Goal: Information Seeking & Learning: Learn about a topic

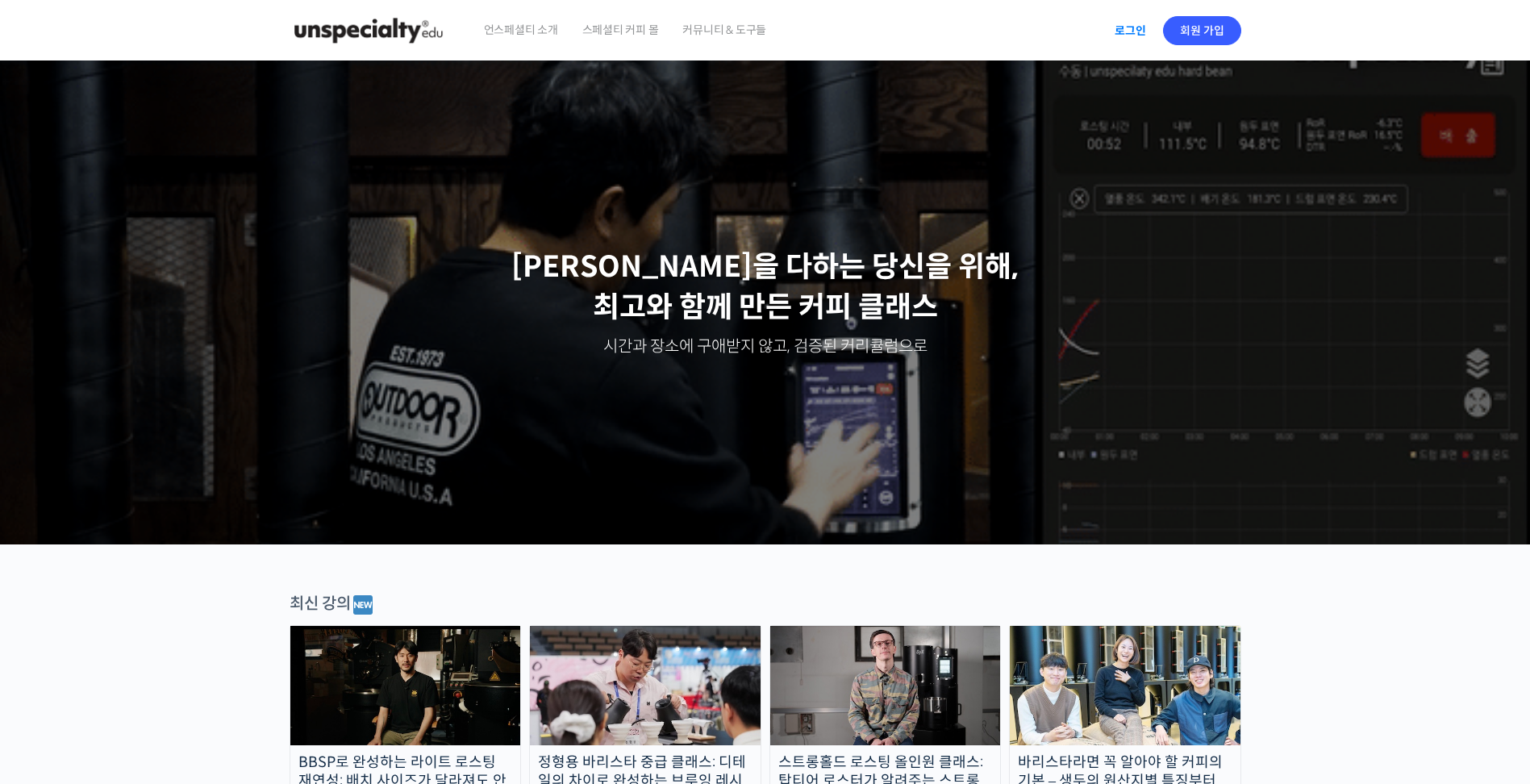
click at [1144, 28] on link "로그인" at bounding box center [1130, 30] width 51 height 37
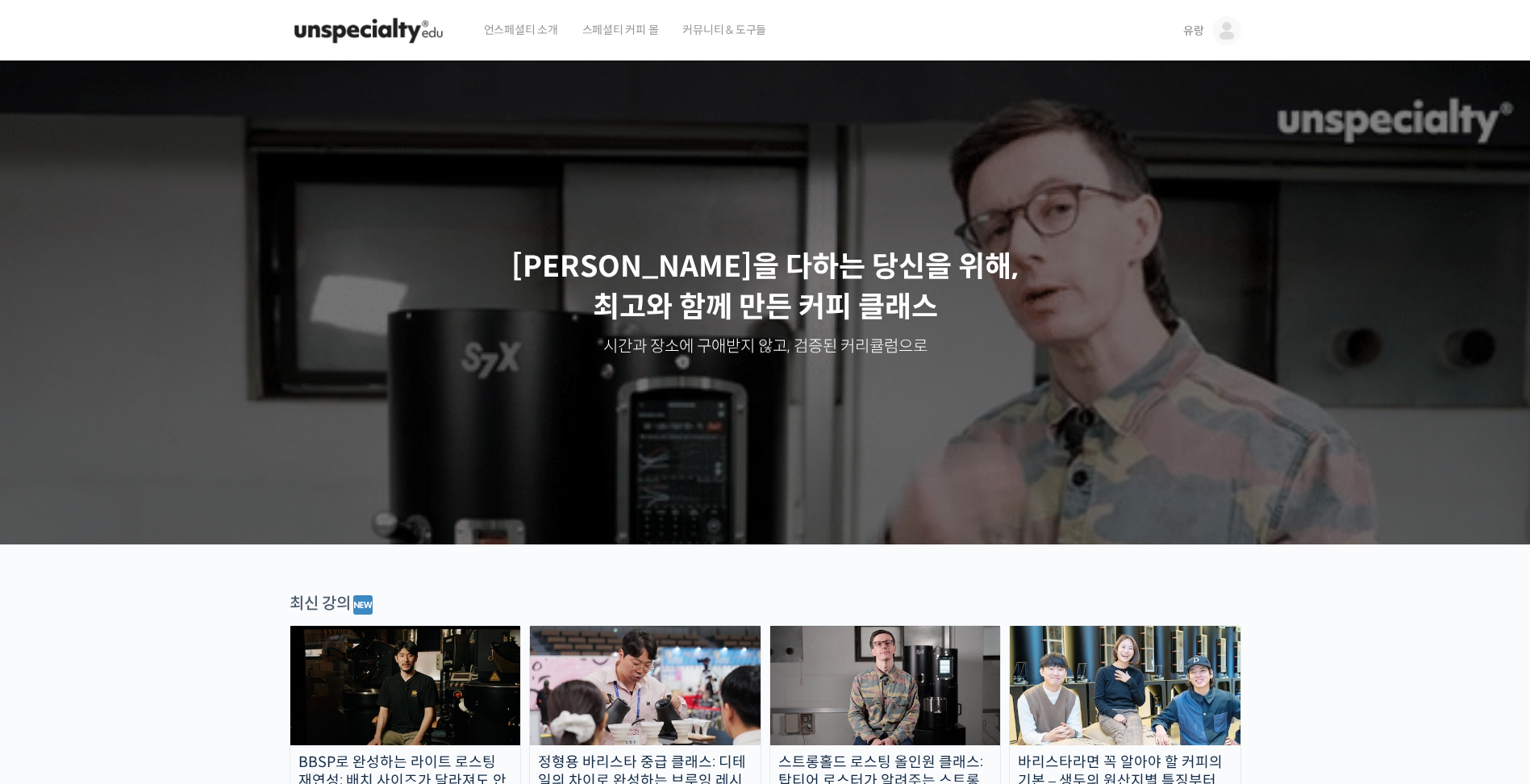
click at [1202, 26] on span "유랑" at bounding box center [1193, 31] width 21 height 15
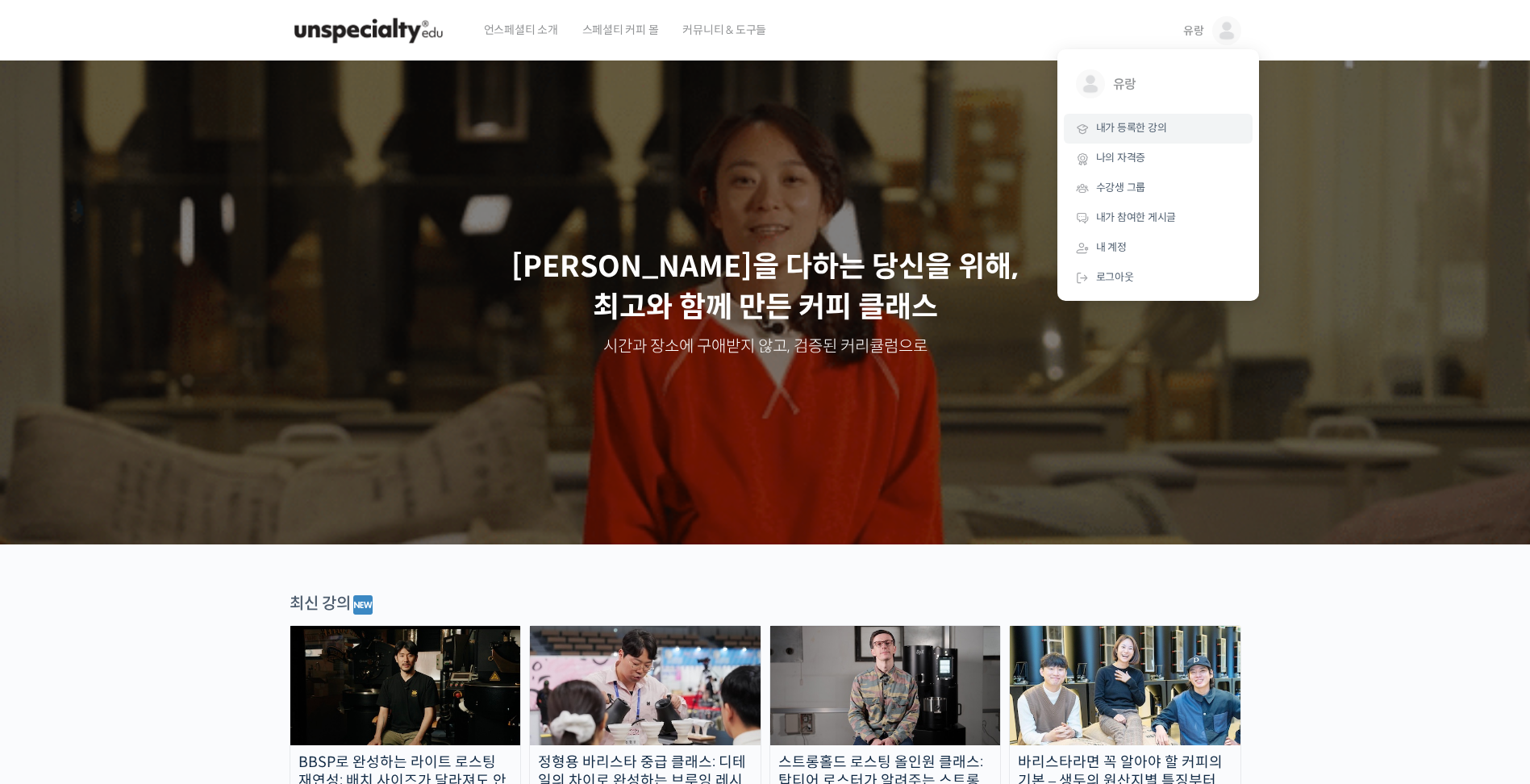
click at [1145, 129] on span "내가 등록한 강의" at bounding box center [1131, 127] width 71 height 14
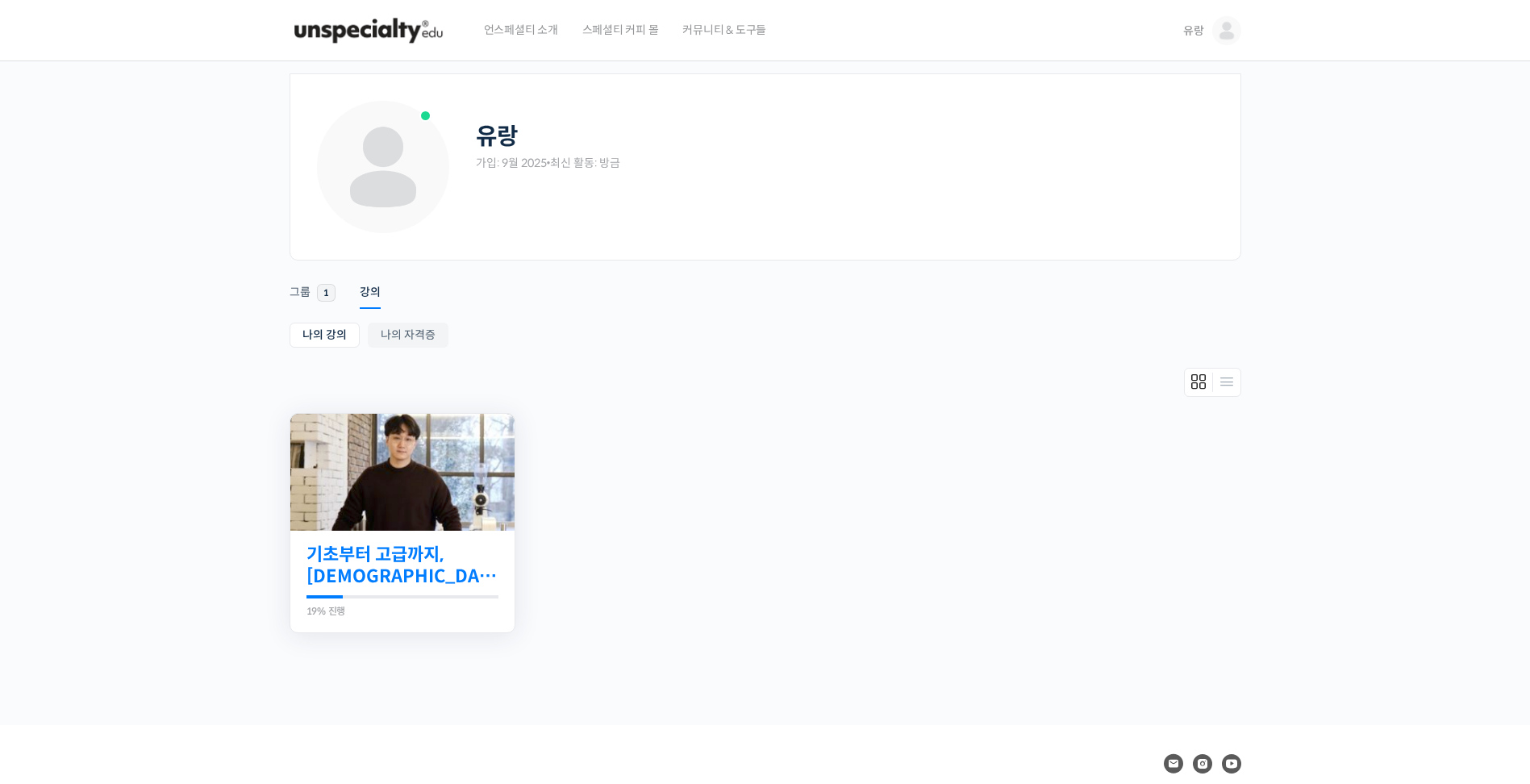
click at [382, 561] on link "기초부터 고급까지, [DEMOGRAPHIC_DATA] 국가대표 [PERSON_NAME] 바리[PERSON_NAME]의 브루잉 클래스" at bounding box center [402, 565] width 192 height 45
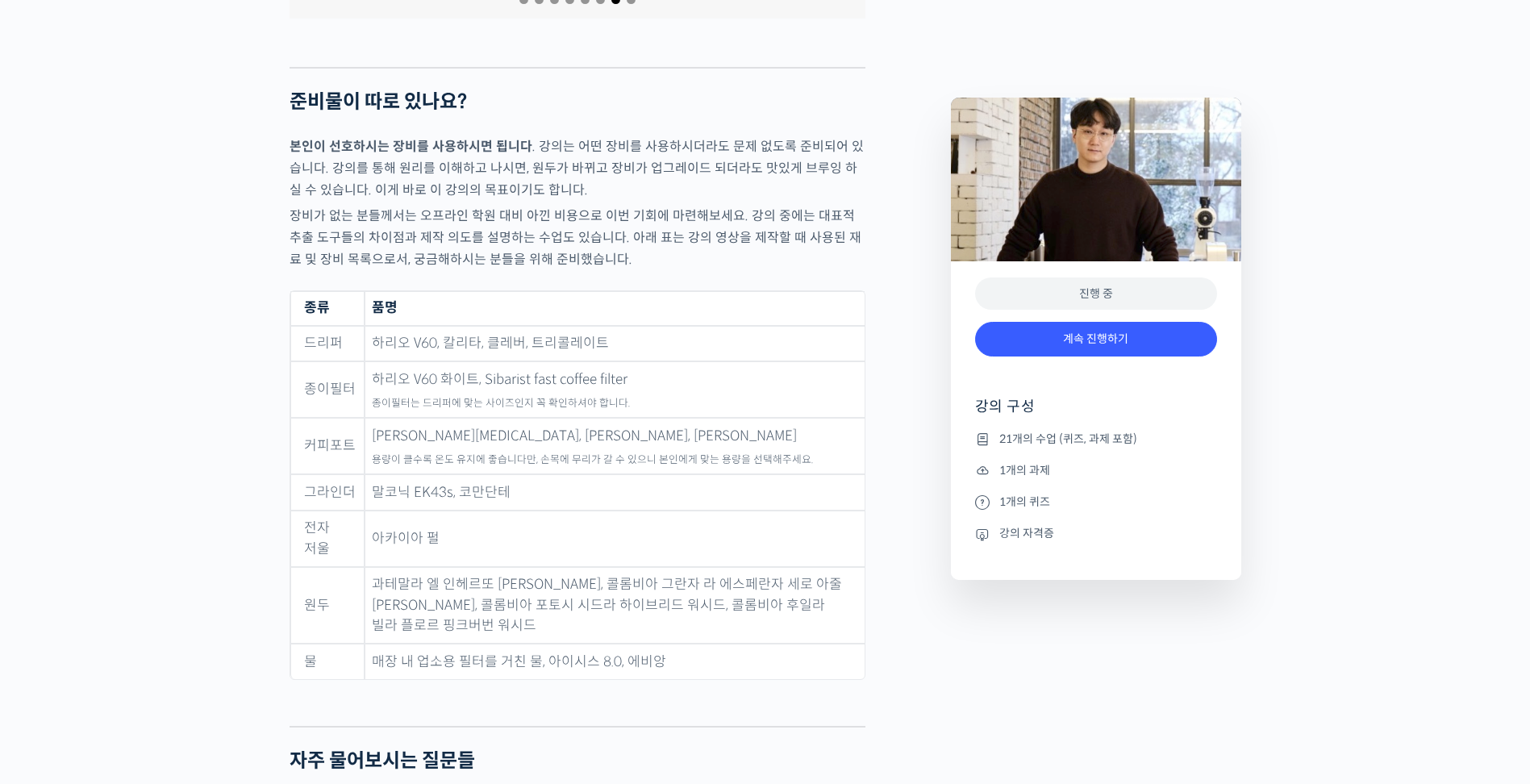
scroll to position [6611, 0]
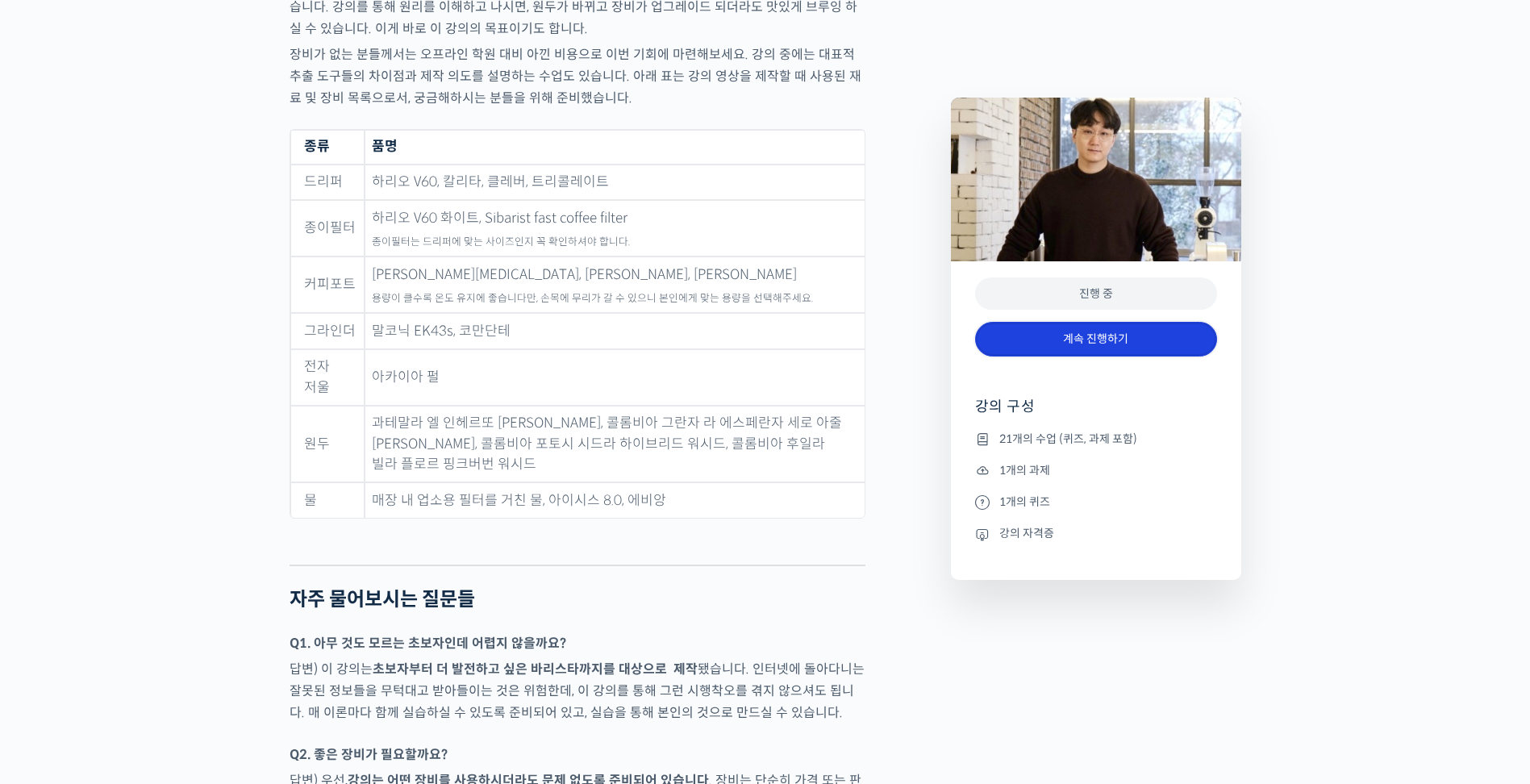
click at [1078, 336] on link "계속 진행하기" at bounding box center [1096, 339] width 242 height 35
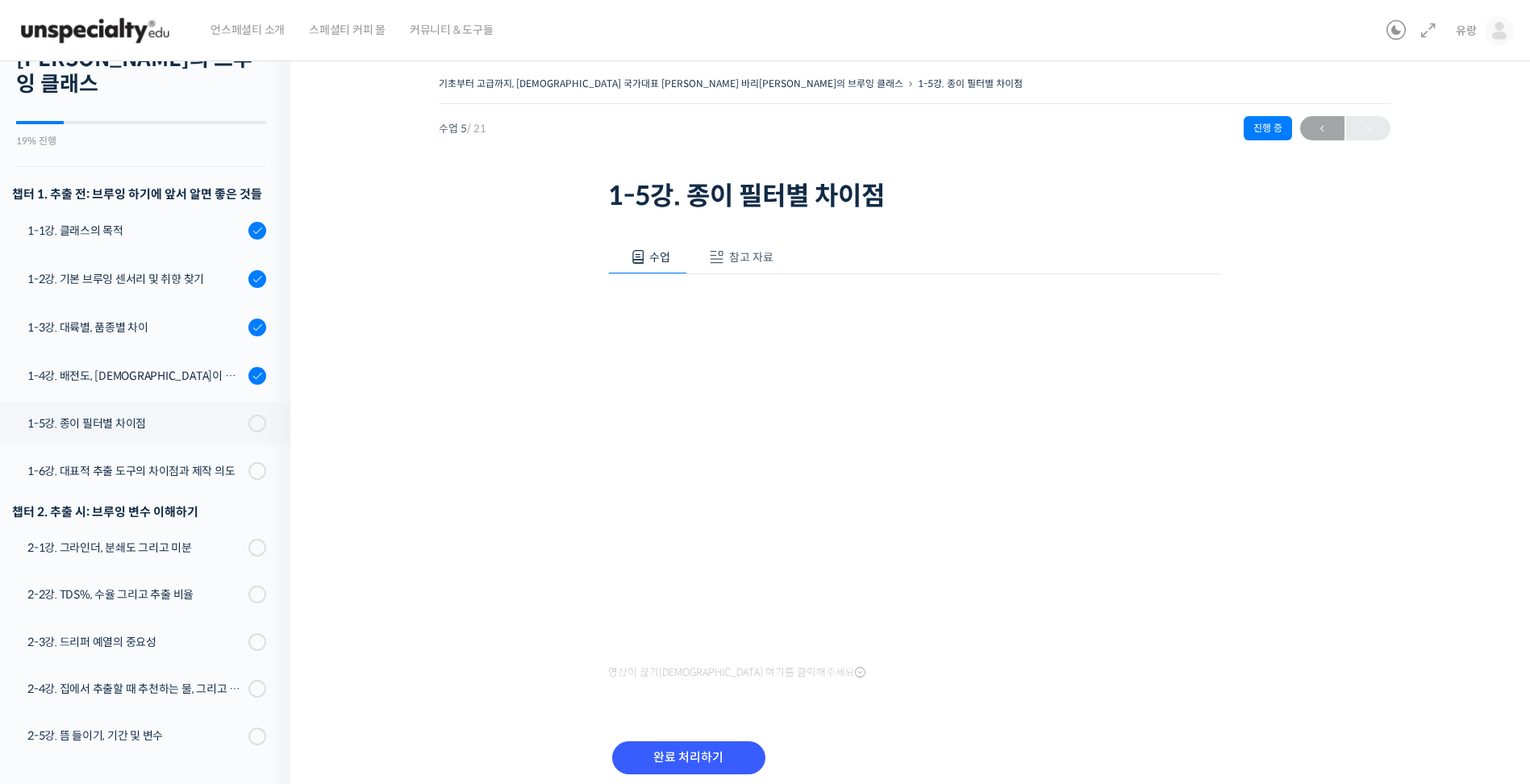
scroll to position [2, 0]
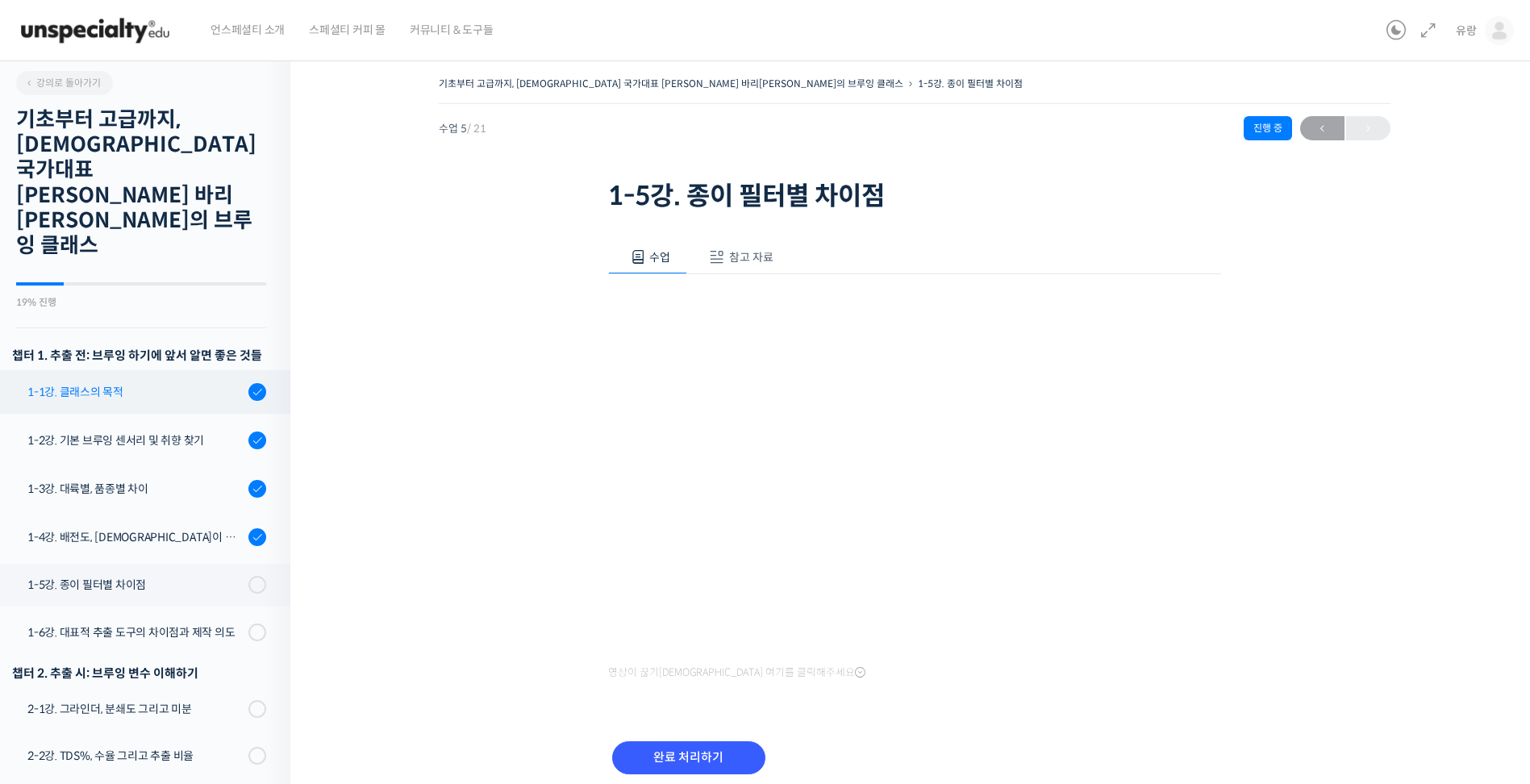
click at [93, 383] on div "1-1강. 클래스의 목적" at bounding box center [135, 392] width 216 height 17
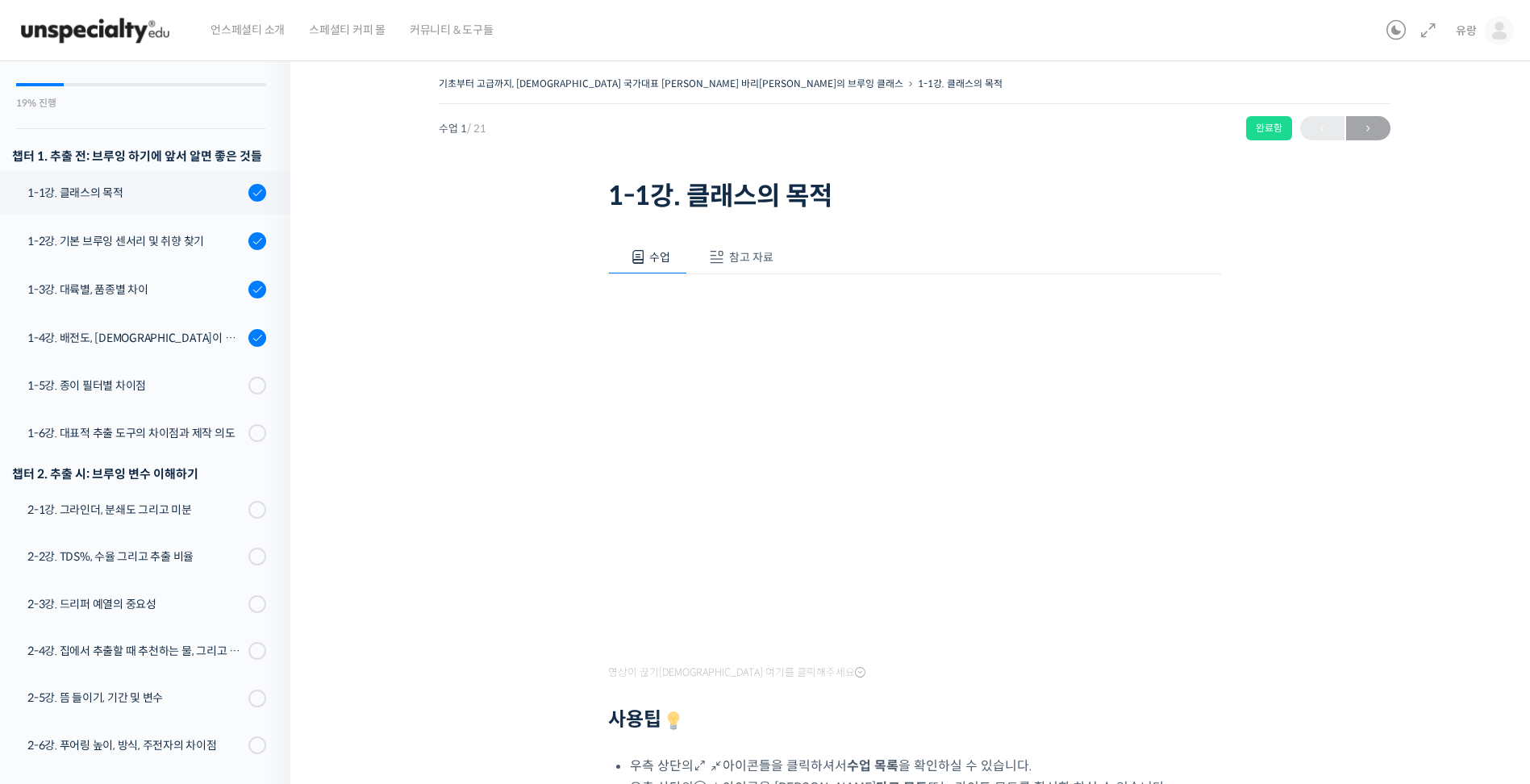
scroll to position [206, 0]
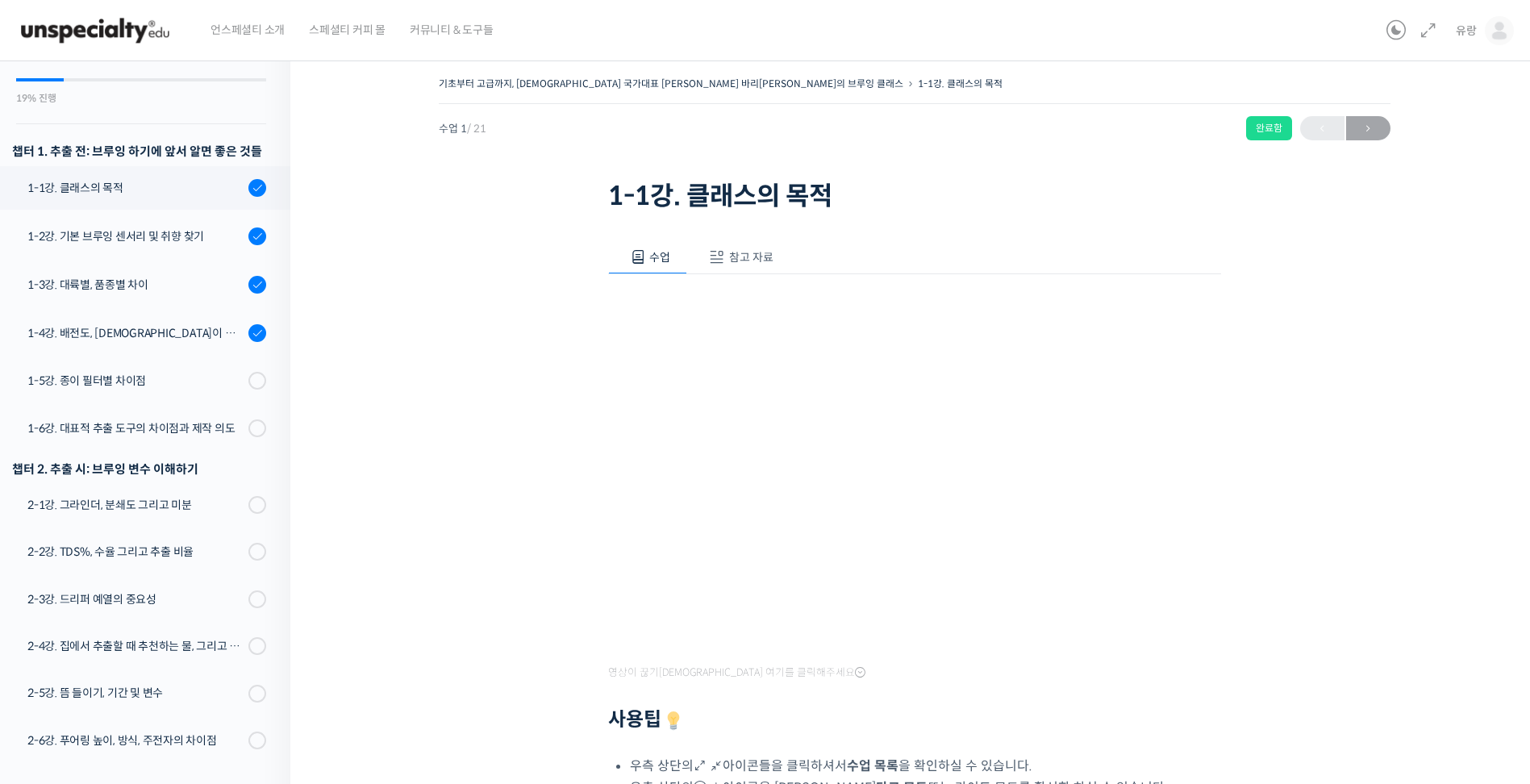
click at [745, 254] on span "참고 자료" at bounding box center [750, 257] width 45 height 15
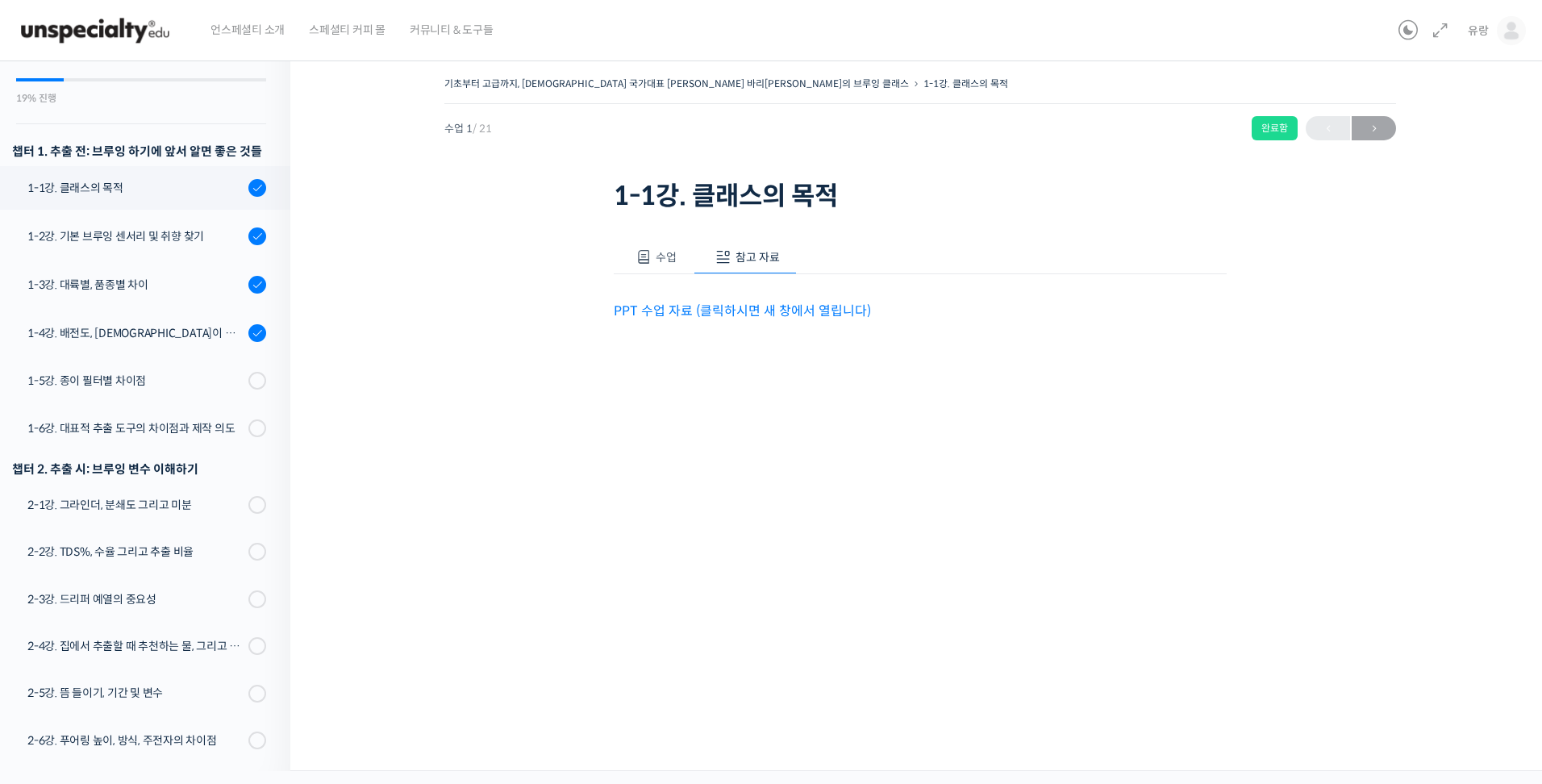
click at [726, 306] on link "PPT 수업 자료 (클릭하시면 새 창에서 열립니다)" at bounding box center [742, 311] width 257 height 17
click at [139, 228] on div "1-2강. 기본 브루잉 센서리 및 취향 찾기" at bounding box center [135, 236] width 216 height 17
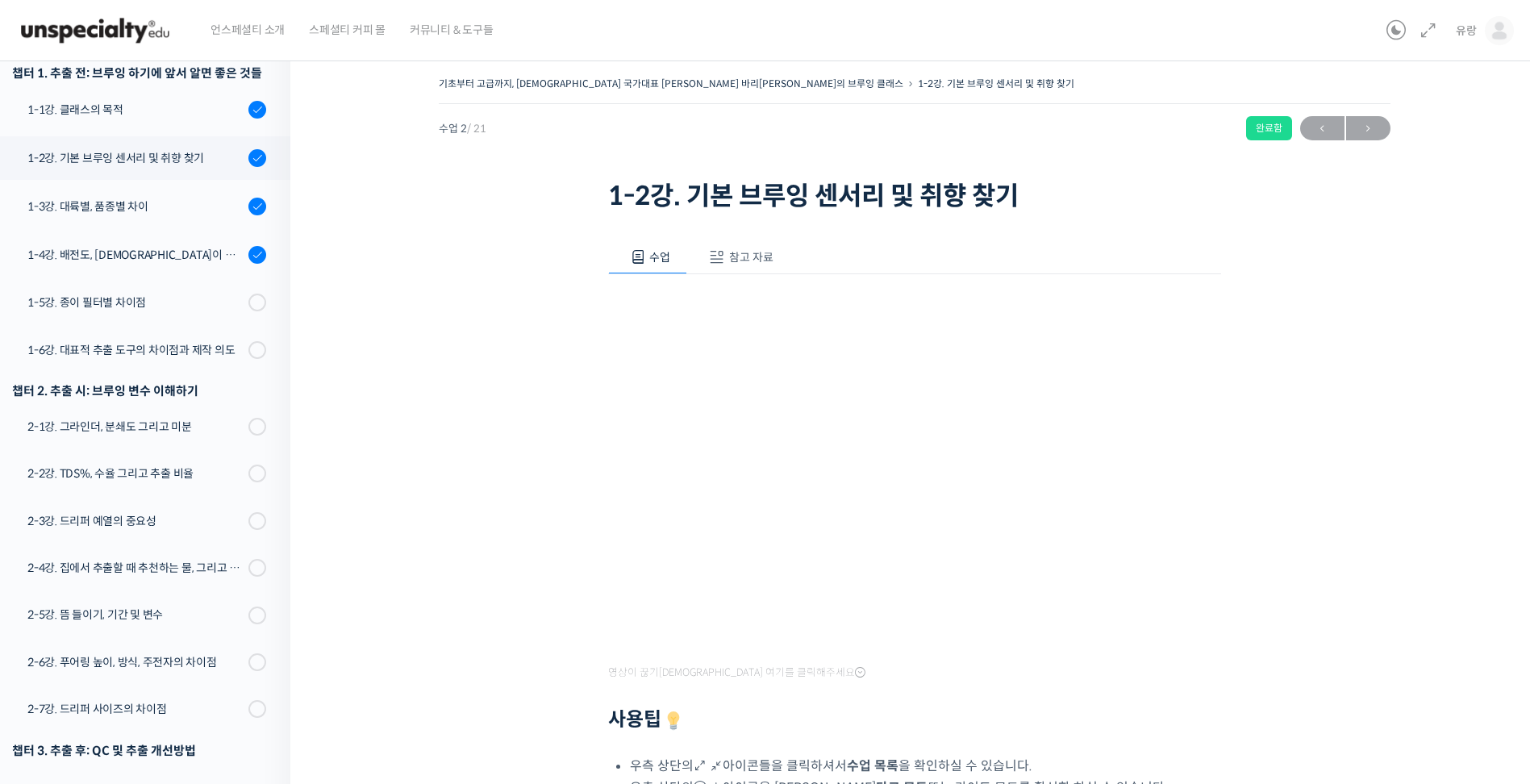
click at [756, 253] on span "참고 자료" at bounding box center [750, 257] width 45 height 15
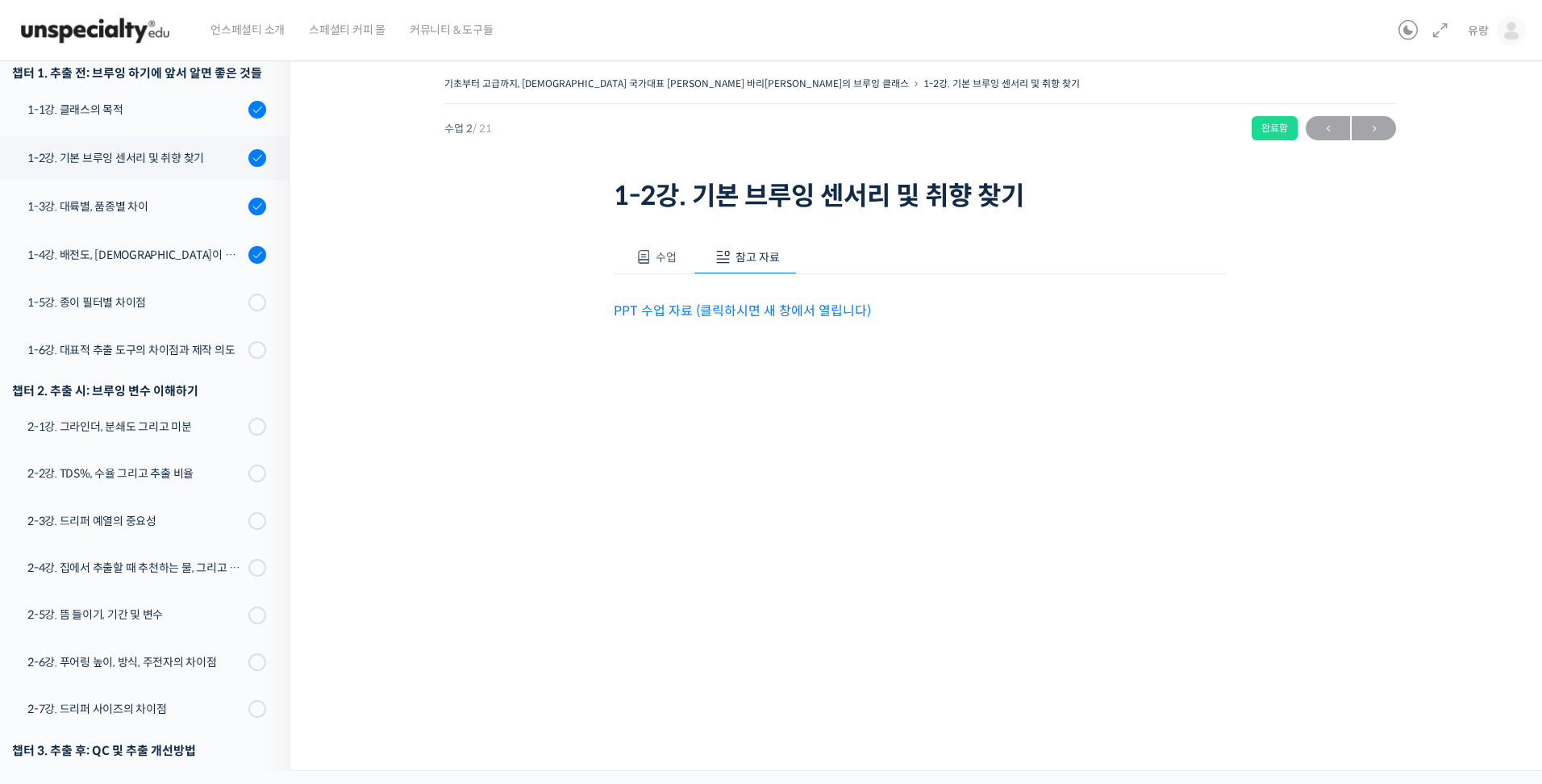
click at [731, 315] on link "PPT 수업 자료 (클릭하시면 새 창에서 열립니다)" at bounding box center [742, 311] width 257 height 17
click at [129, 198] on div "1-3강. 대륙별, 품종별 차이" at bounding box center [135, 206] width 216 height 17
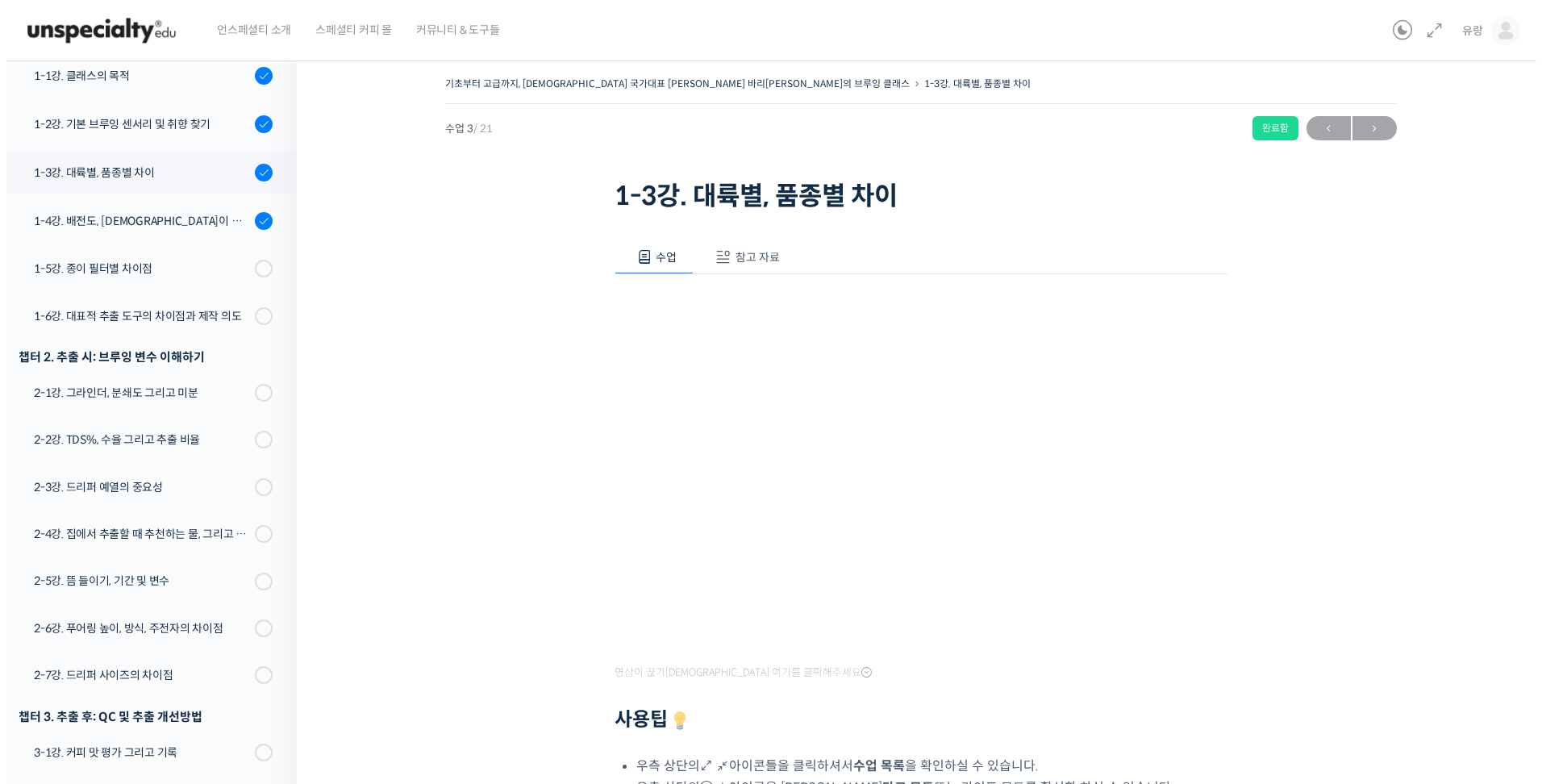
scroll to position [332, 0]
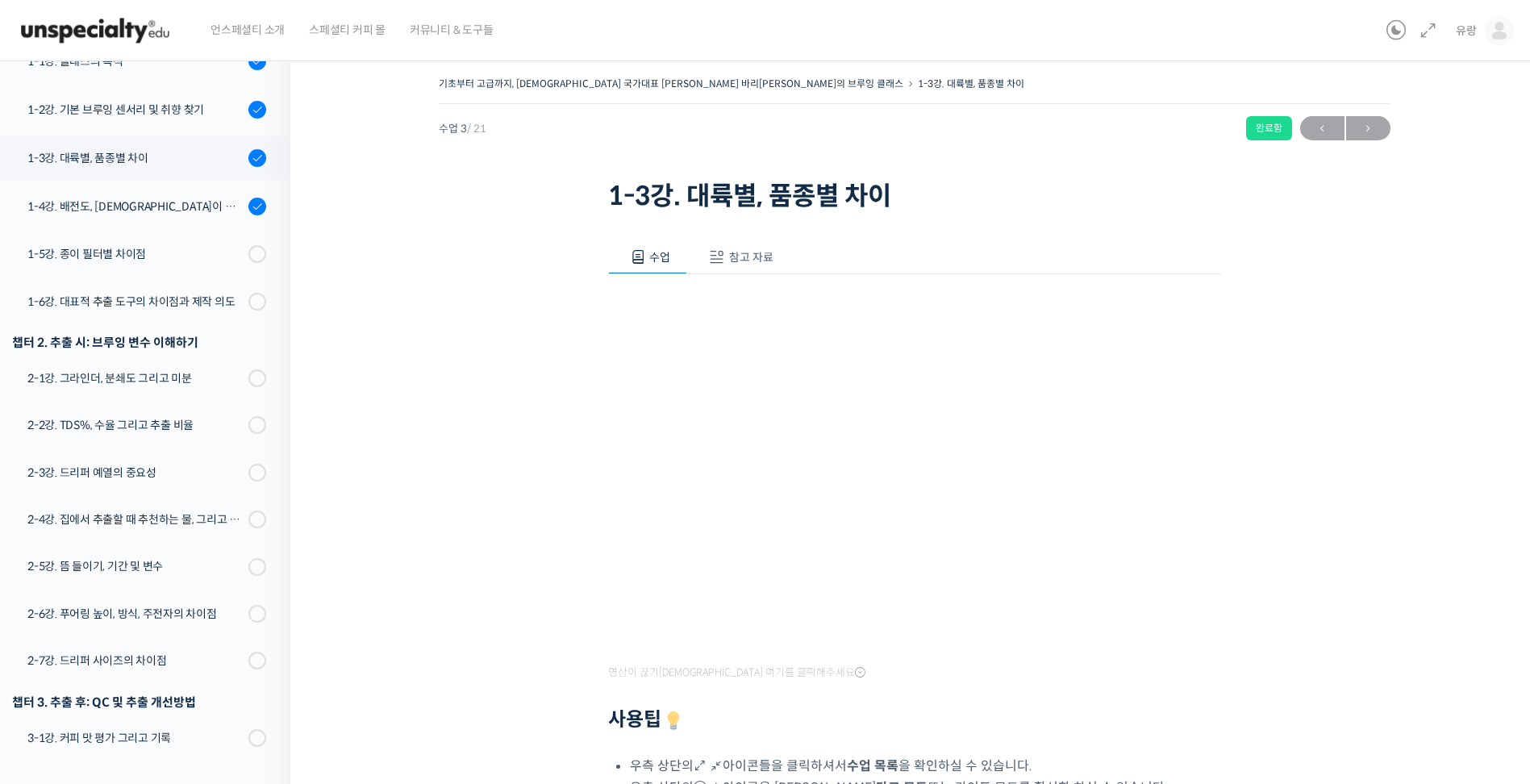
click at [743, 250] on span "참고 자료" at bounding box center [750, 257] width 45 height 15
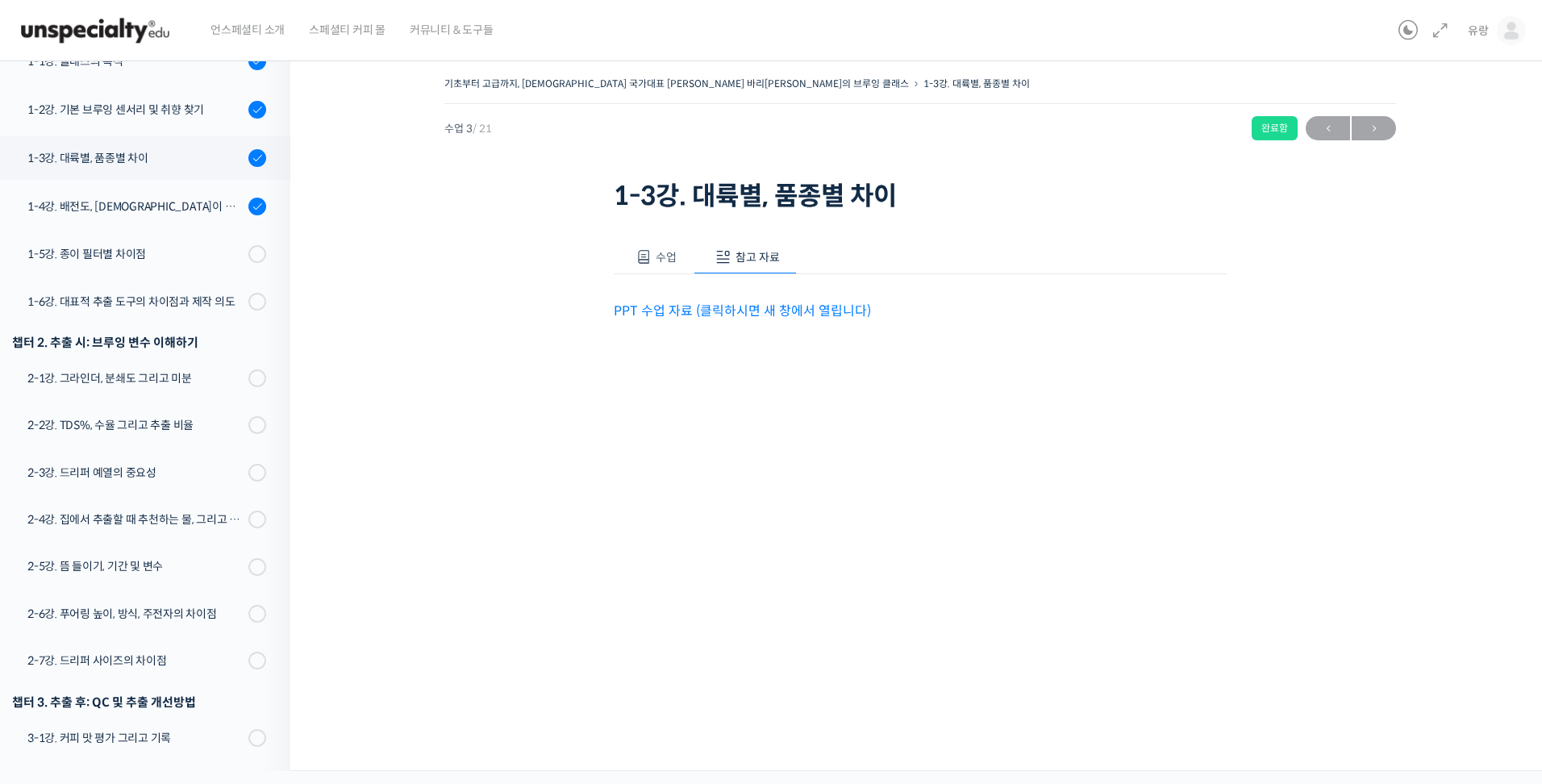
click at [720, 311] on link "PPT 수업 자료 (클릭하시면 새 창에서 열립니다)" at bounding box center [742, 311] width 257 height 17
click at [138, 198] on div "1-4강. 배전도, [DEMOGRAPHIC_DATA]이 미치는 영향" at bounding box center [135, 206] width 216 height 17
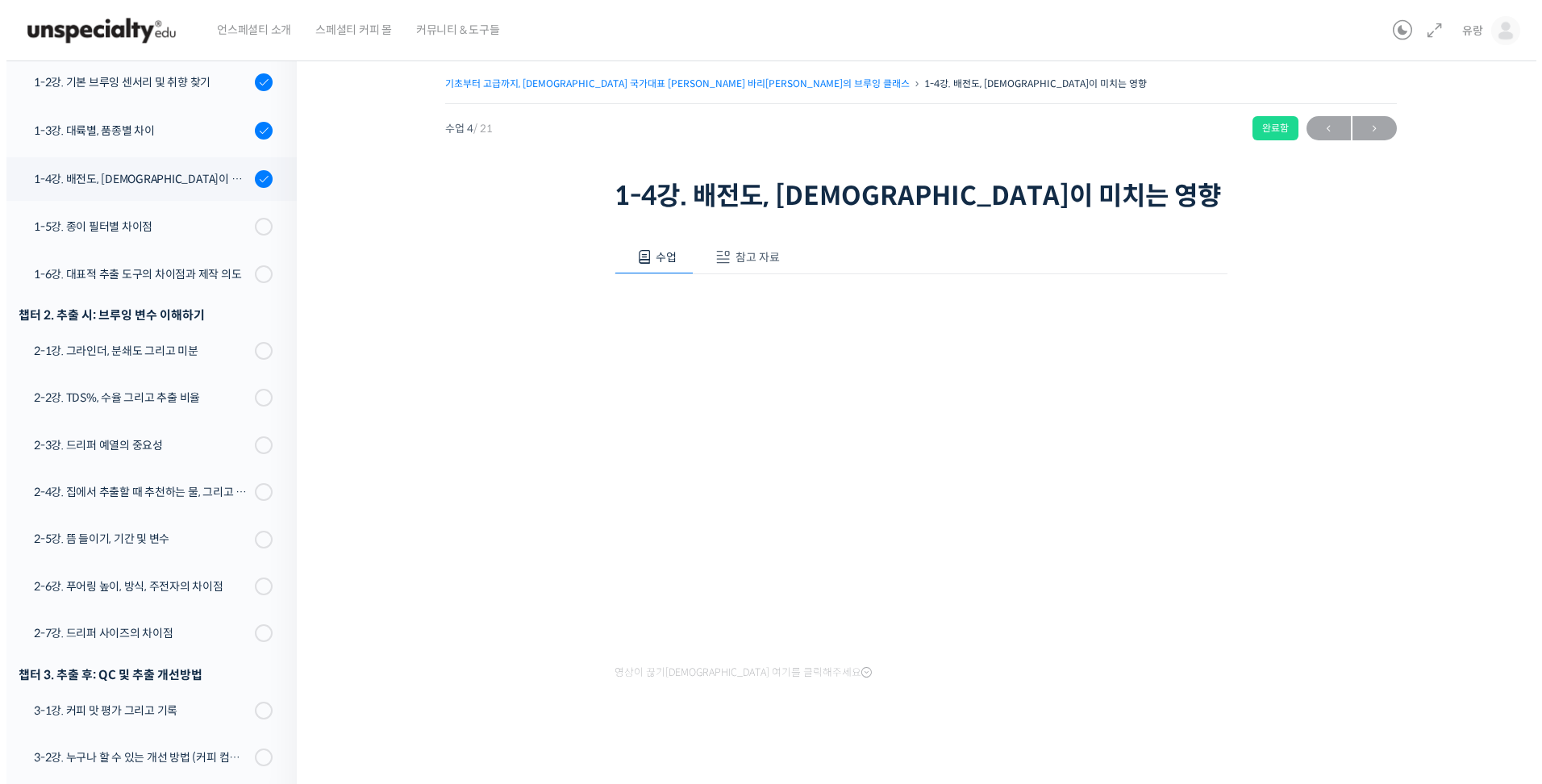
scroll to position [381, 0]
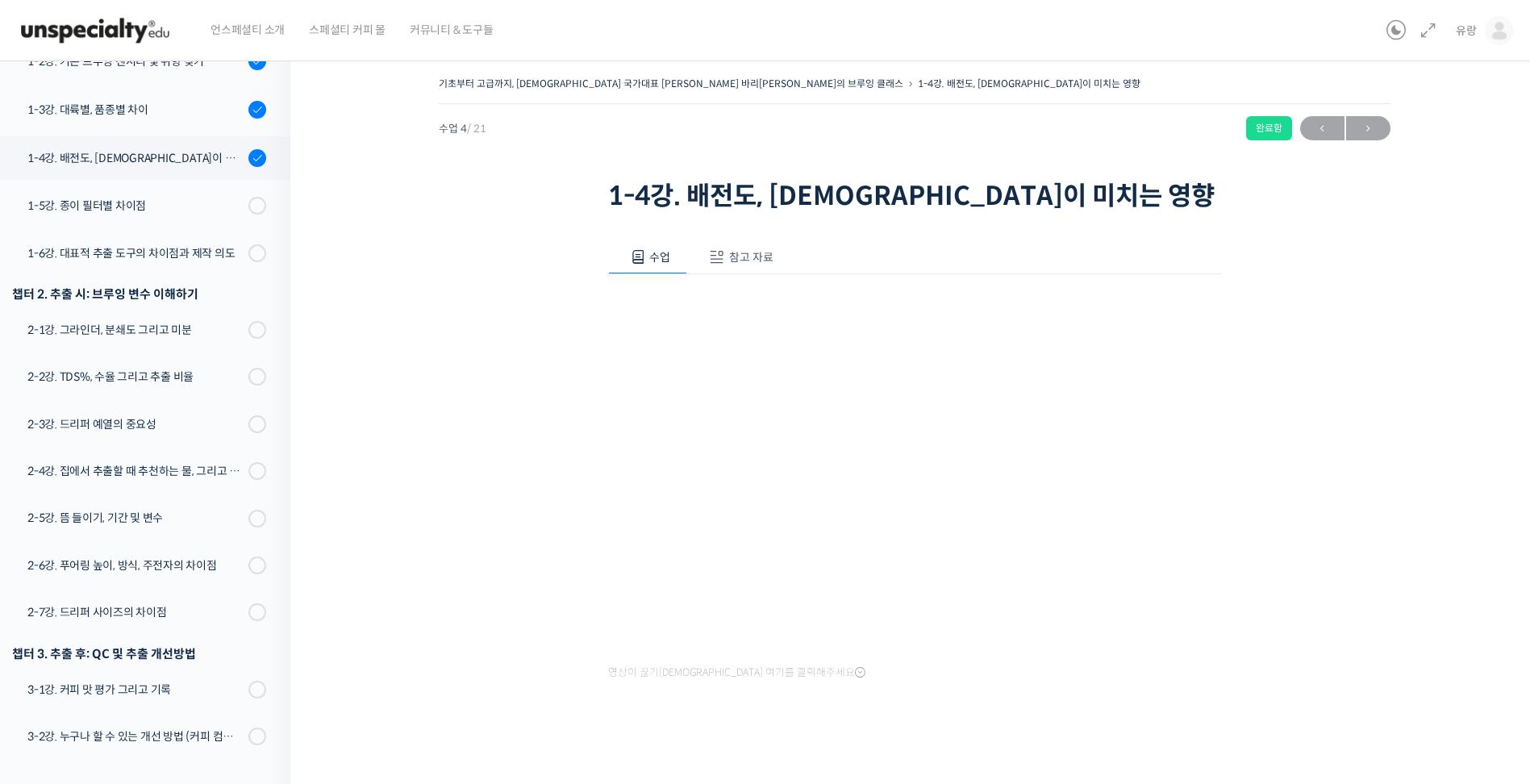
click at [750, 257] on span "참고 자료" at bounding box center [750, 257] width 45 height 15
click at [809, 313] on link "PPT 수업 자료 (클릭하시면 새 창에서 열립니다)" at bounding box center [742, 311] width 257 height 17
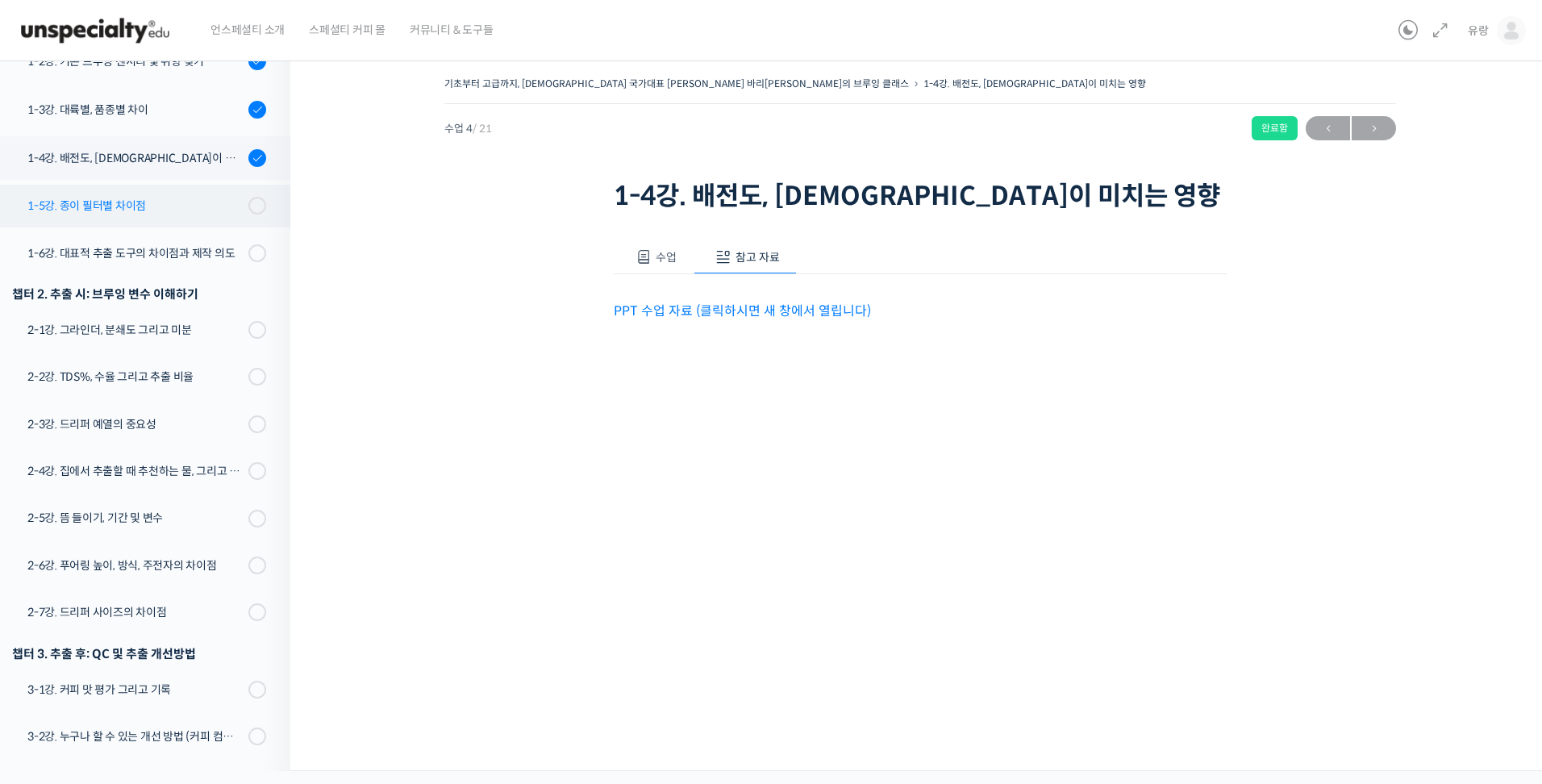
click at [122, 185] on link "1-5강. 종이 필터별 차이점" at bounding box center [141, 206] width 299 height 42
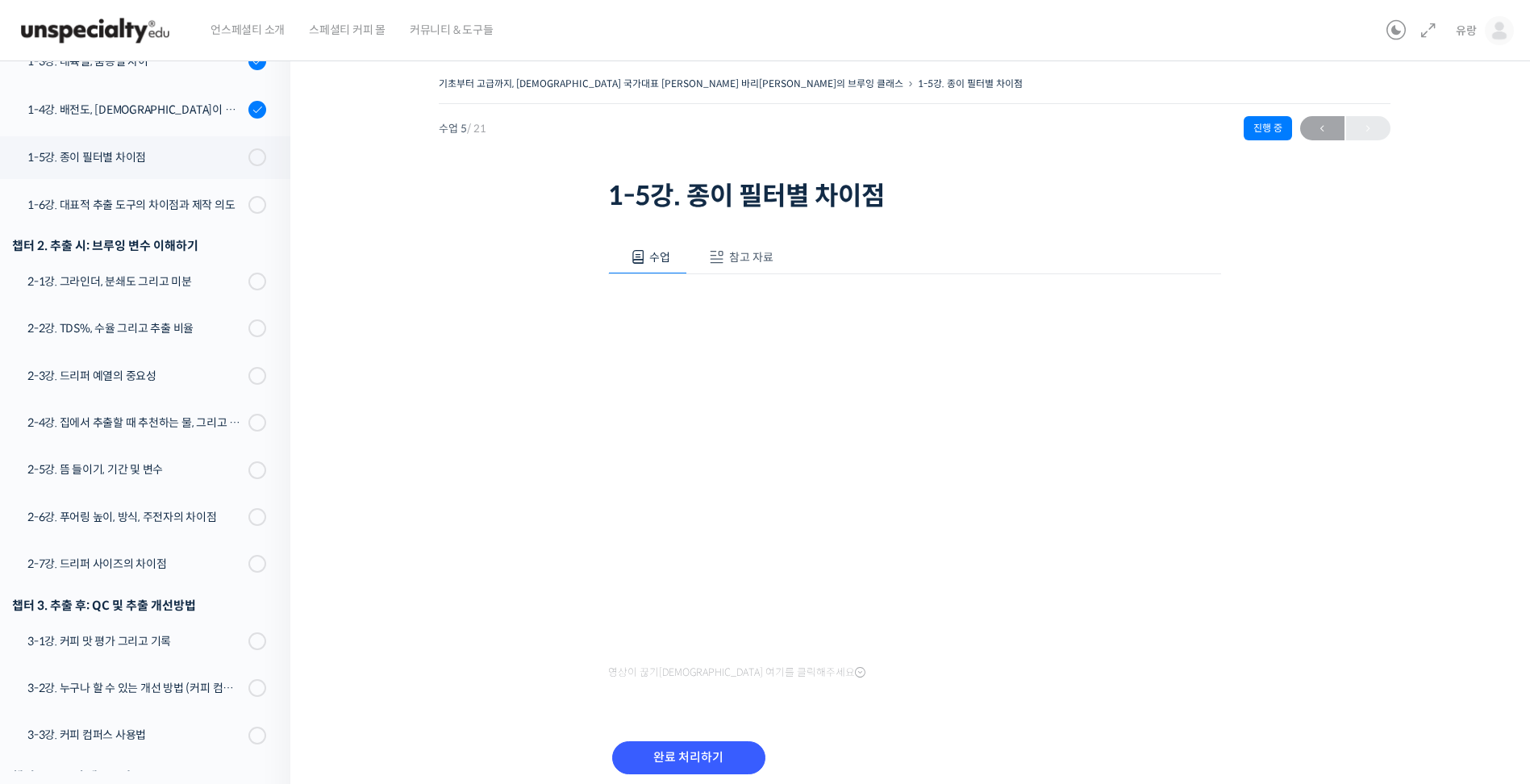
click at [752, 252] on span "참고 자료" at bounding box center [750, 257] width 45 height 15
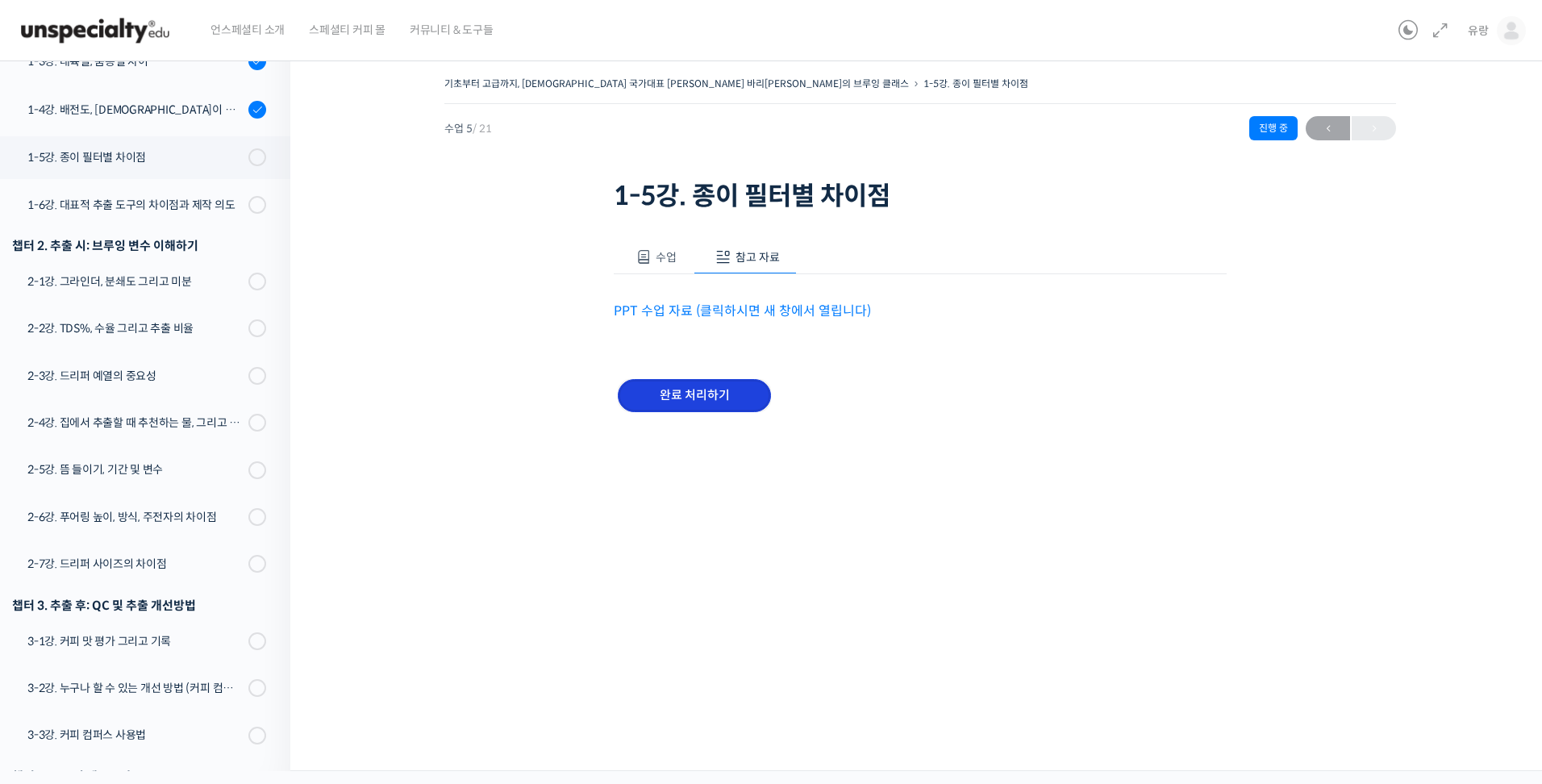
click at [707, 392] on input "완료 처리하기" at bounding box center [694, 395] width 153 height 33
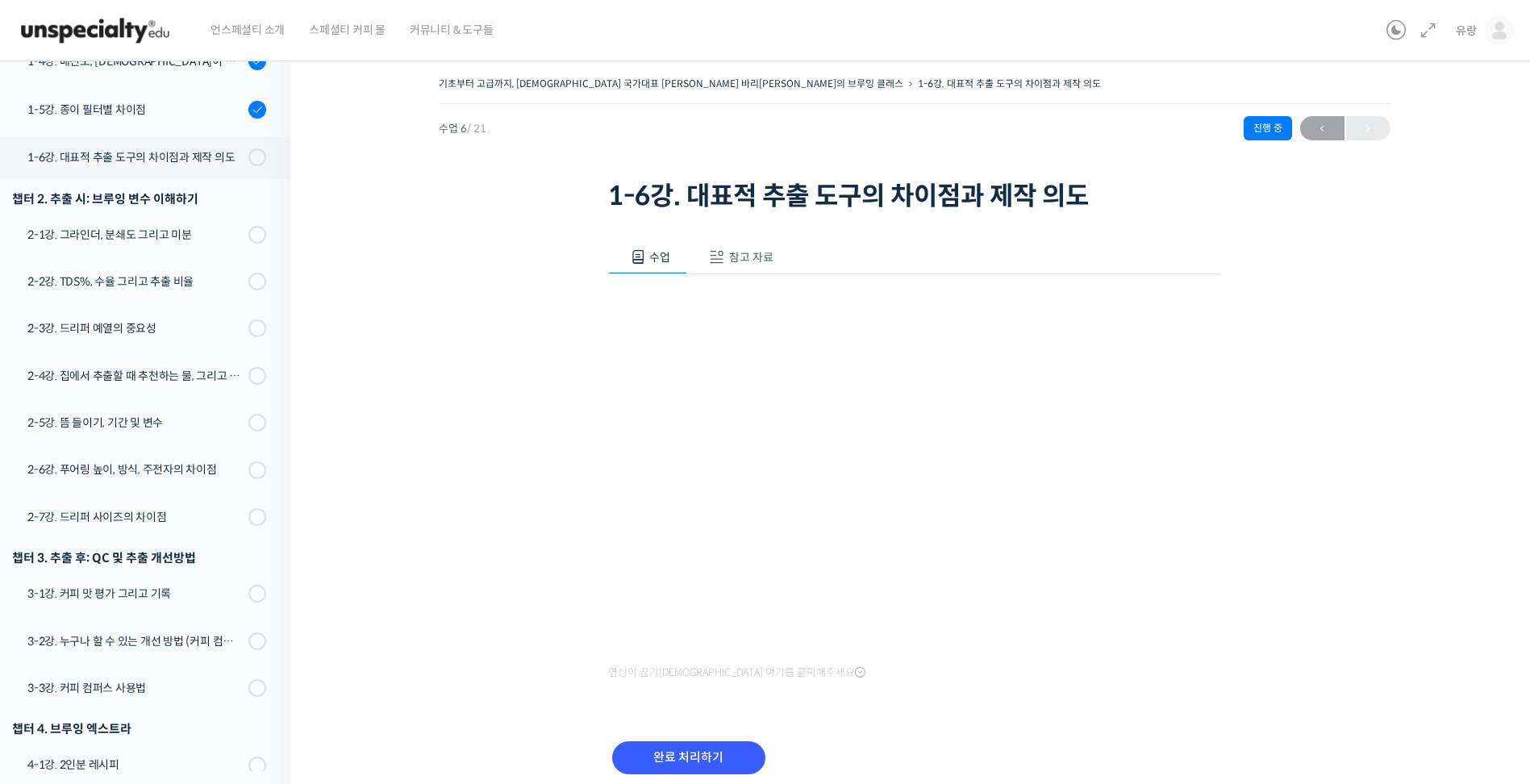
scroll to position [262, 0]
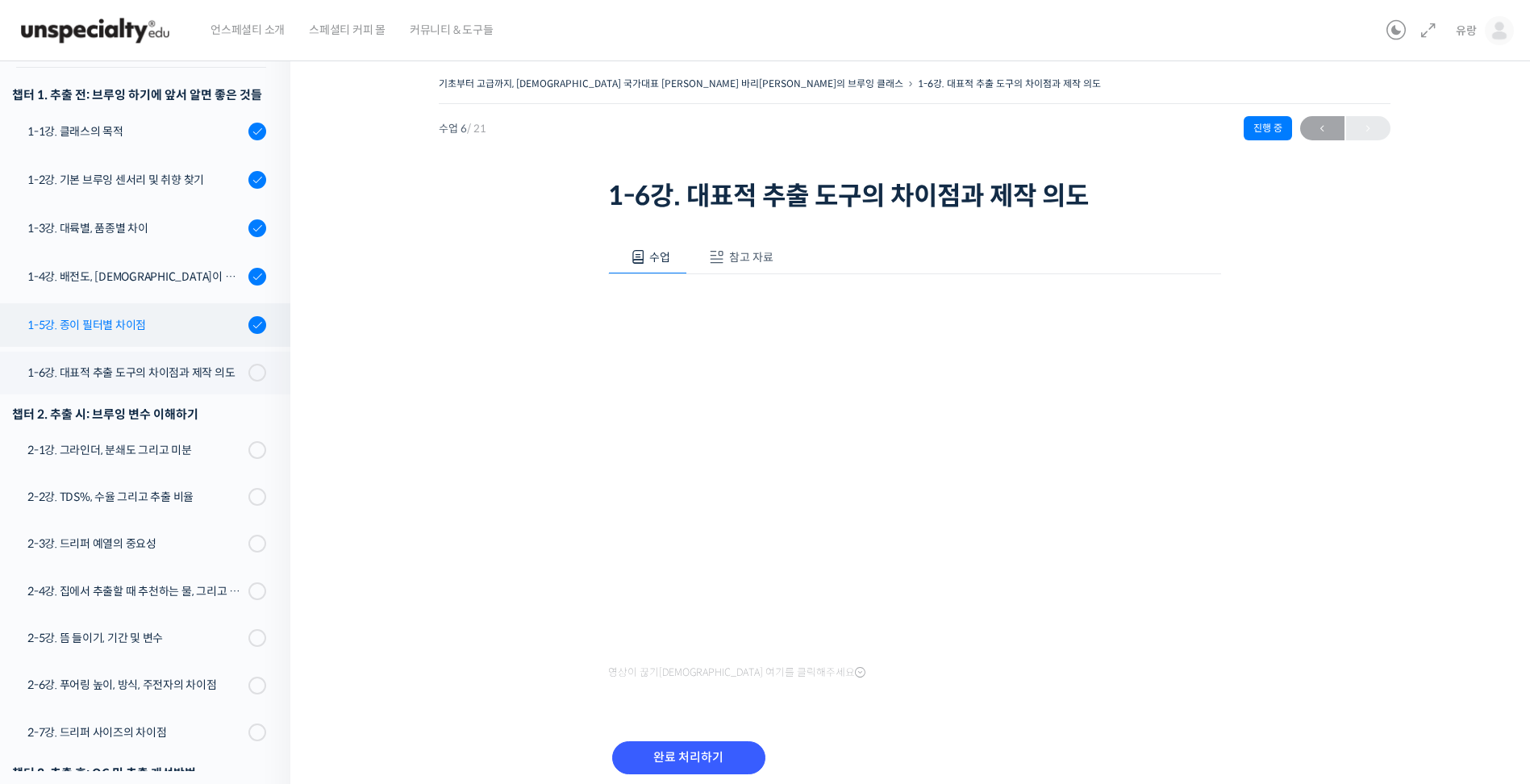
click at [149, 316] on div "1-5강. 종이 필터별 차이점" at bounding box center [135, 324] width 216 height 17
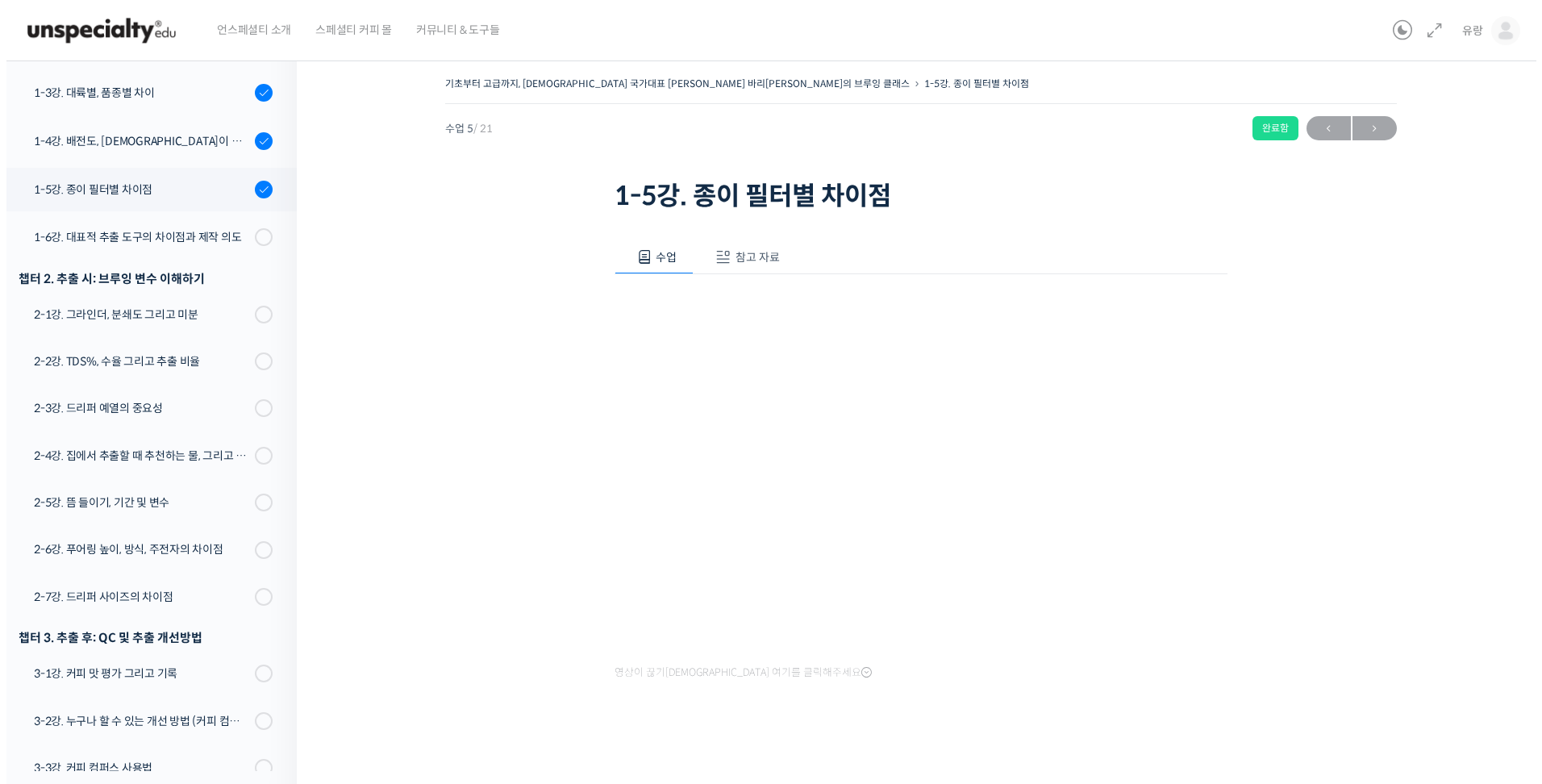
scroll to position [429, 0]
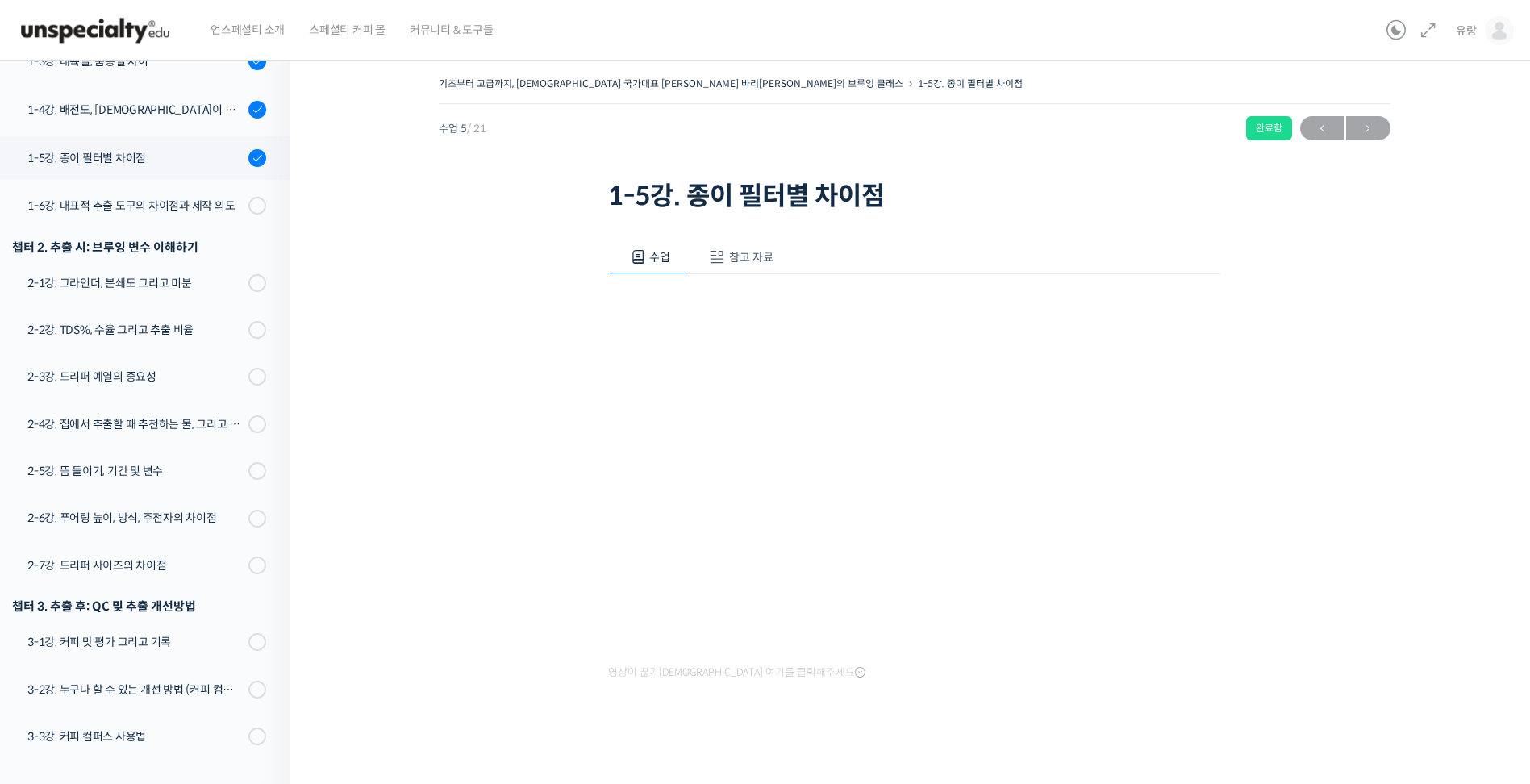
click at [731, 251] on span "참고 자료" at bounding box center [750, 257] width 45 height 15
click at [728, 307] on link "PPT 수업 자료 (클릭하시면 새 창에서 열립니다)" at bounding box center [742, 311] width 257 height 17
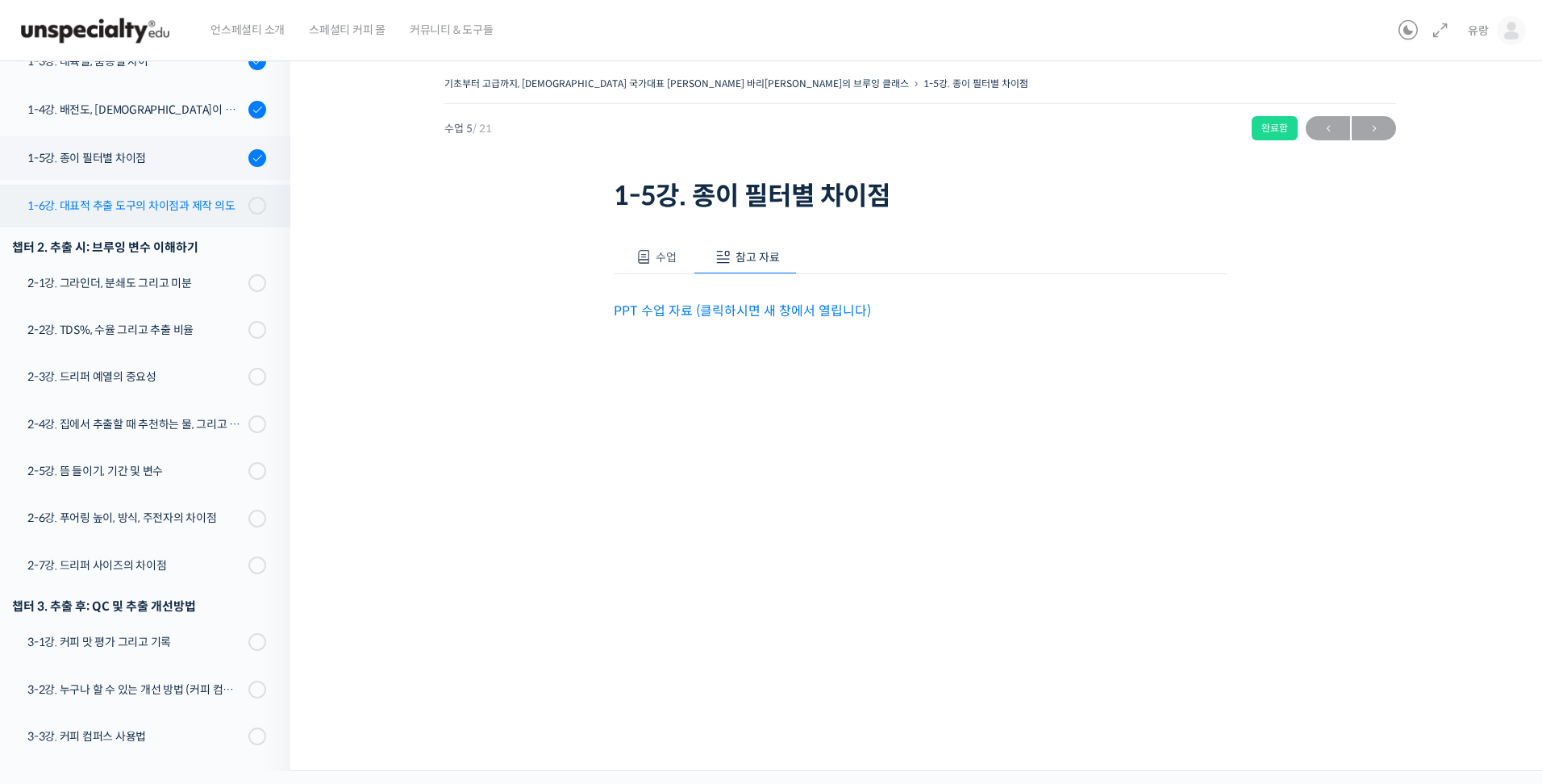
click at [164, 185] on link "1-6강. 대표적 추출 도구의 차이점과 제작 의도" at bounding box center [141, 206] width 299 height 42
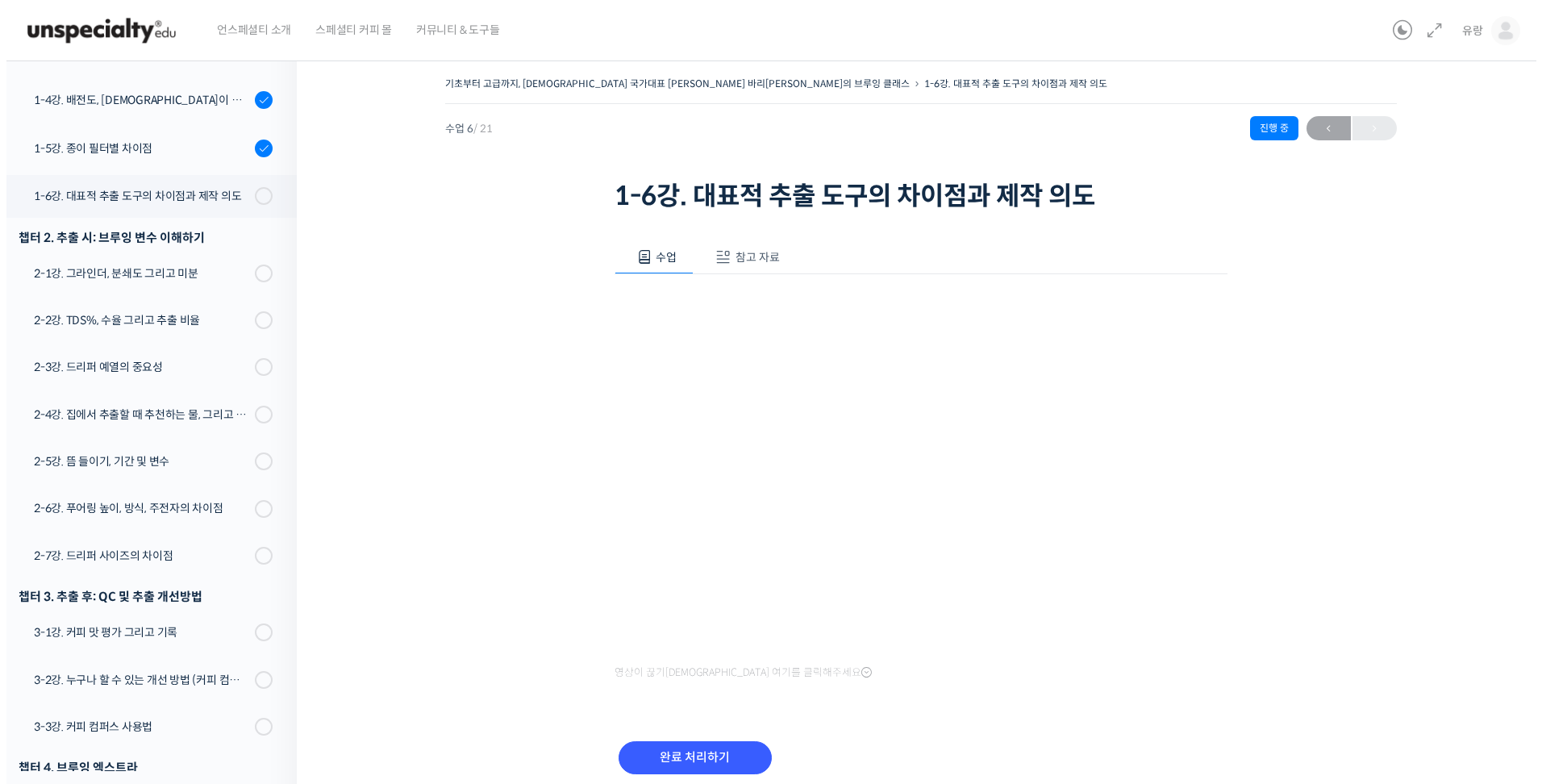
scroll to position [477, 0]
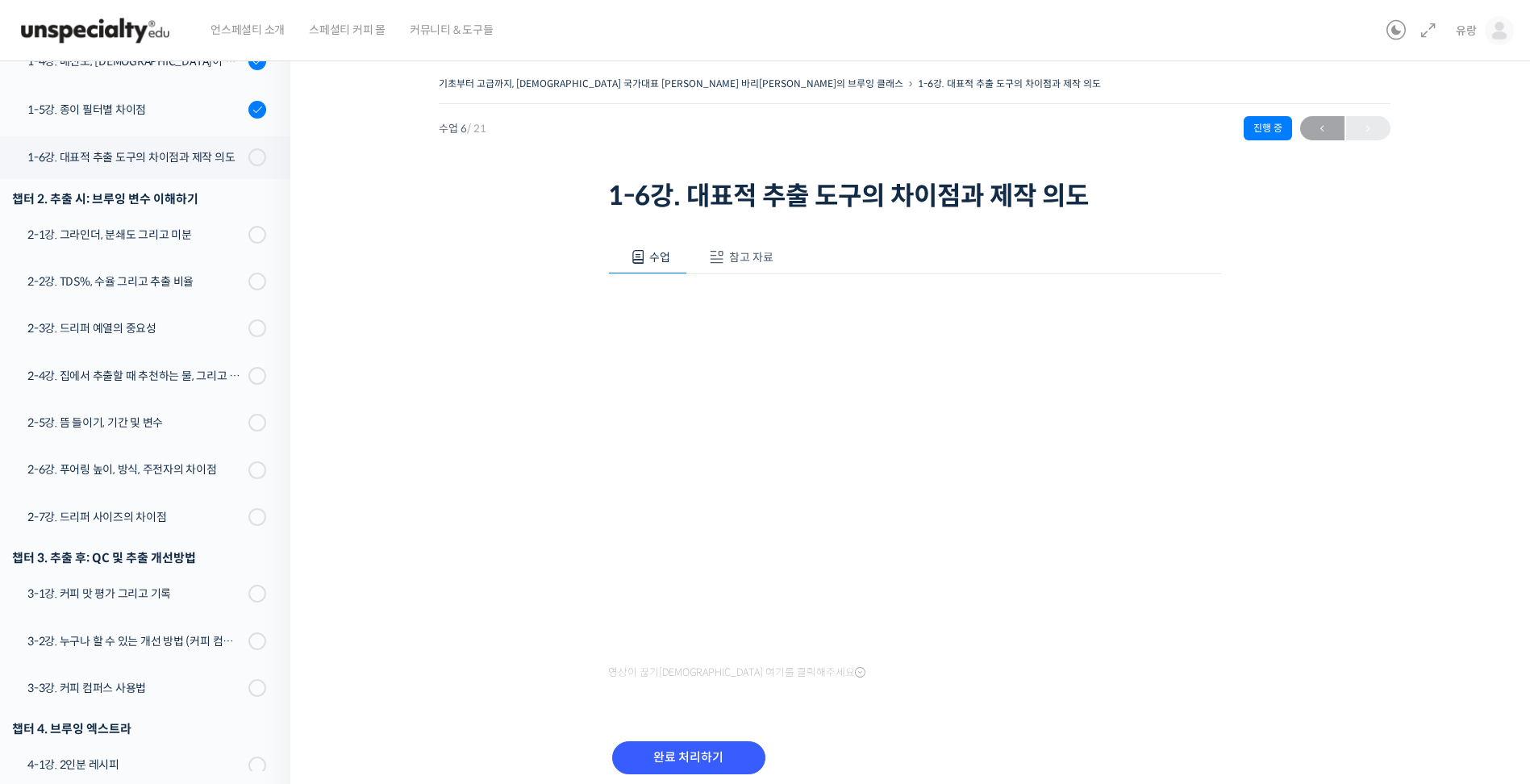
click at [750, 257] on span "참고 자료" at bounding box center [750, 257] width 45 height 15
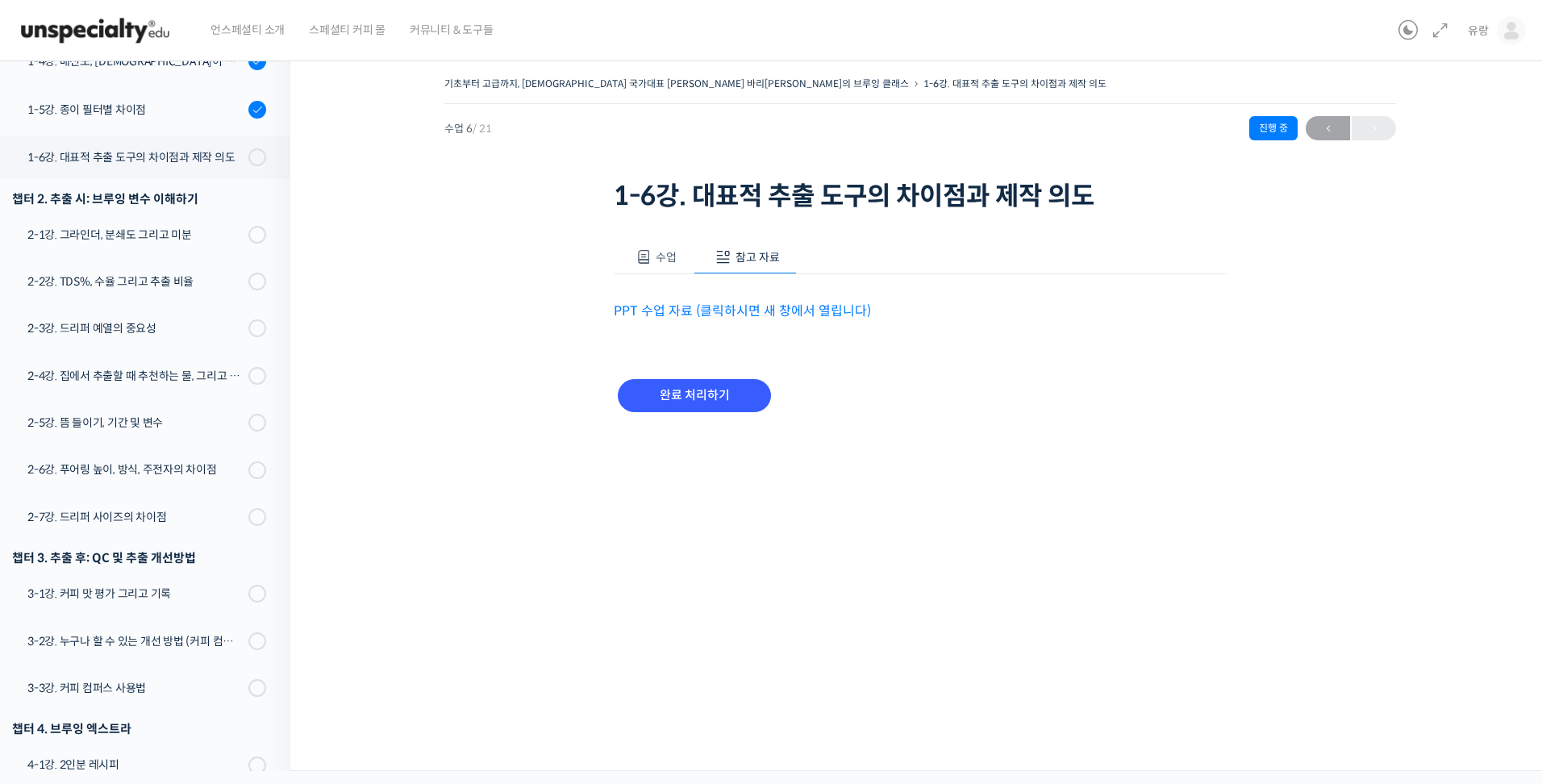
click at [665, 306] on link "PPT 수업 자료 (클릭하시면 새 창에서 열립니다)" at bounding box center [742, 311] width 257 height 17
click at [138, 226] on div "2-1강. 그라인더, 분쇄도 그리고 미분" at bounding box center [135, 234] width 216 height 17
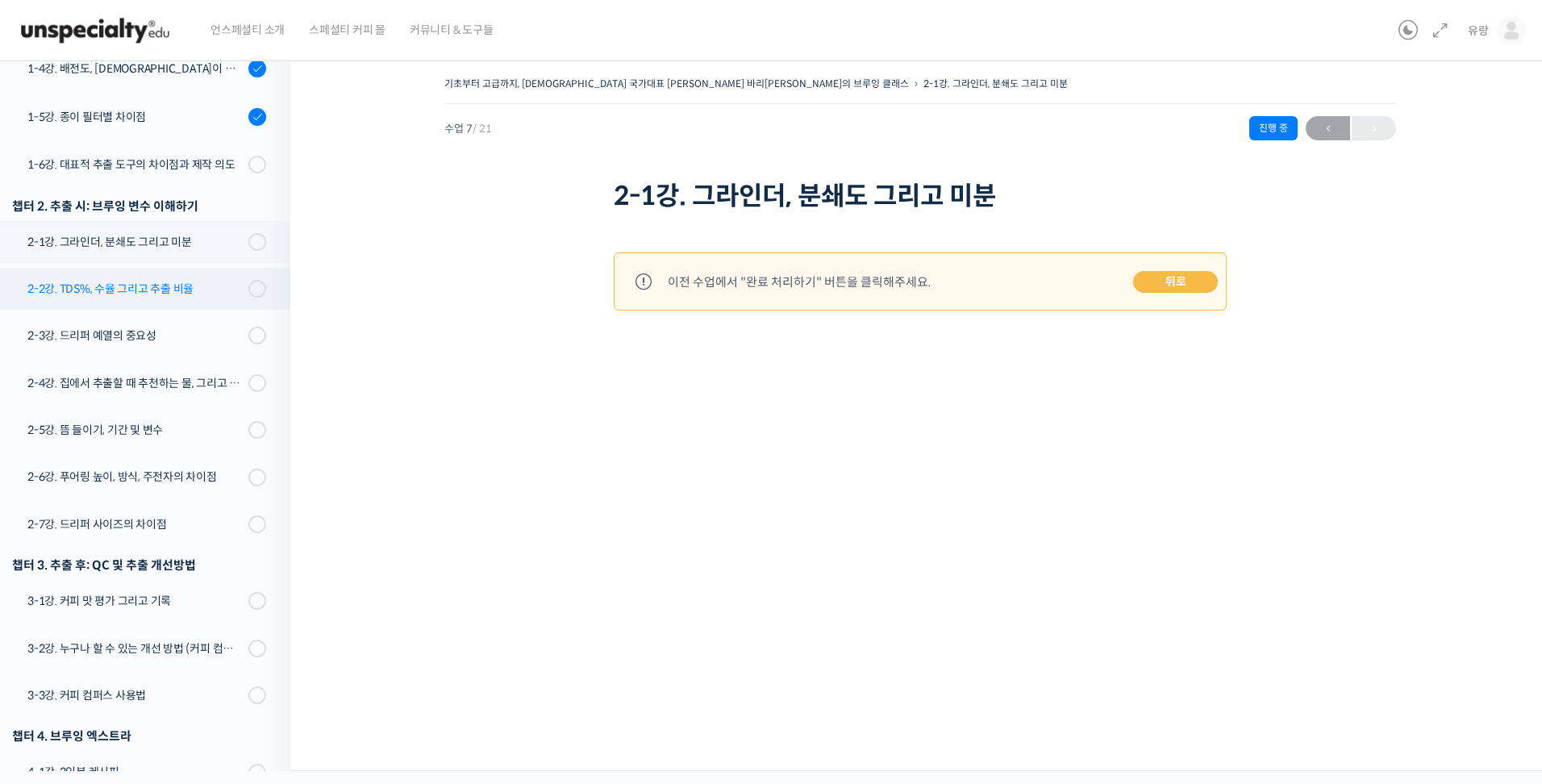
scroll to position [309, 0]
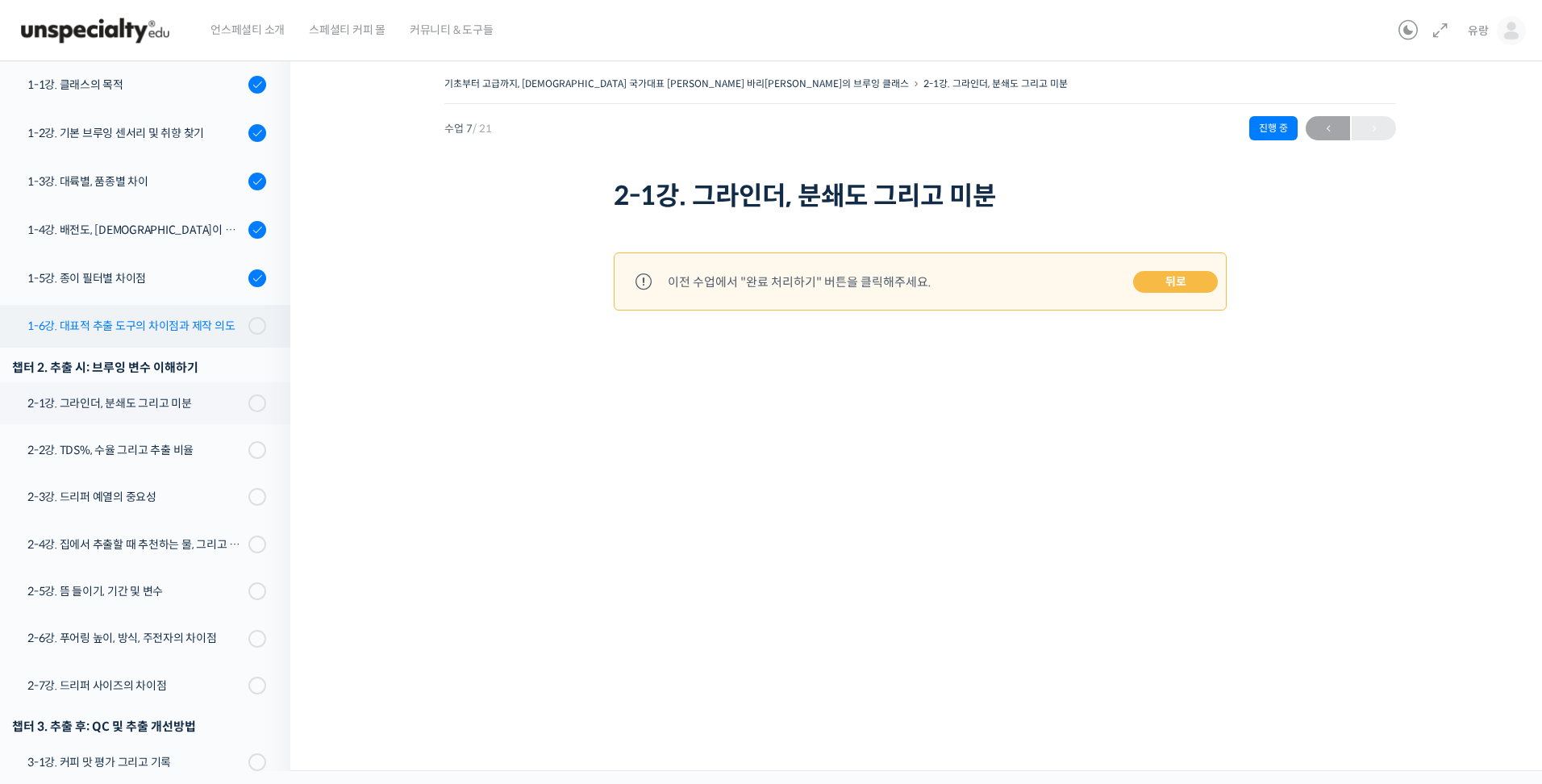
click at [180, 317] on div "1-6강. 대표적 추출 도구의 차이점과 제작 의도" at bounding box center [135, 325] width 216 height 17
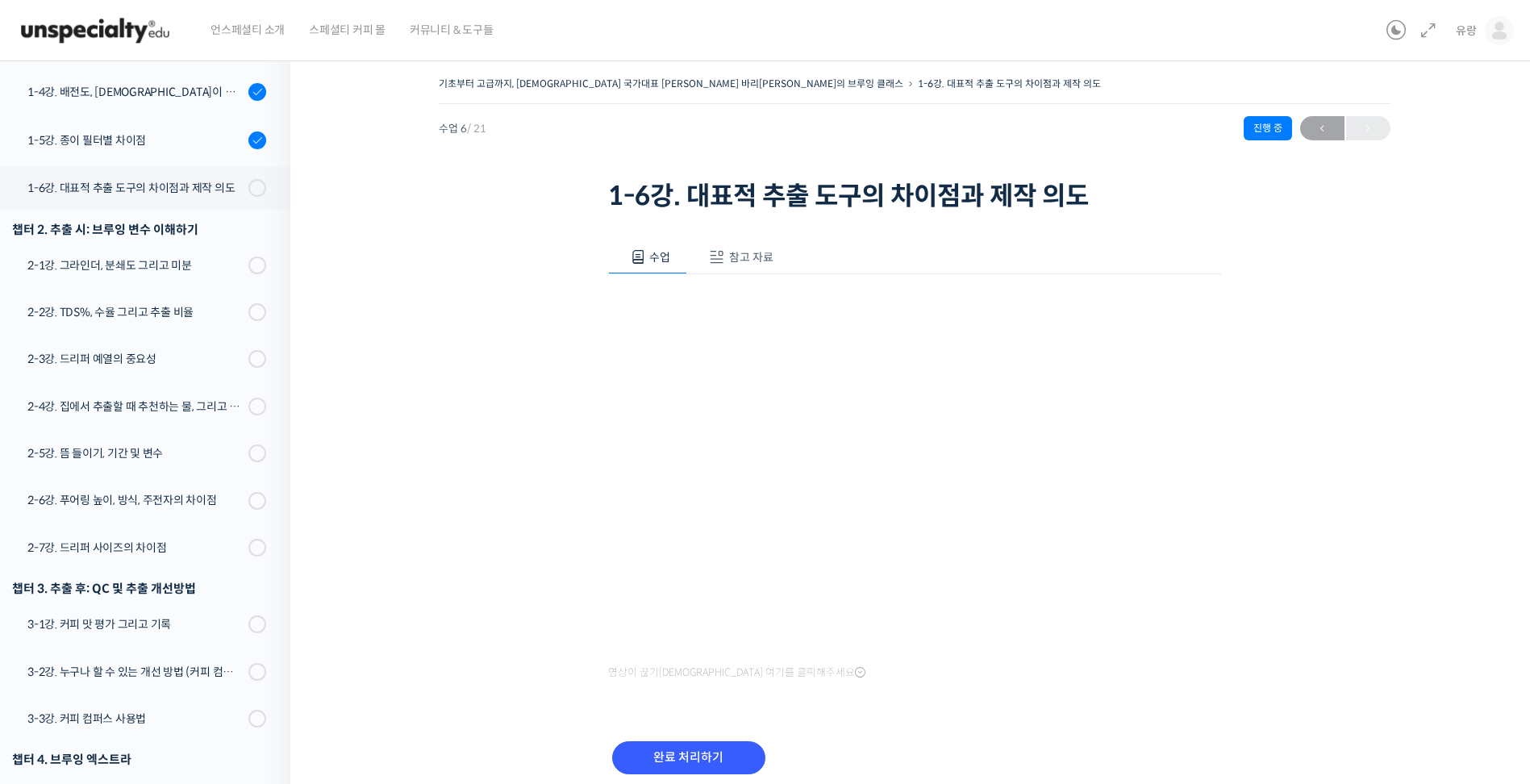
scroll to position [477, 0]
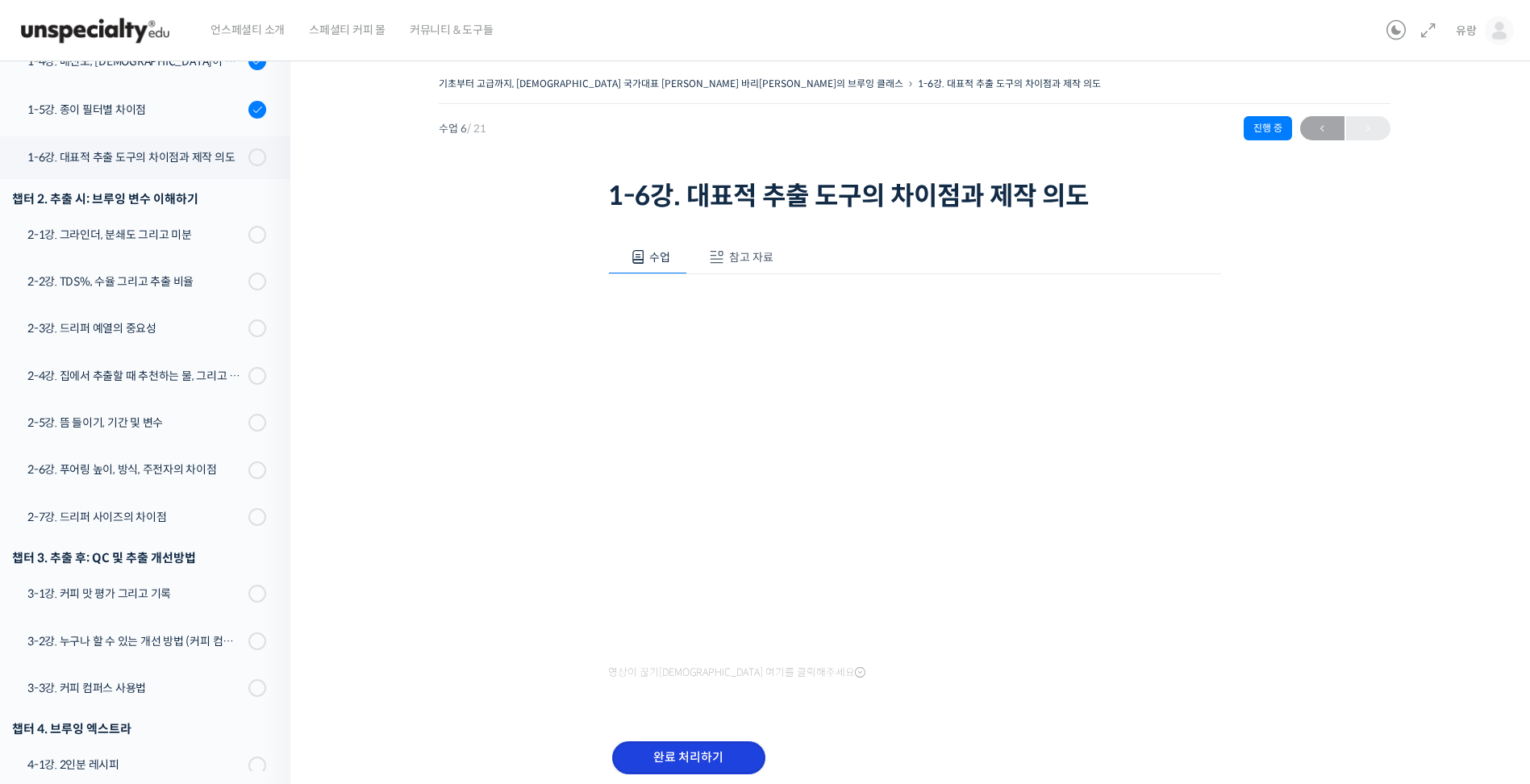
click at [719, 762] on input "완료 처리하기" at bounding box center [688, 758] width 153 height 33
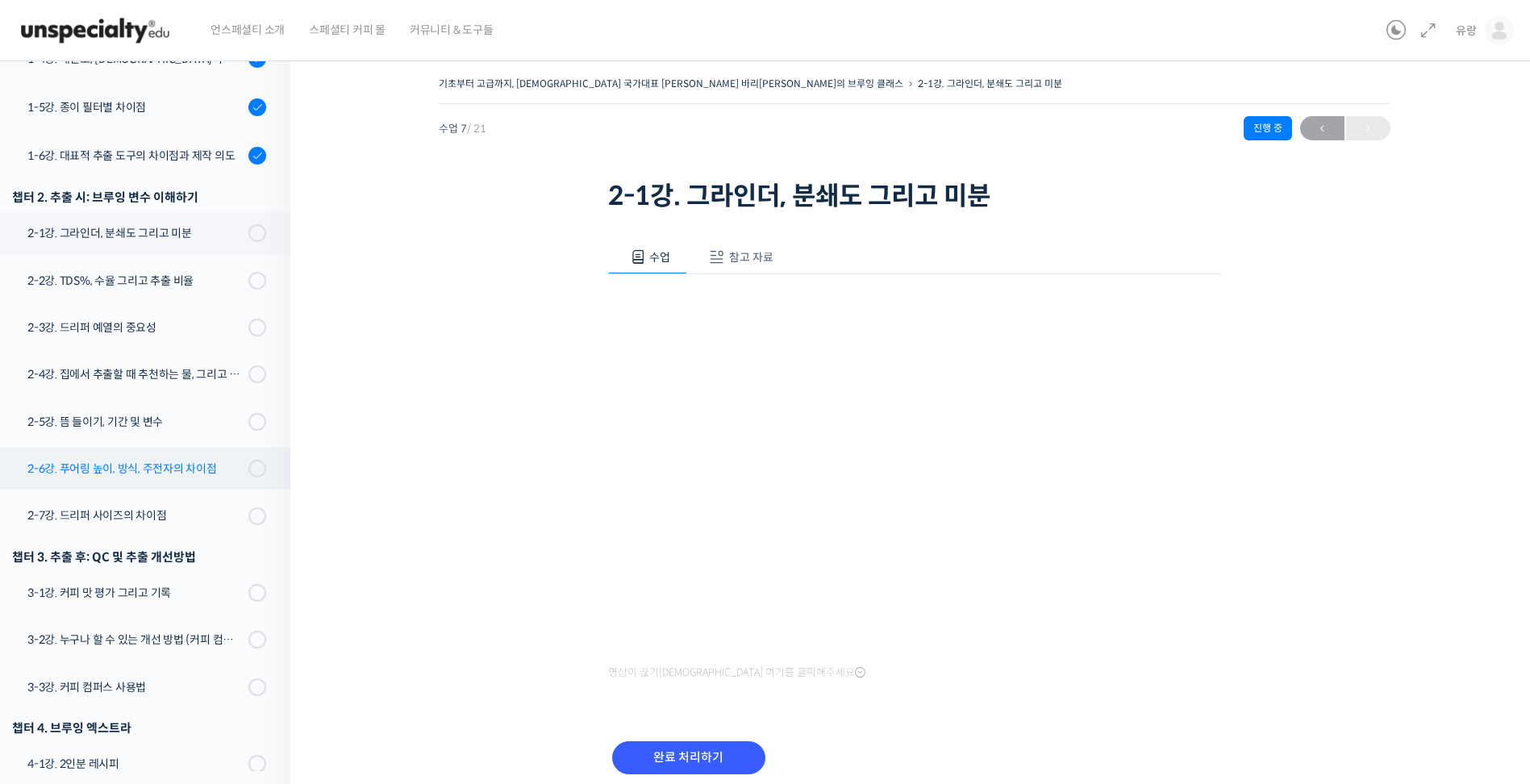
scroll to position [525, 0]
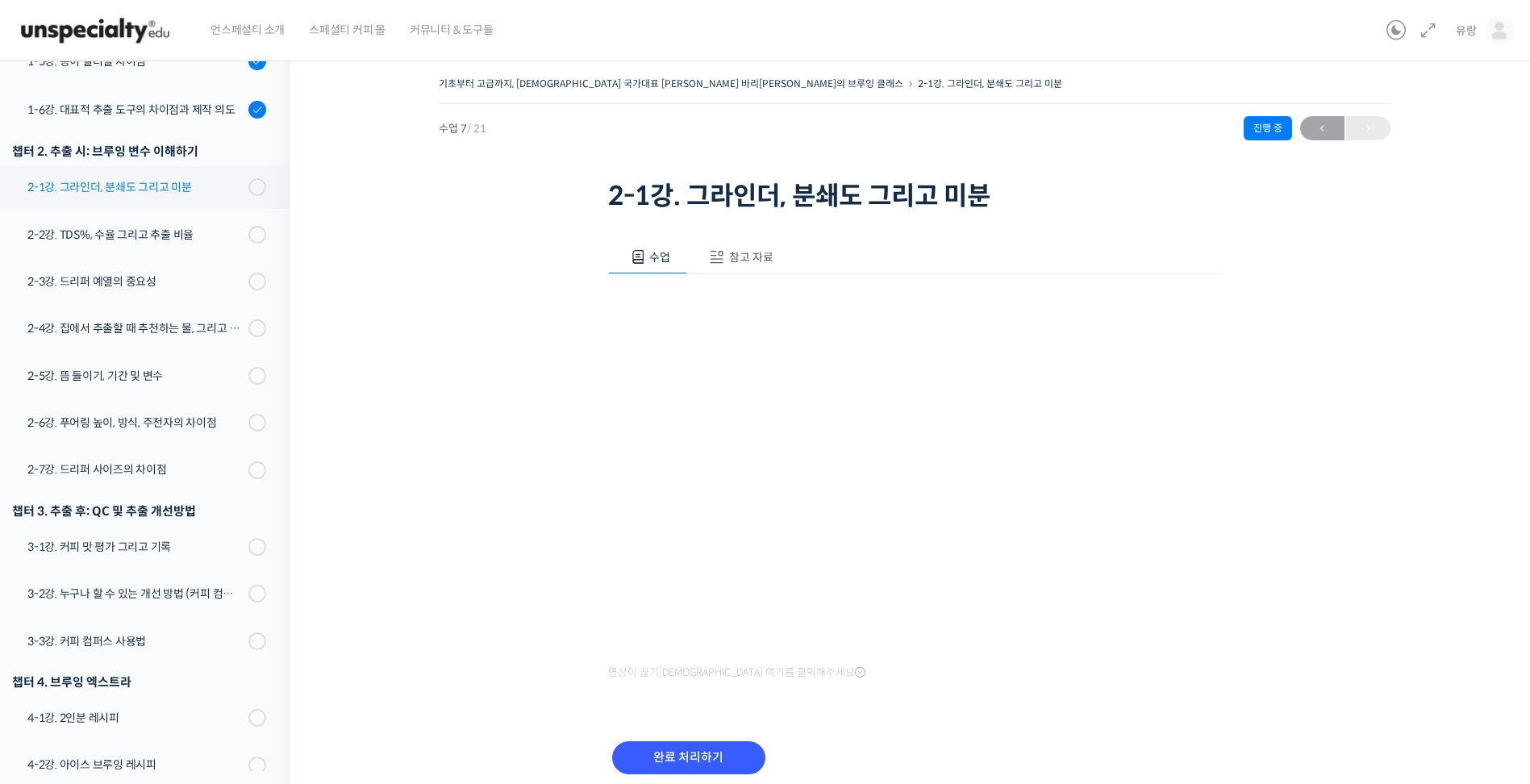
click at [158, 178] on div "2-1강. 그라인더, 분쇄도 그리고 미분" at bounding box center [135, 187] width 216 height 17
click at [753, 263] on span "참고 자료" at bounding box center [750, 257] width 45 height 15
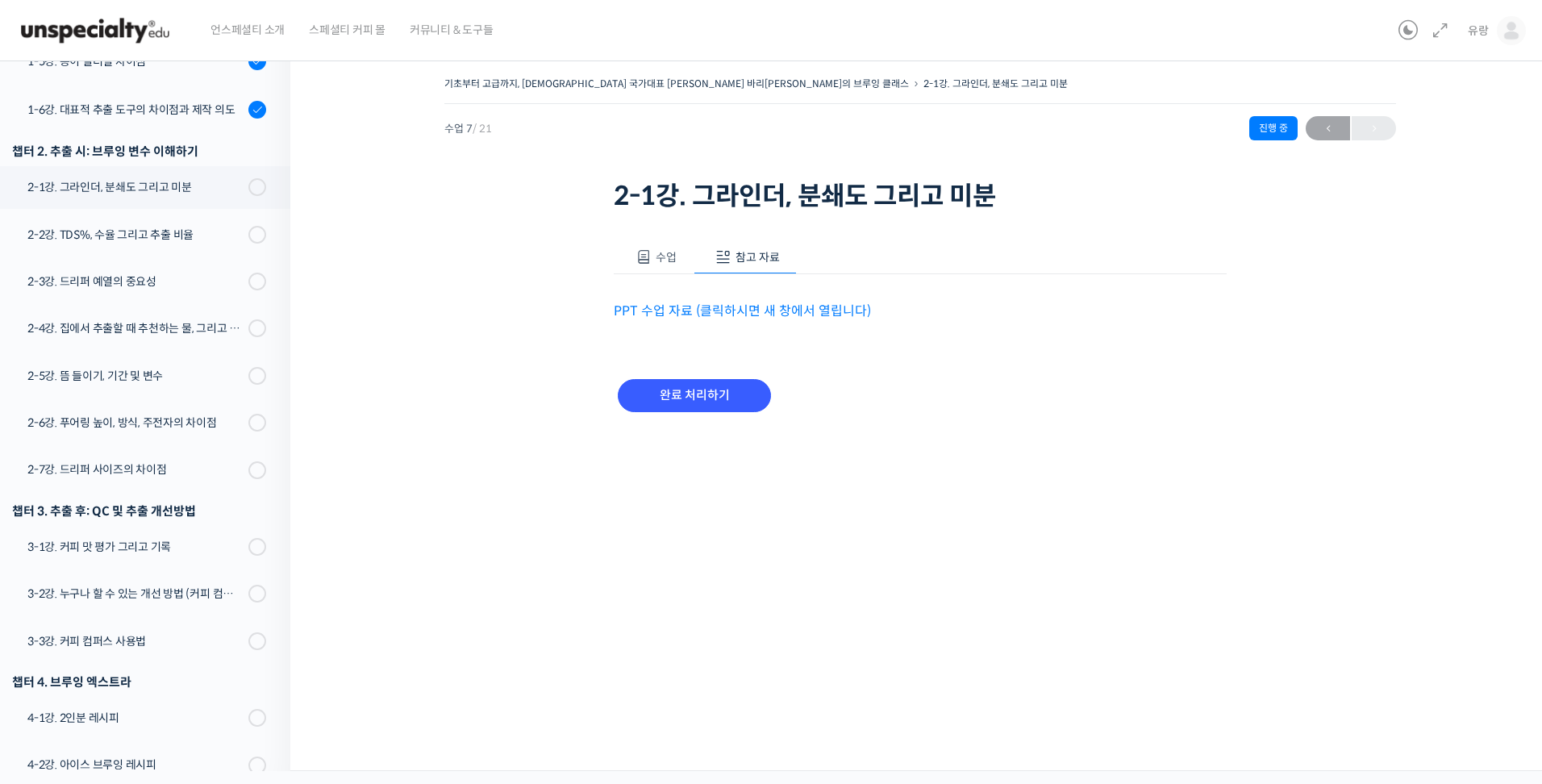
click at [691, 308] on link "PPT 수업 자료 (클릭하시면 새 창에서 열립니다)" at bounding box center [742, 311] width 257 height 17
click at [130, 226] on div "2-2강. TDS%, 수율 그리고 추출 비율" at bounding box center [135, 234] width 216 height 17
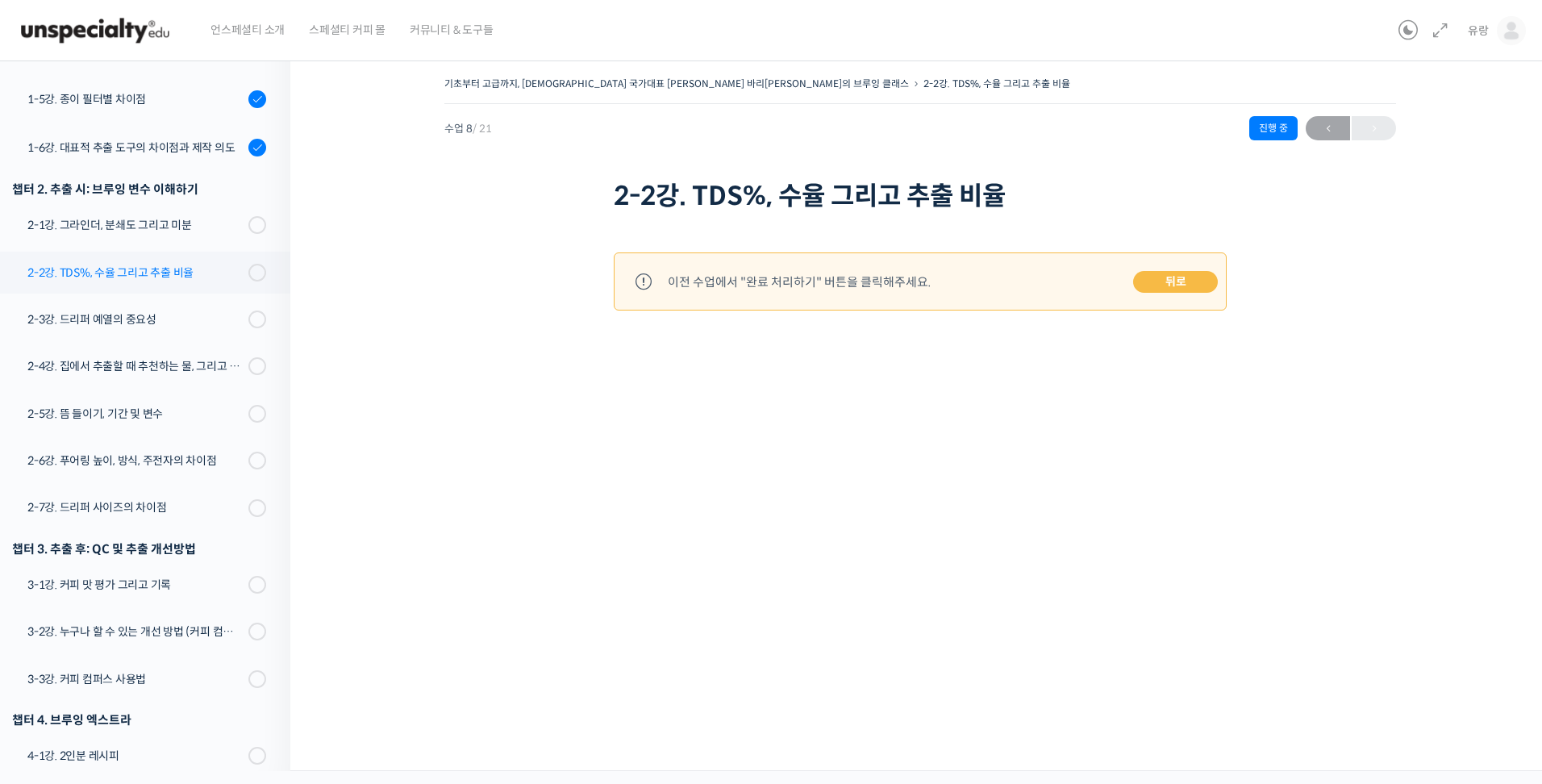
scroll to position [381, 0]
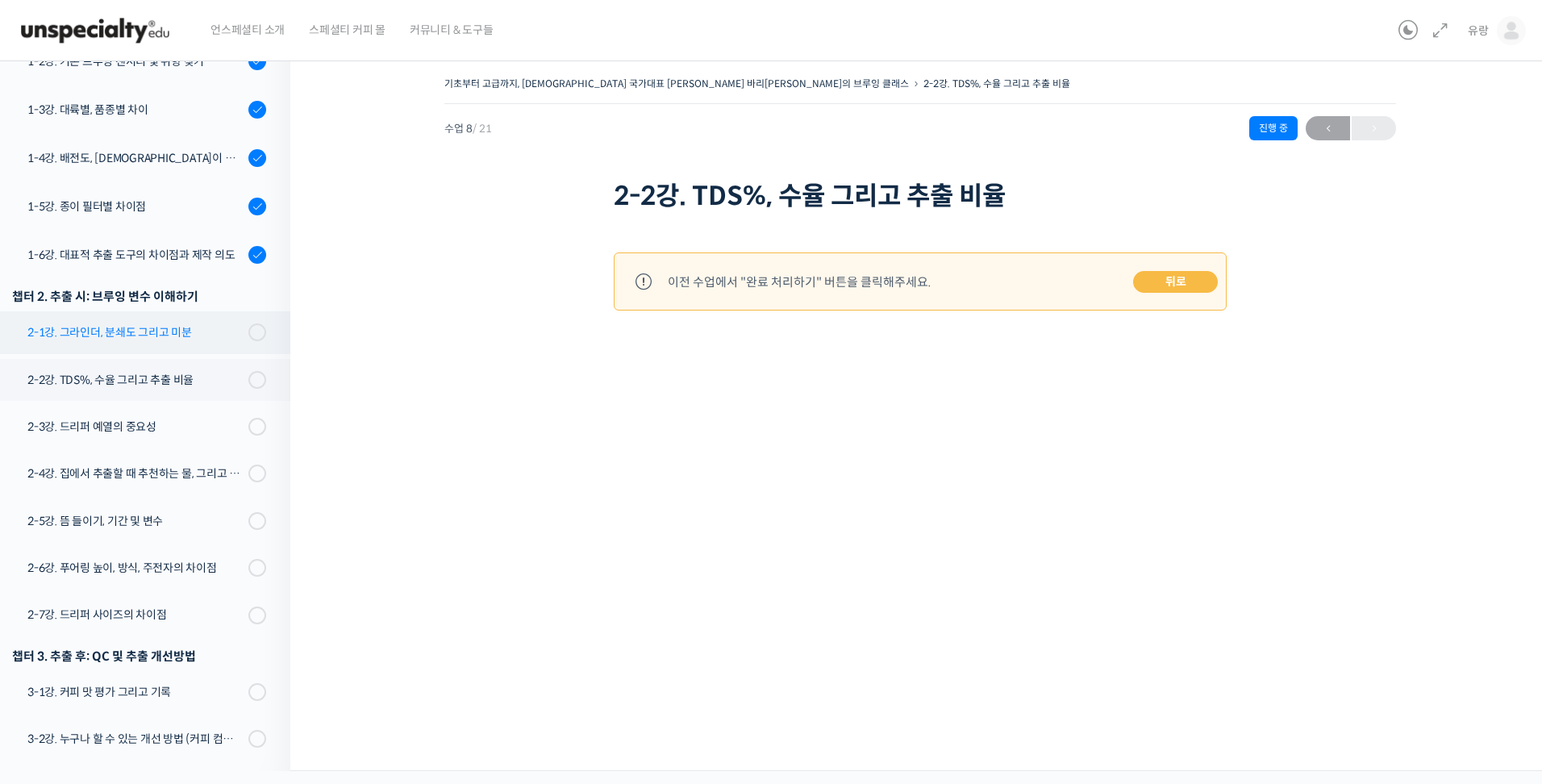
click at [183, 311] on link "2-1강. 그라인더, 분쇄도 그리고 미분" at bounding box center [141, 332] width 299 height 42
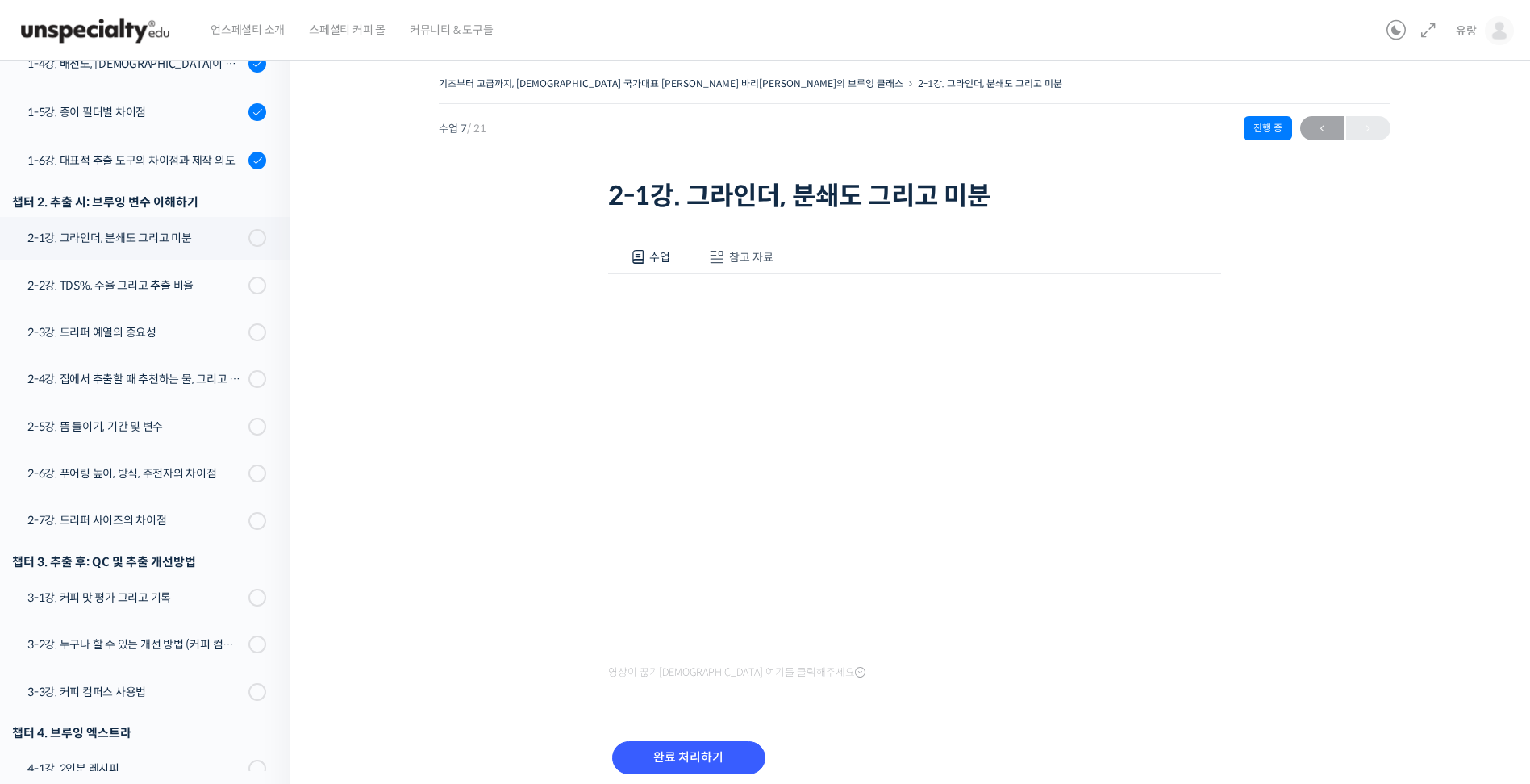
scroll to position [525, 0]
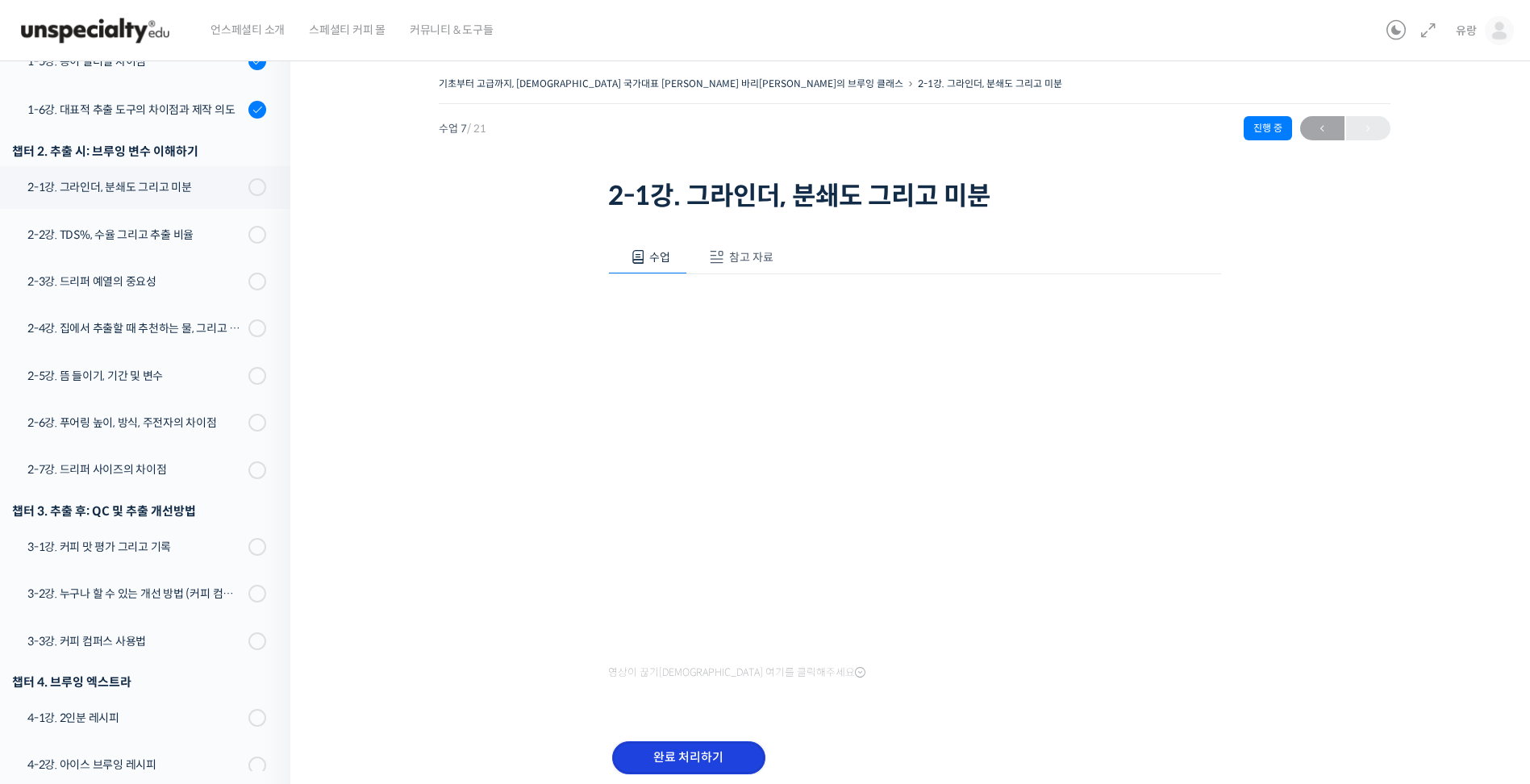
click at [719, 759] on input "완료 처리하기" at bounding box center [688, 758] width 153 height 33
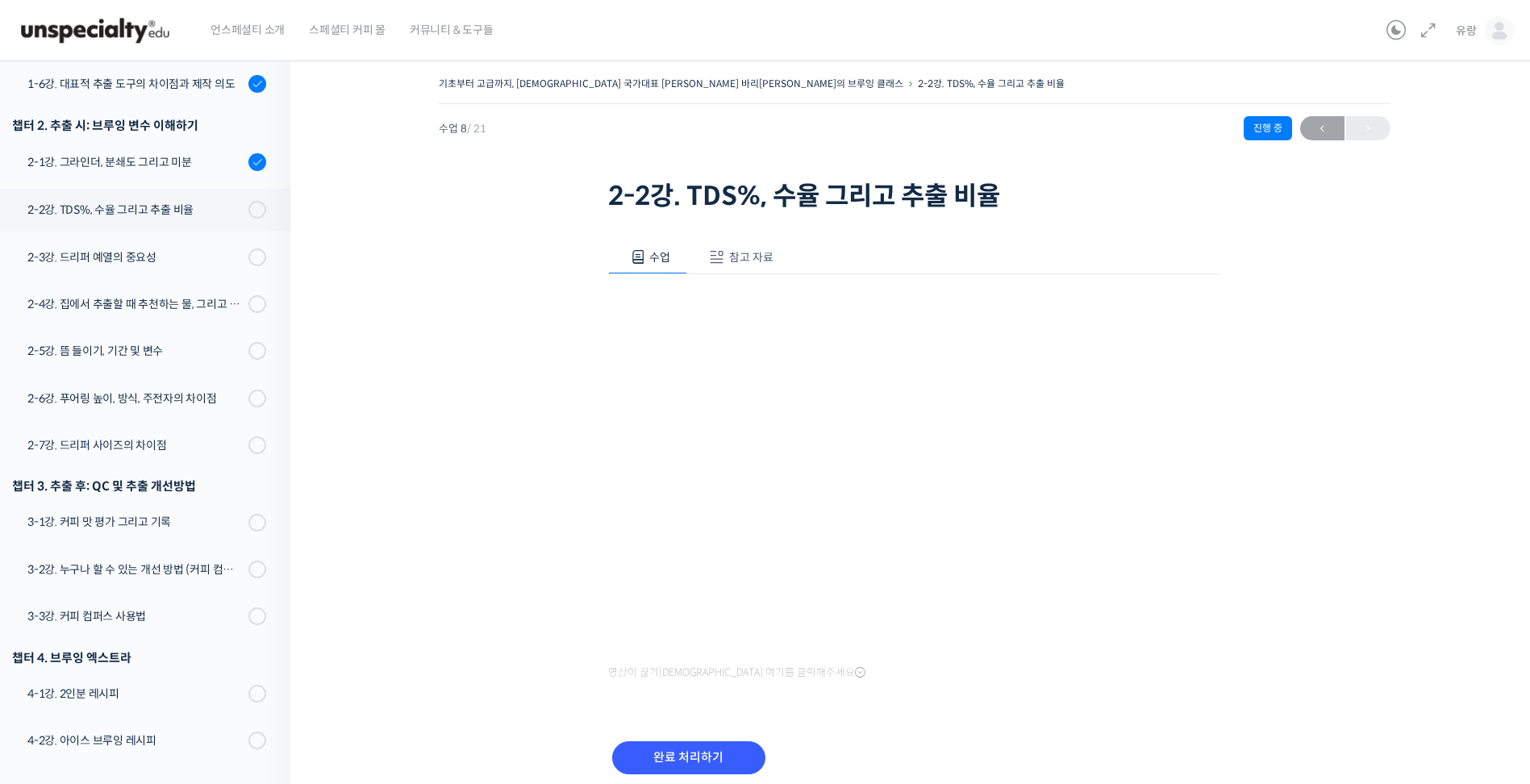
scroll to position [604, 0]
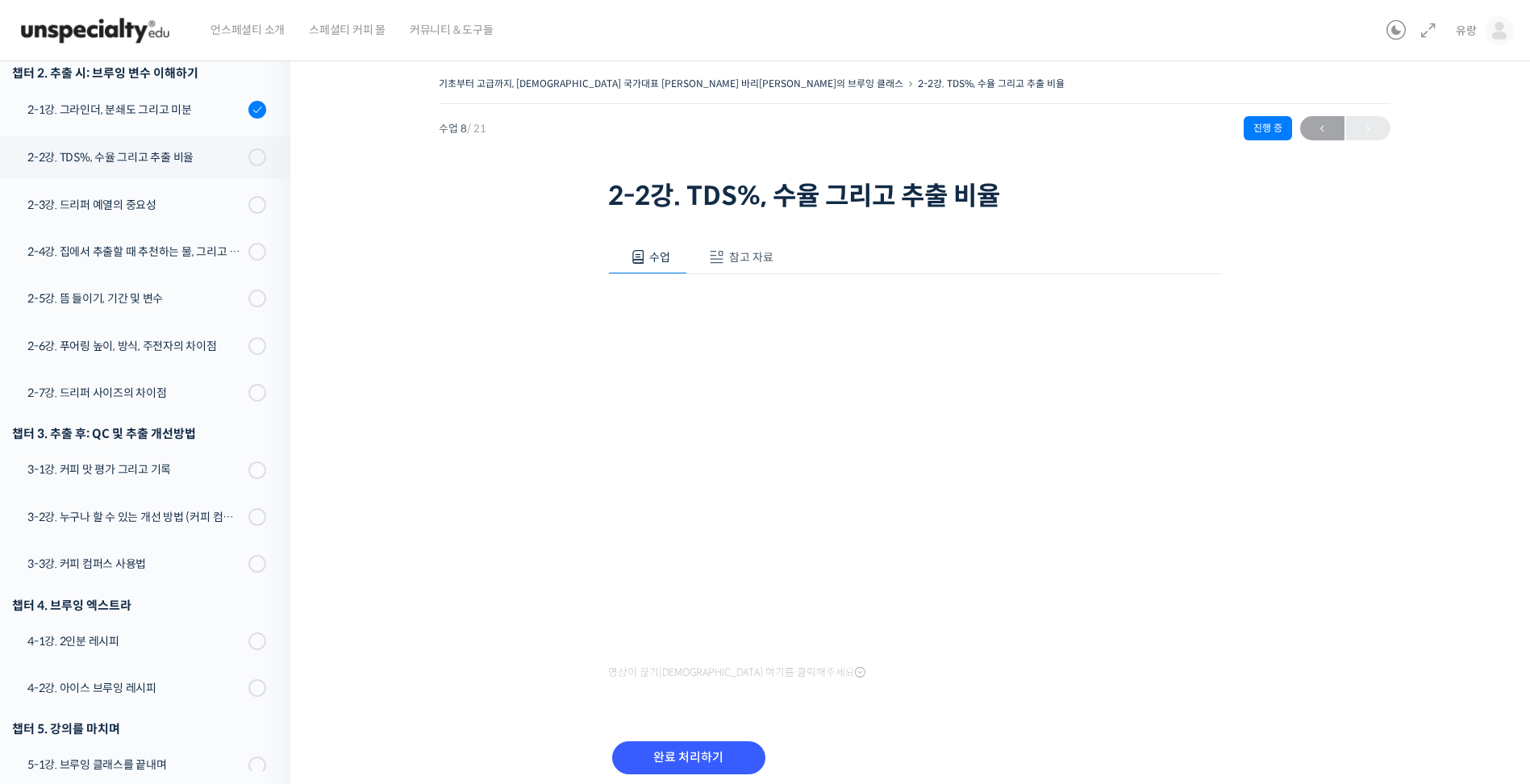
click at [727, 249] on button "참고 자료" at bounding box center [738, 257] width 103 height 34
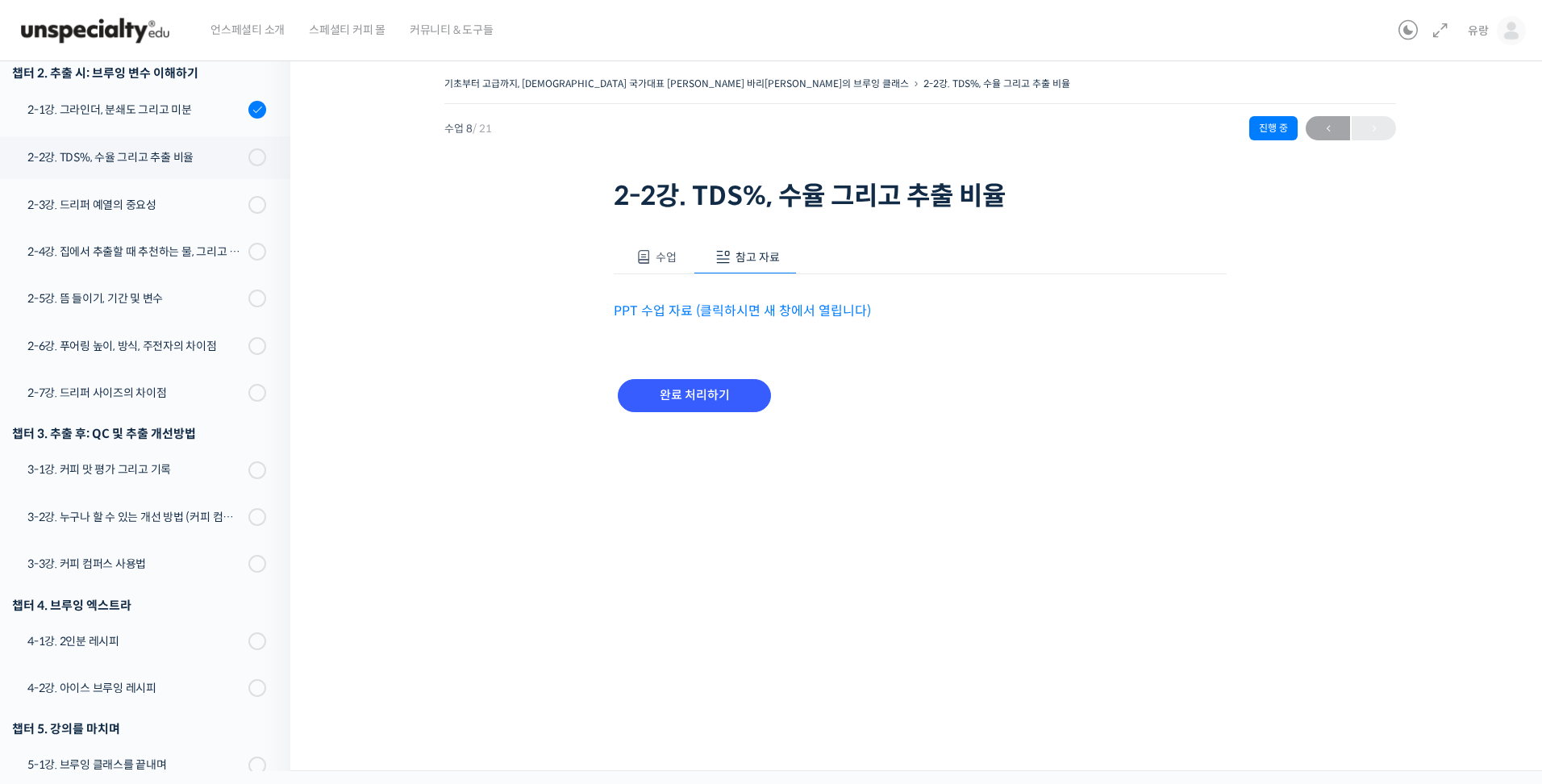
click at [671, 248] on button "수업" at bounding box center [654, 257] width 80 height 34
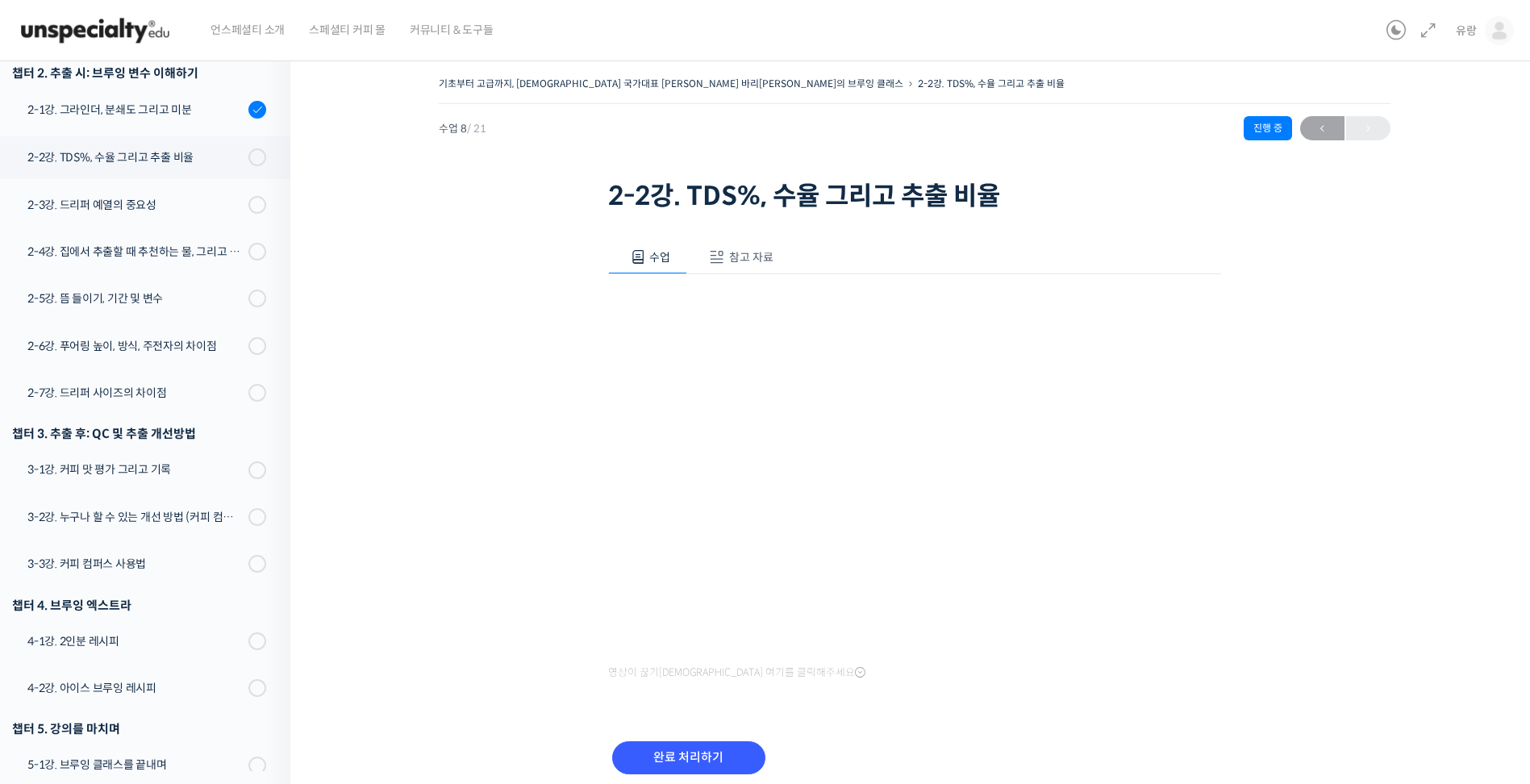
click at [758, 249] on button "참고 자료" at bounding box center [738, 257] width 103 height 34
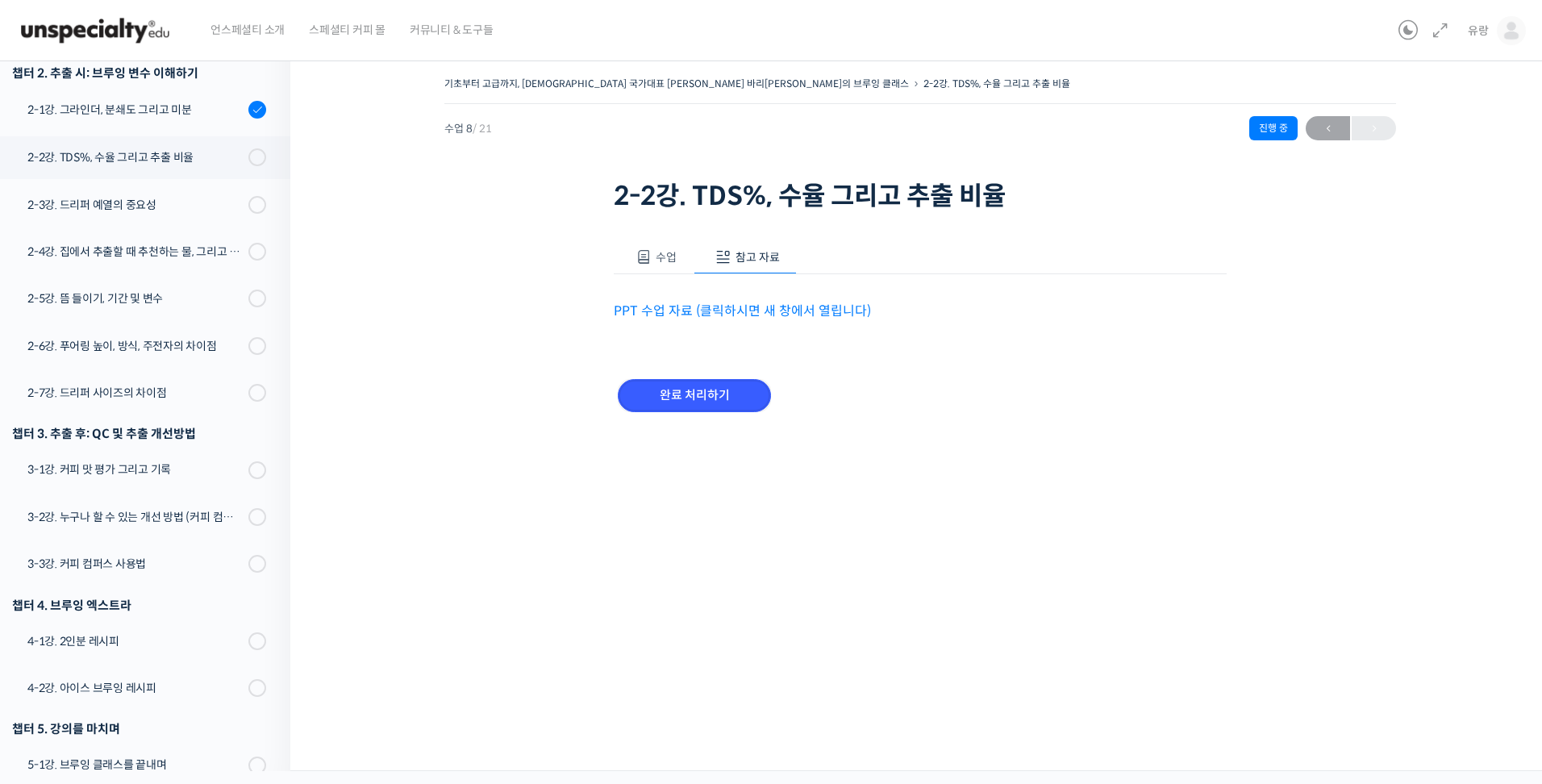
drag, startPoint x: 685, startPoint y: 391, endPoint x: 828, endPoint y: 335, distance: 153.6
click at [828, 335] on div "수업 참고 자료 영상이 끊기신다면 여기를 클릭해주세요 PPT 수업 자료 (클릭하시면 새 창에서 열립니다) 완료 처리하기" at bounding box center [920, 334] width 613 height 238
click at [733, 313] on link "PPT 수업 자료 (클릭하시면 새 창에서 열립니다)" at bounding box center [742, 311] width 257 height 17
click at [701, 396] on input "완료 처리하기" at bounding box center [694, 395] width 153 height 33
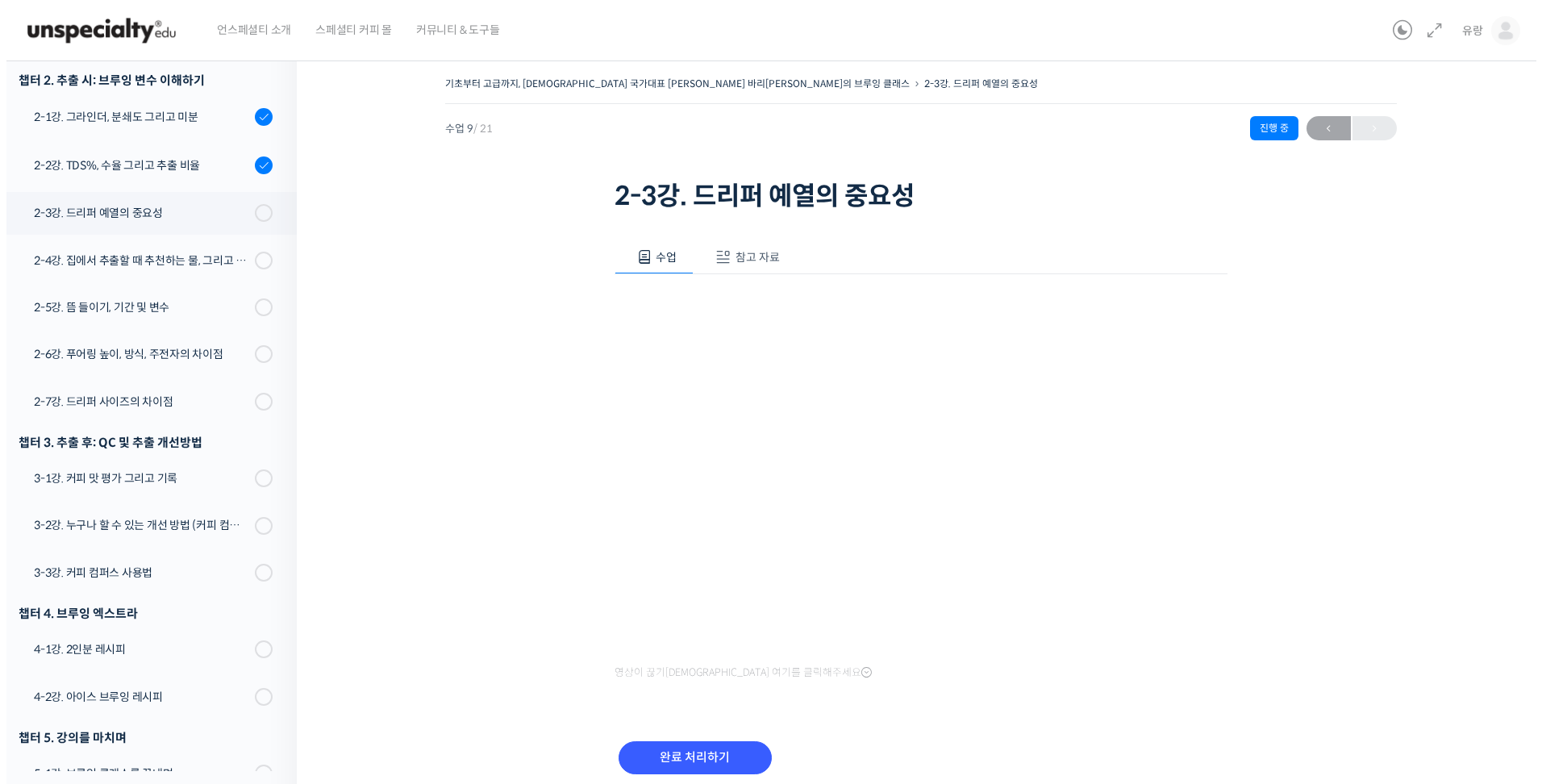
scroll to position [652, 0]
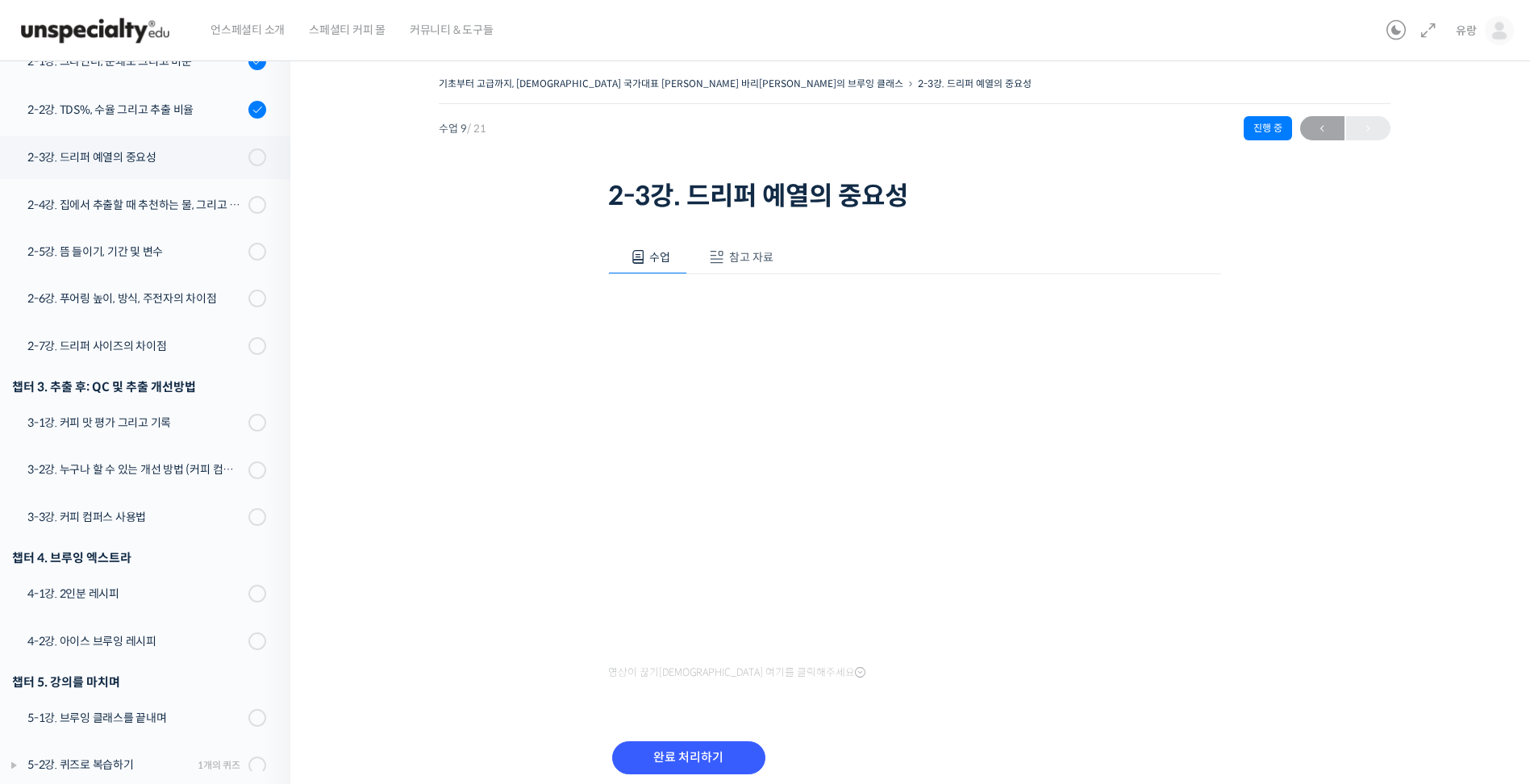
click at [760, 256] on span "참고 자료" at bounding box center [750, 257] width 45 height 15
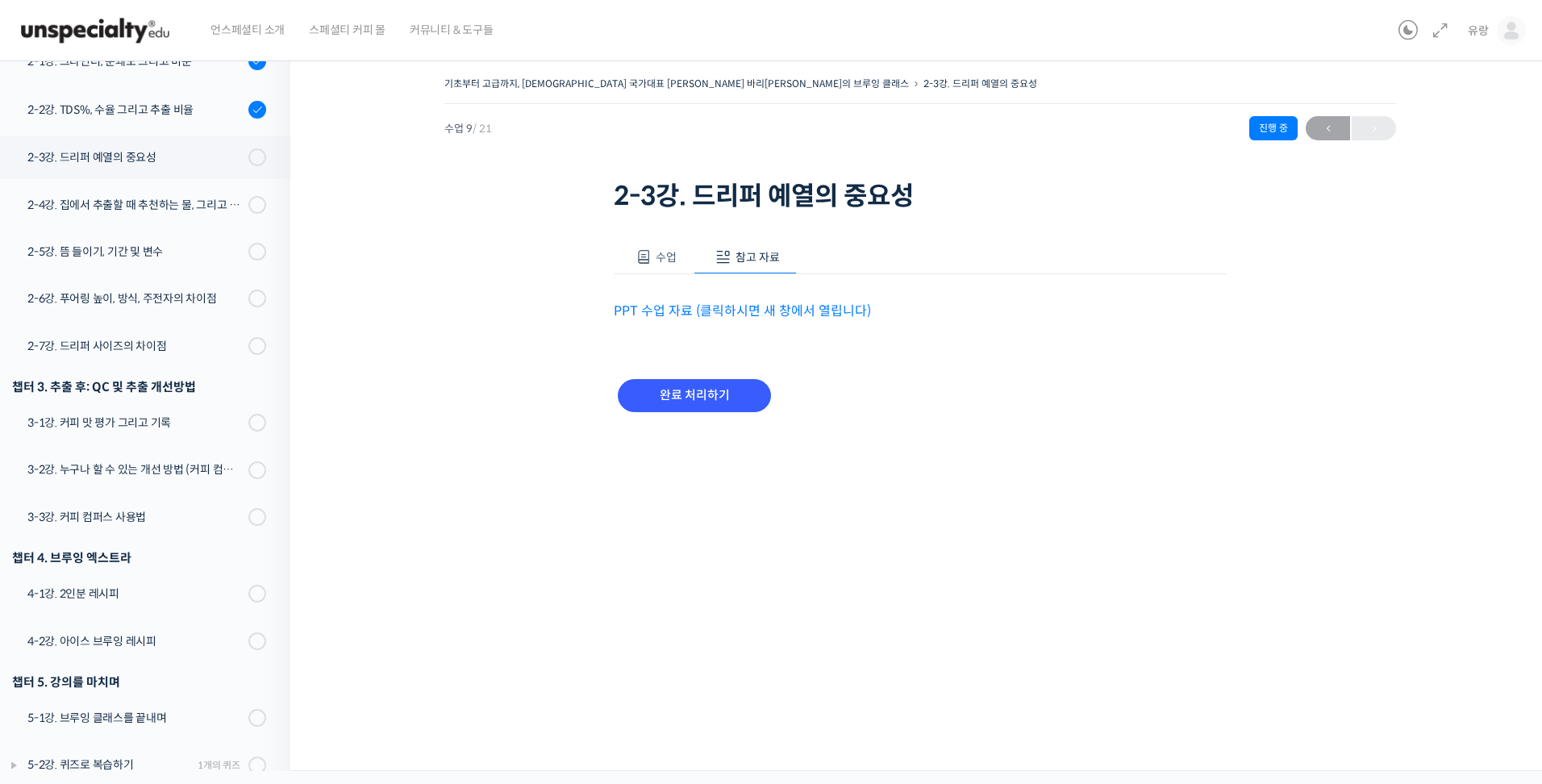
click at [686, 311] on link "PPT 수업 자료 (클릭하시면 새 창에서 열립니다)" at bounding box center [742, 311] width 257 height 17
click at [722, 397] on input "완료 처리하기" at bounding box center [694, 395] width 153 height 33
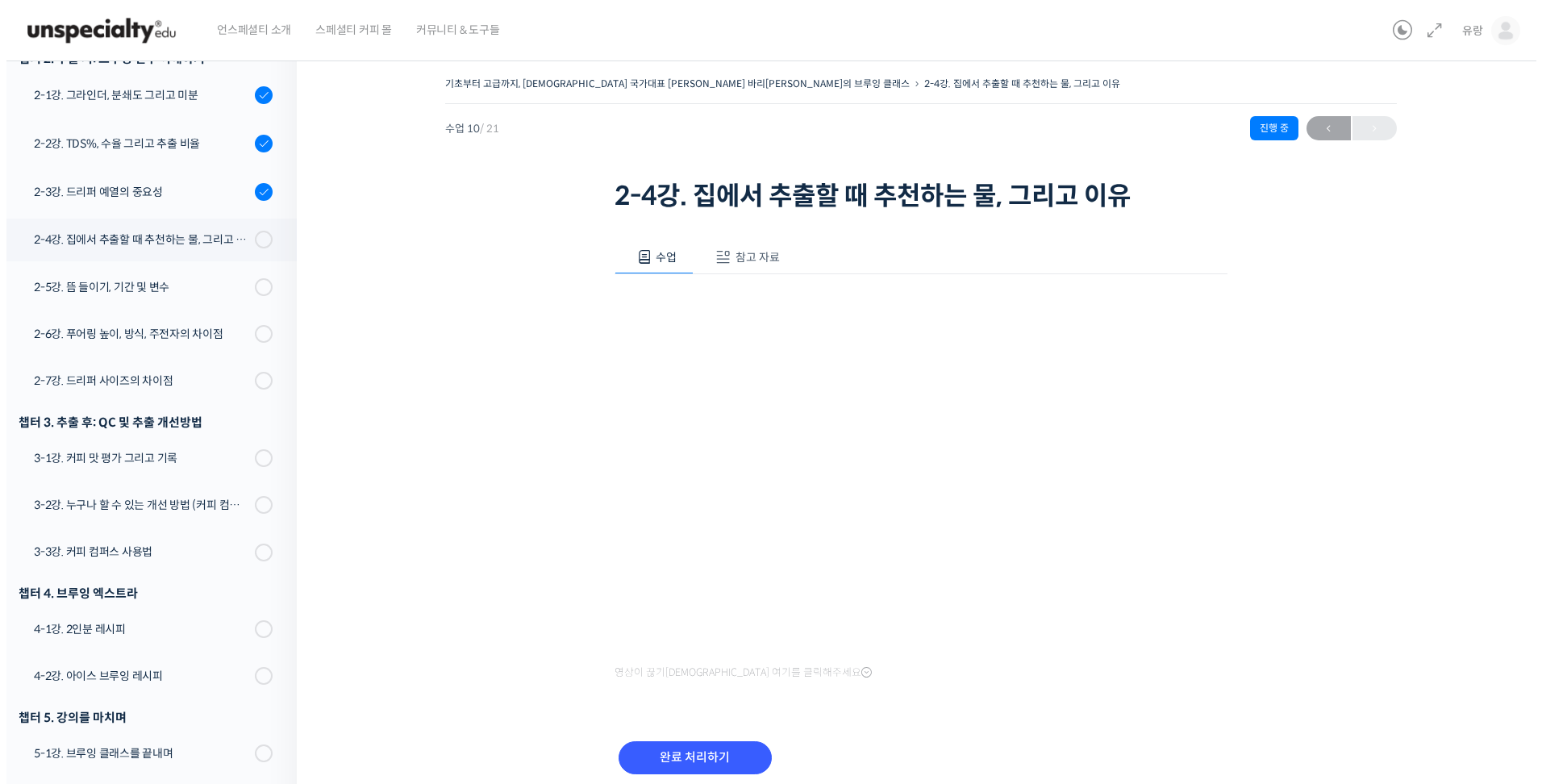
scroll to position [653, 0]
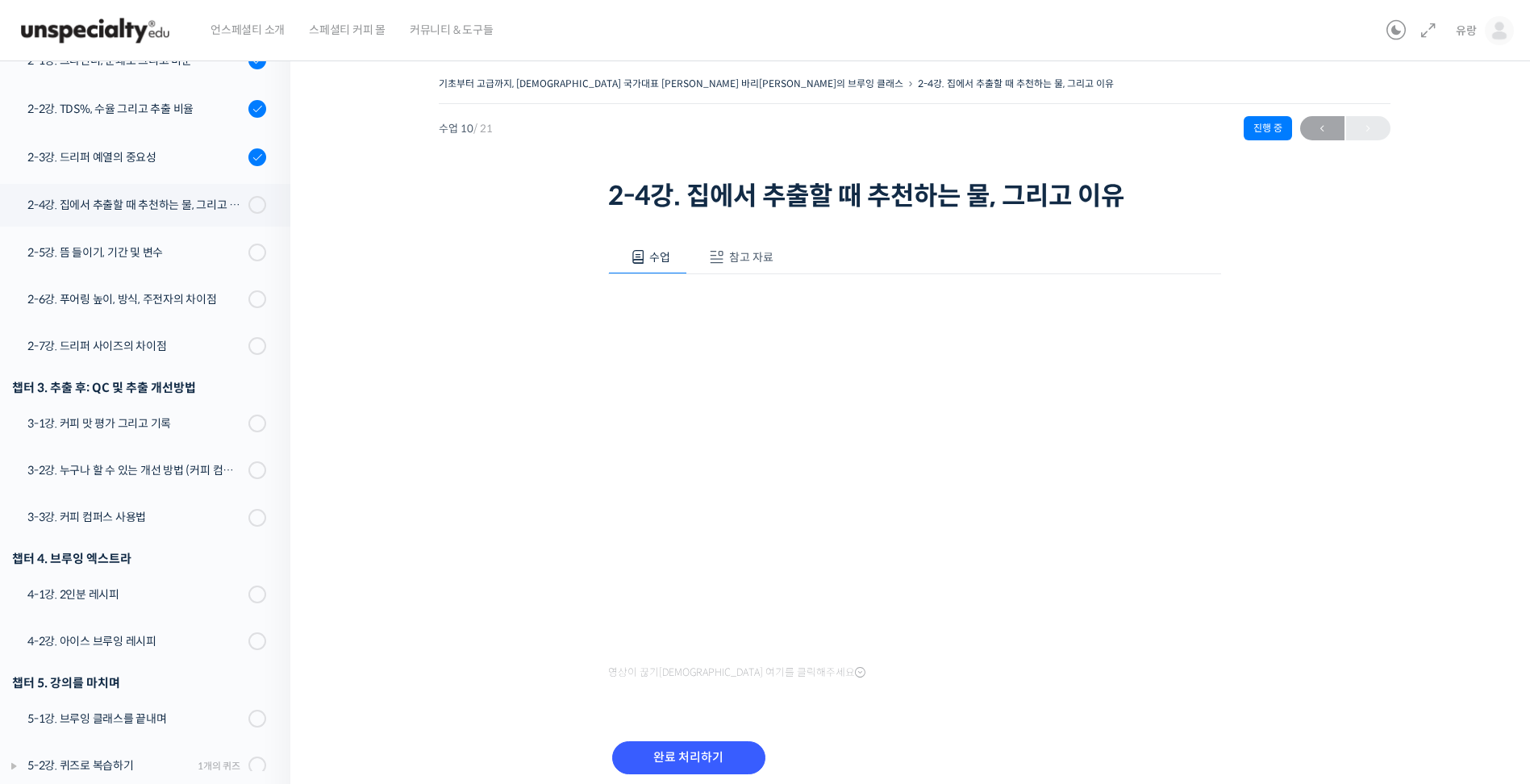
click at [750, 258] on span "참고 자료" at bounding box center [750, 257] width 45 height 15
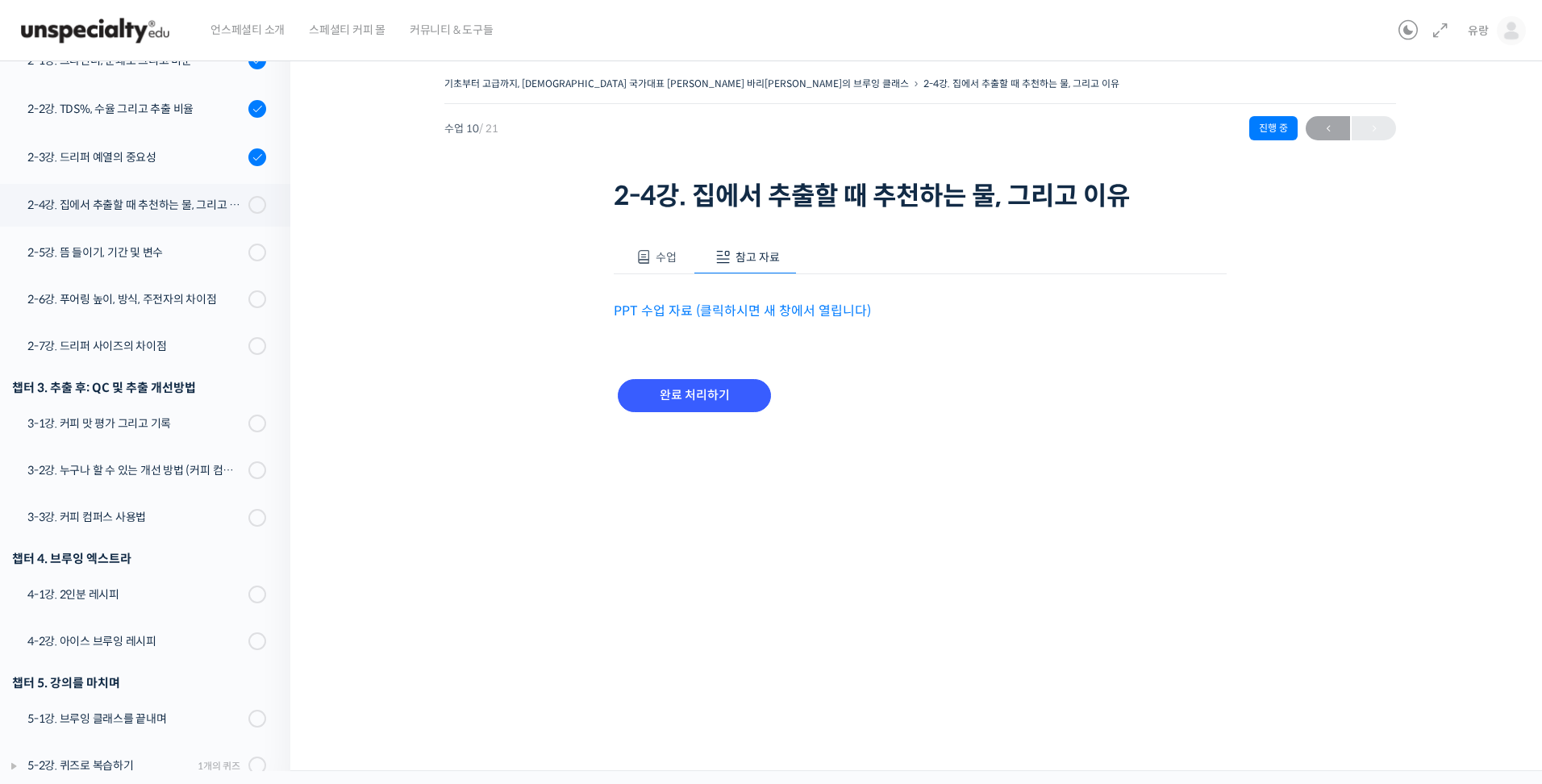
click at [689, 306] on link "PPT 수업 자료 (클릭하시면 새 창에서 열립니다)" at bounding box center [742, 311] width 257 height 17
click at [710, 397] on input "완료 처리하기" at bounding box center [694, 395] width 153 height 33
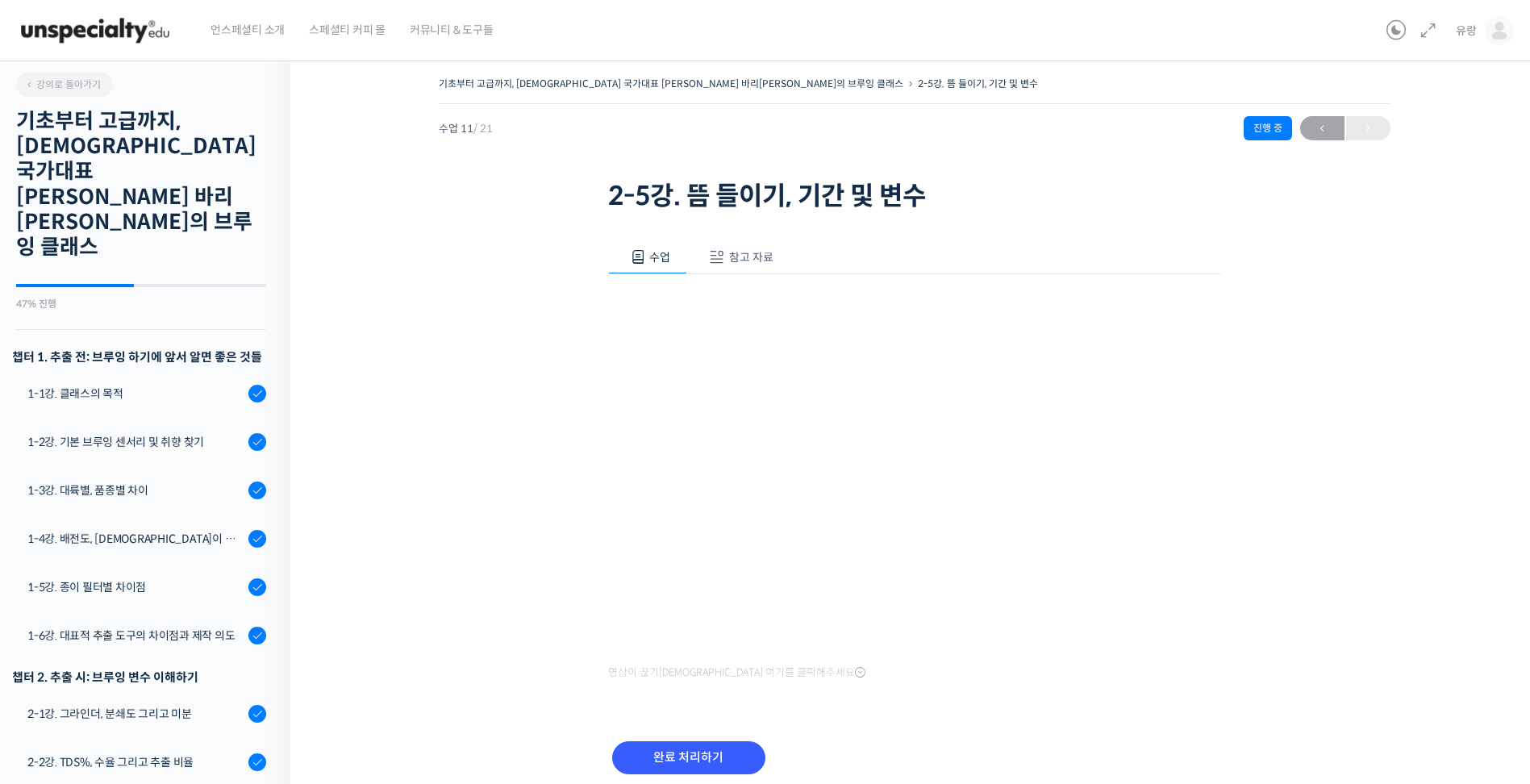
scroll to position [655, 0]
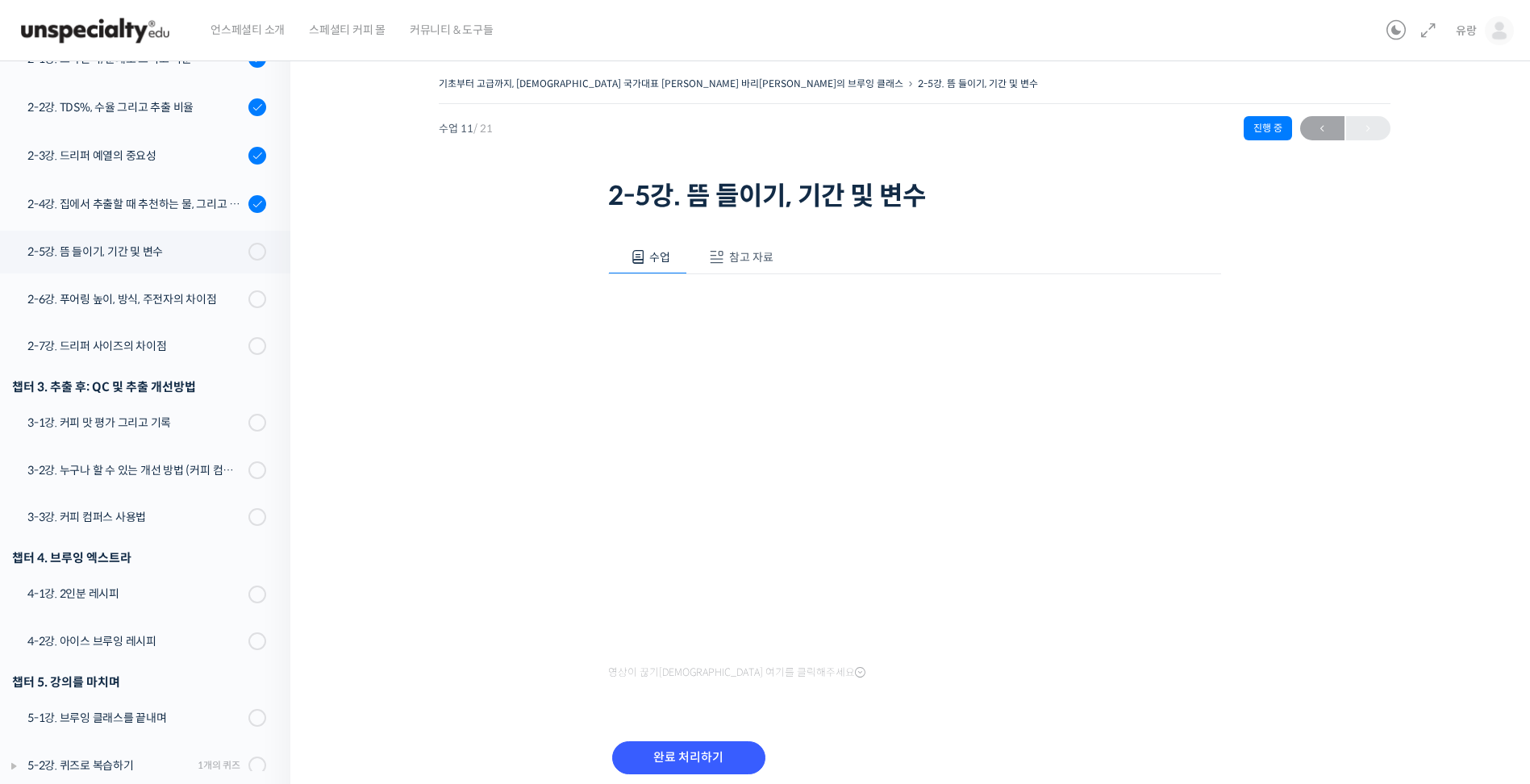
click at [756, 250] on span "참고 자료" at bounding box center [750, 257] width 45 height 15
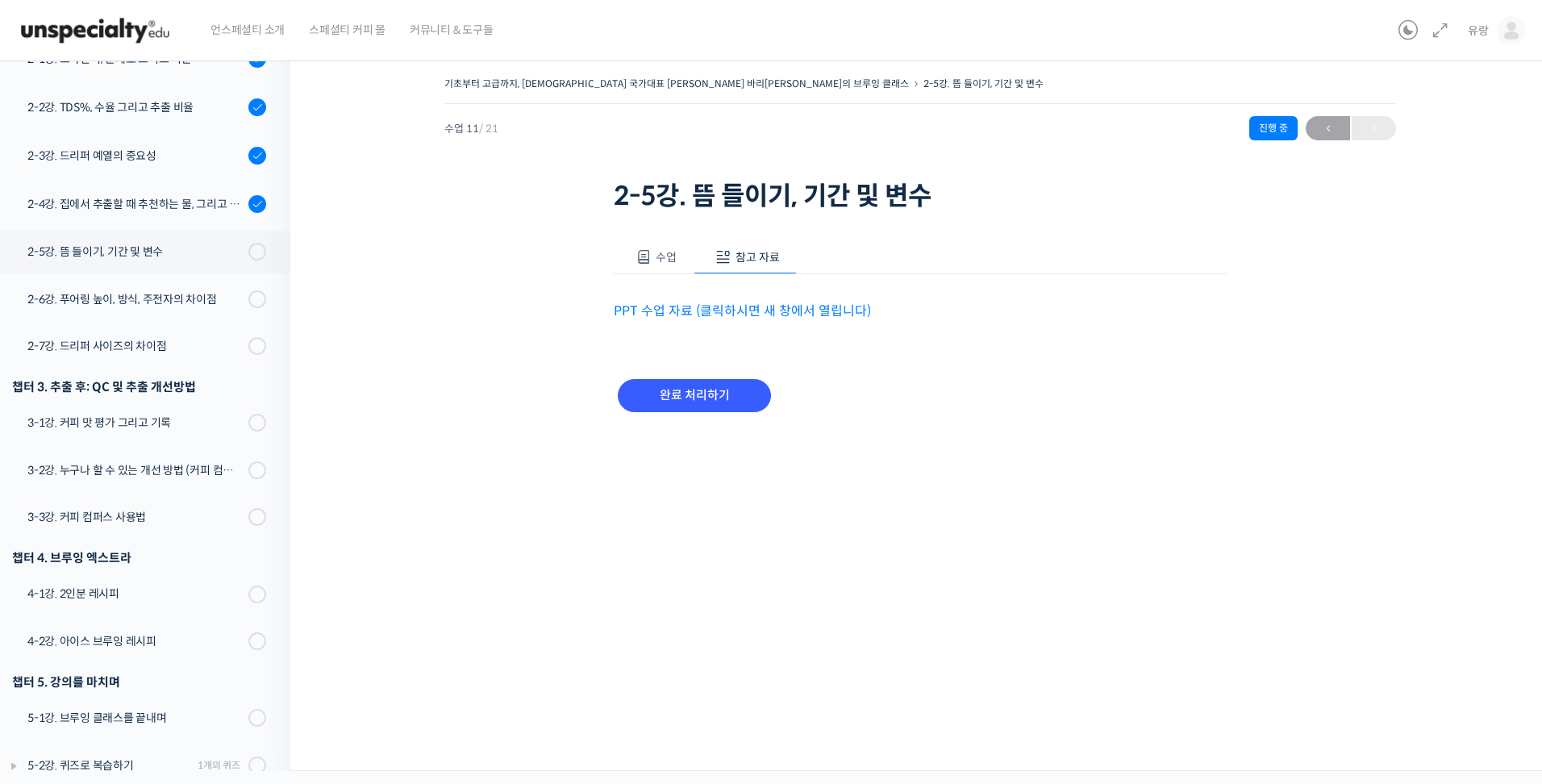
click at [700, 313] on link "PPT 수업 자료 (클릭하시면 새 창에서 열립니다)" at bounding box center [742, 311] width 257 height 17
click at [707, 395] on input "완료 처리하기" at bounding box center [694, 395] width 153 height 33
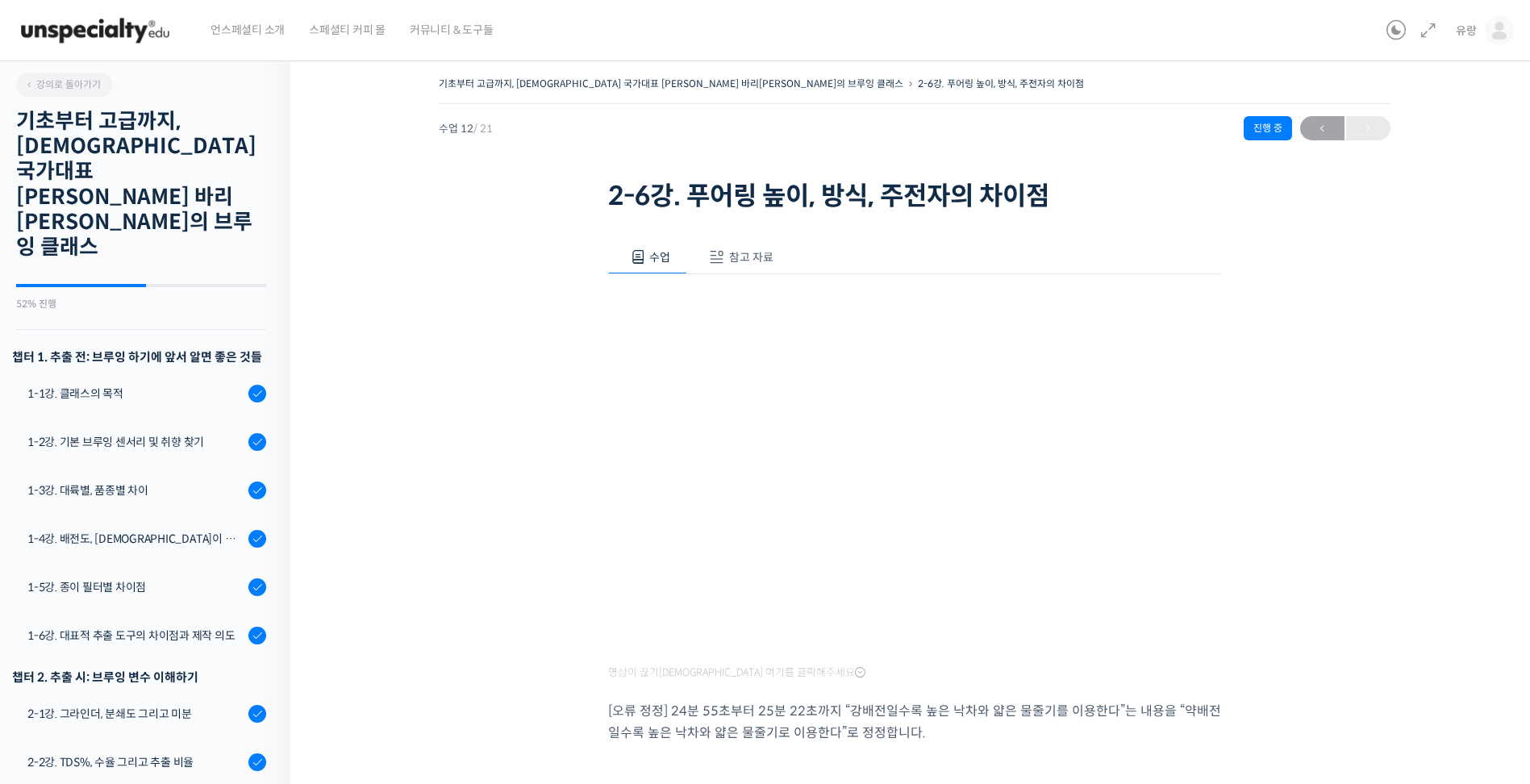
scroll to position [656, 0]
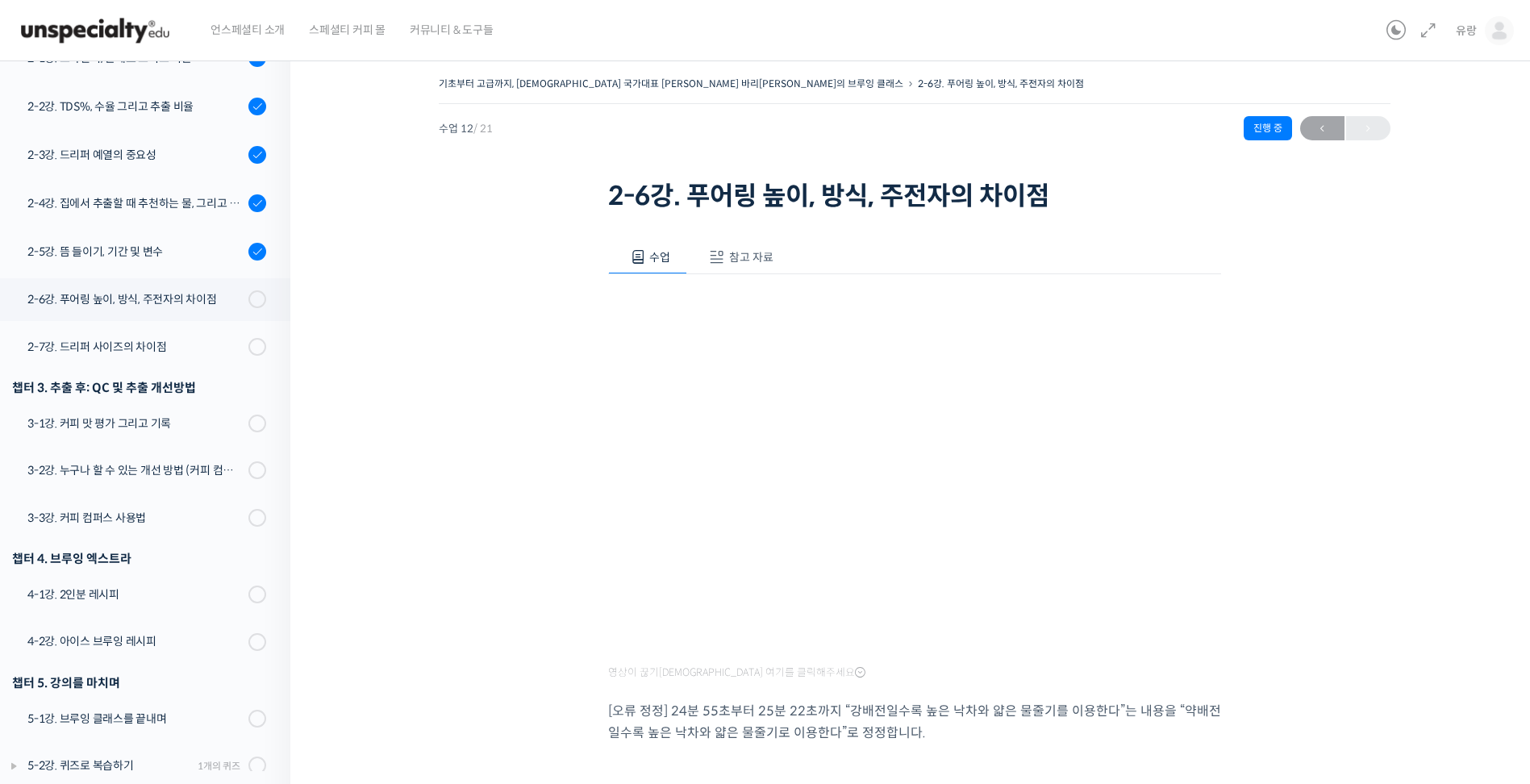
click at [729, 260] on span "참고 자료" at bounding box center [750, 257] width 45 height 15
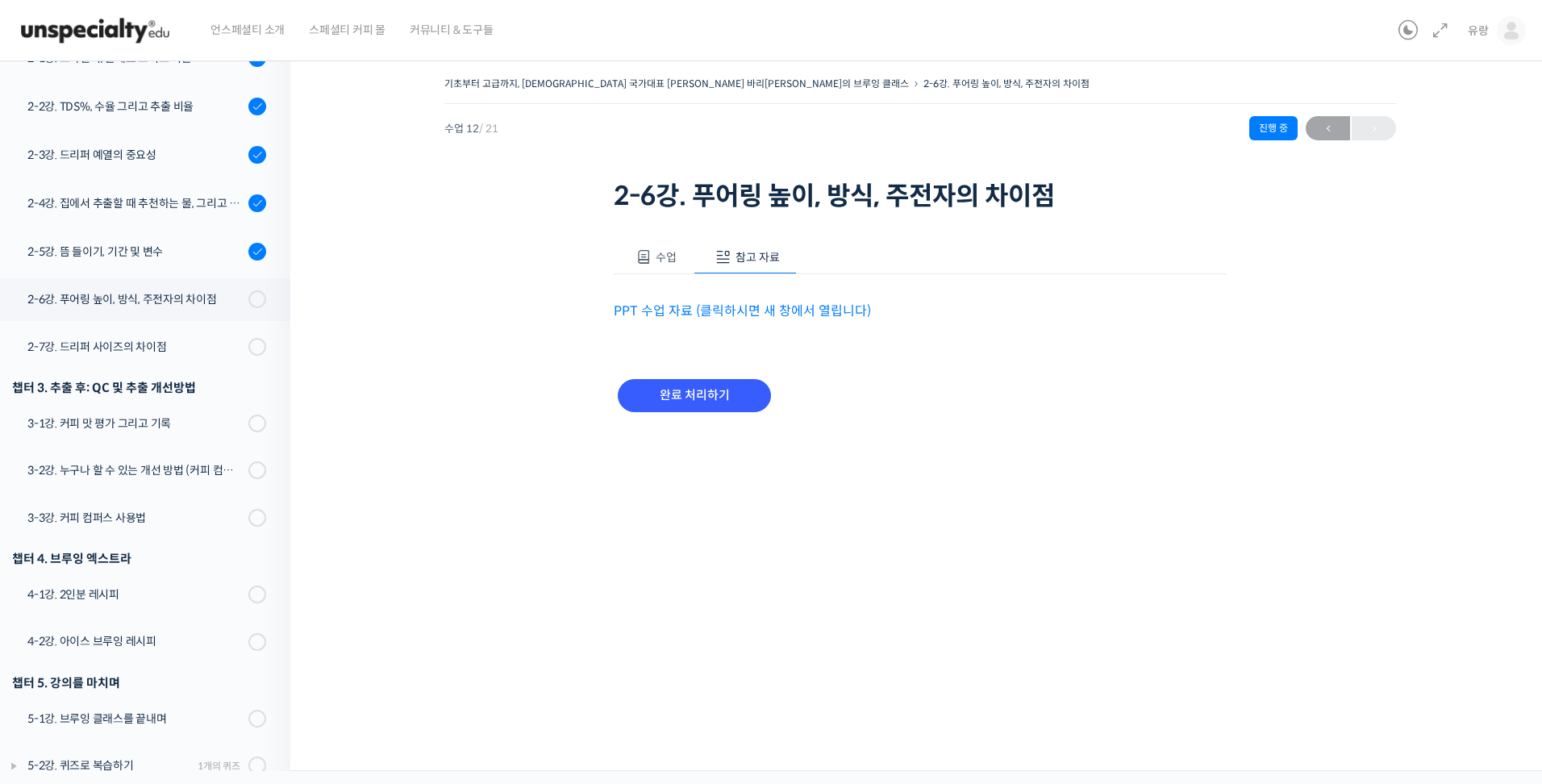
click at [707, 315] on link "PPT 수업 자료 (클릭하시면 새 창에서 열립니다)" at bounding box center [742, 311] width 257 height 17
click at [685, 395] on input "완료 처리하기" at bounding box center [694, 395] width 153 height 33
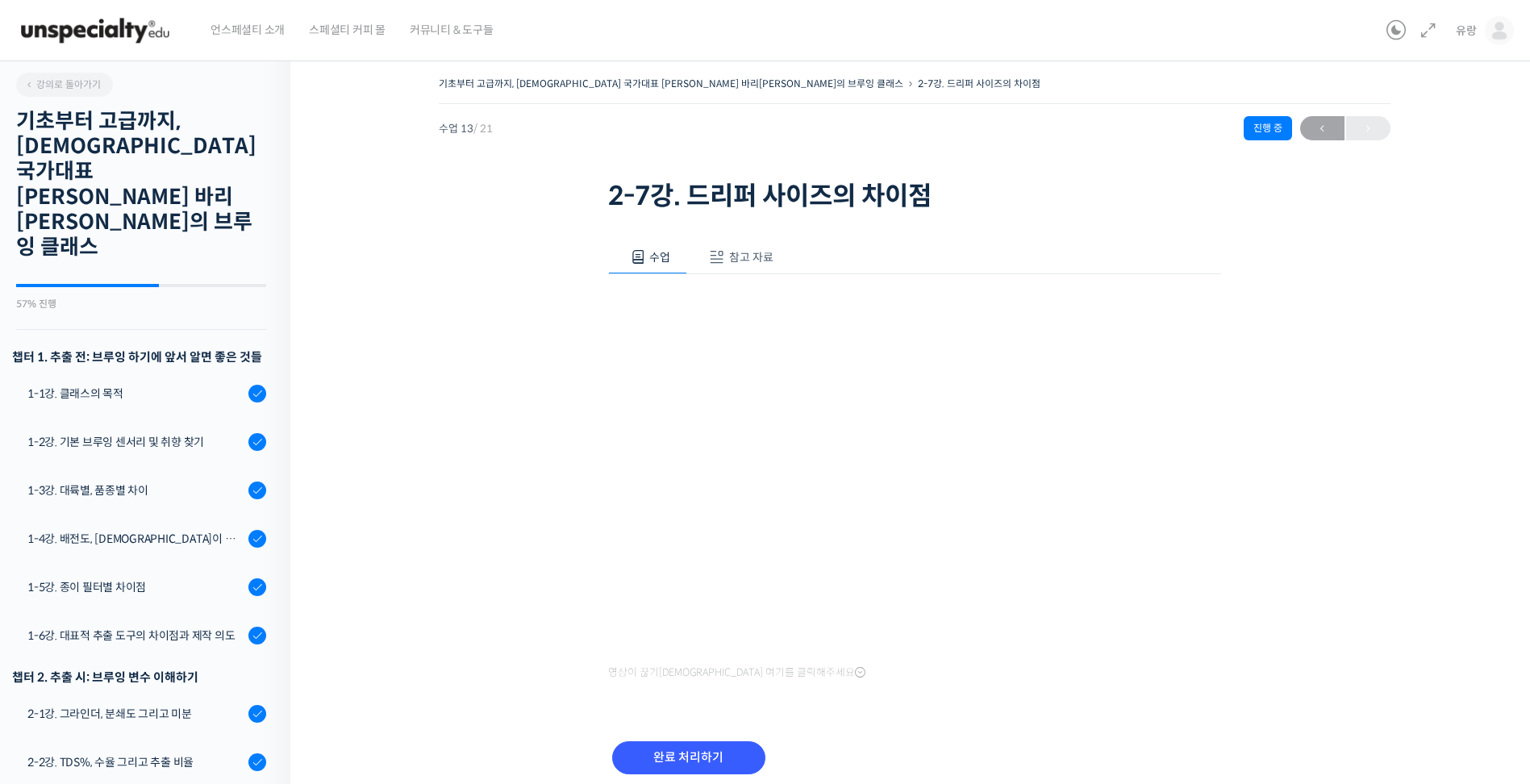
scroll to position [657, 0]
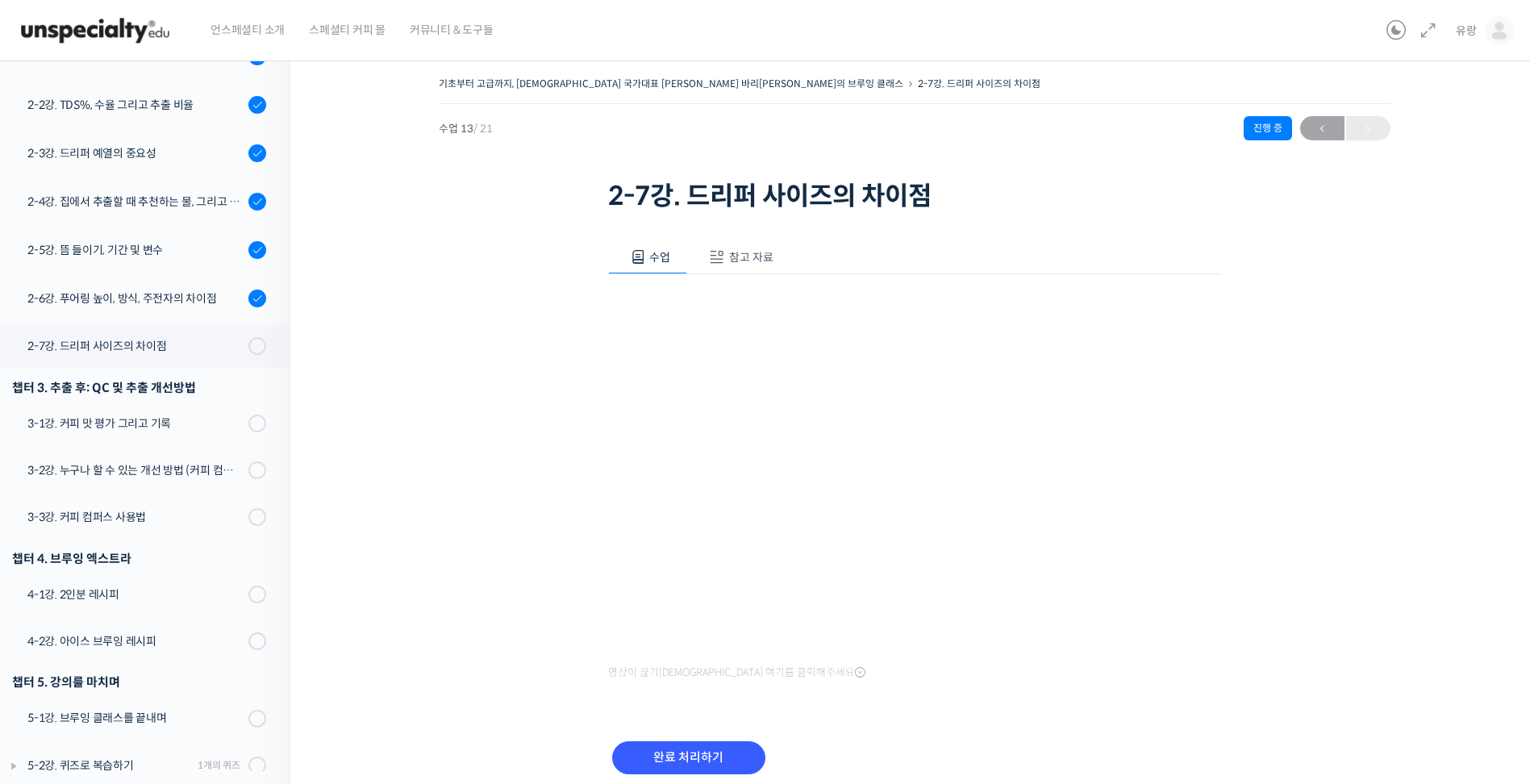
click at [741, 262] on span "참고 자료" at bounding box center [750, 257] width 45 height 15
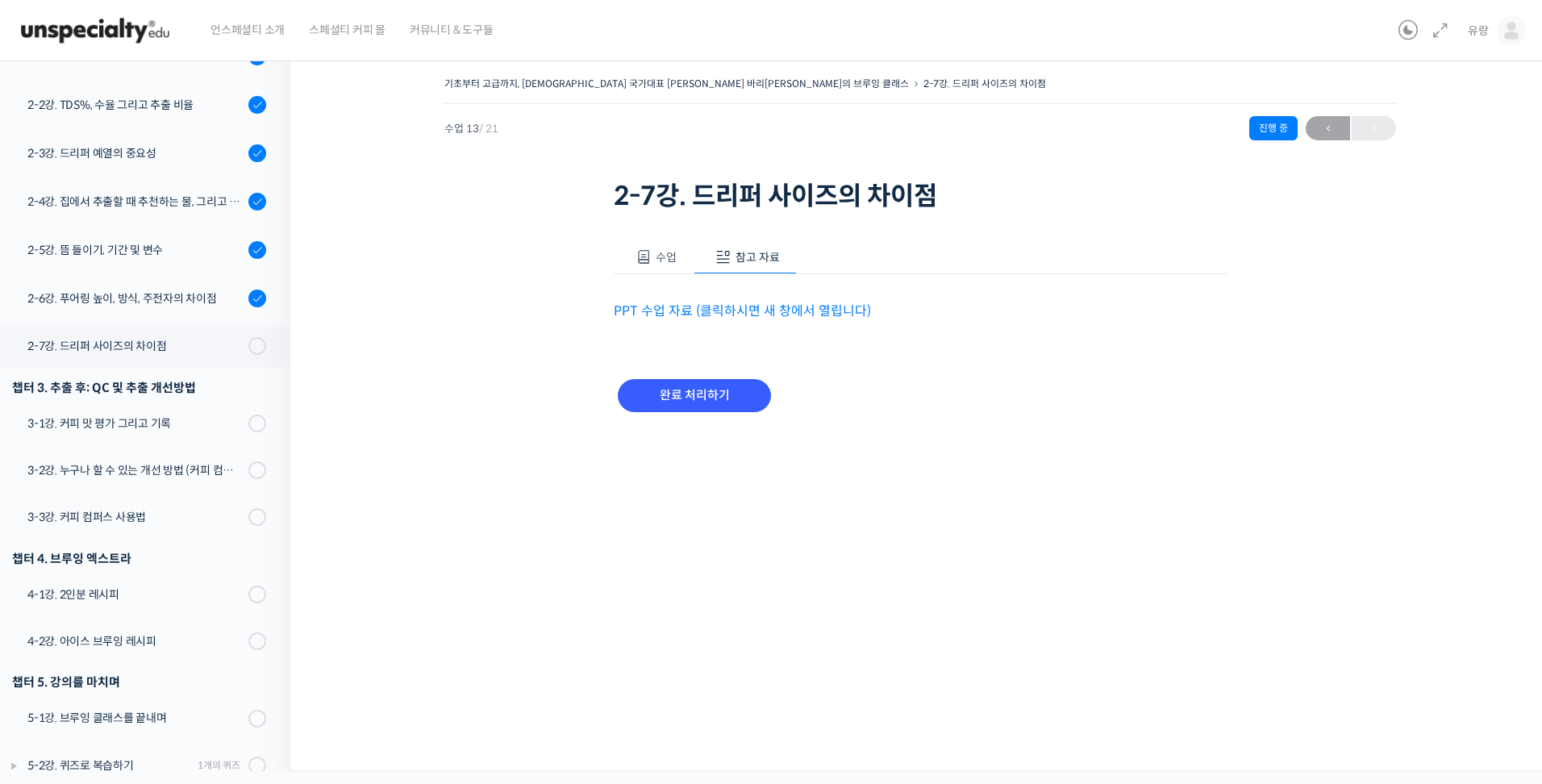
click at [714, 311] on link "PPT 수업 자료 (클릭하시면 새 창에서 열립니다)" at bounding box center [742, 311] width 257 height 17
click at [677, 404] on input "완료 처리하기" at bounding box center [694, 395] width 153 height 33
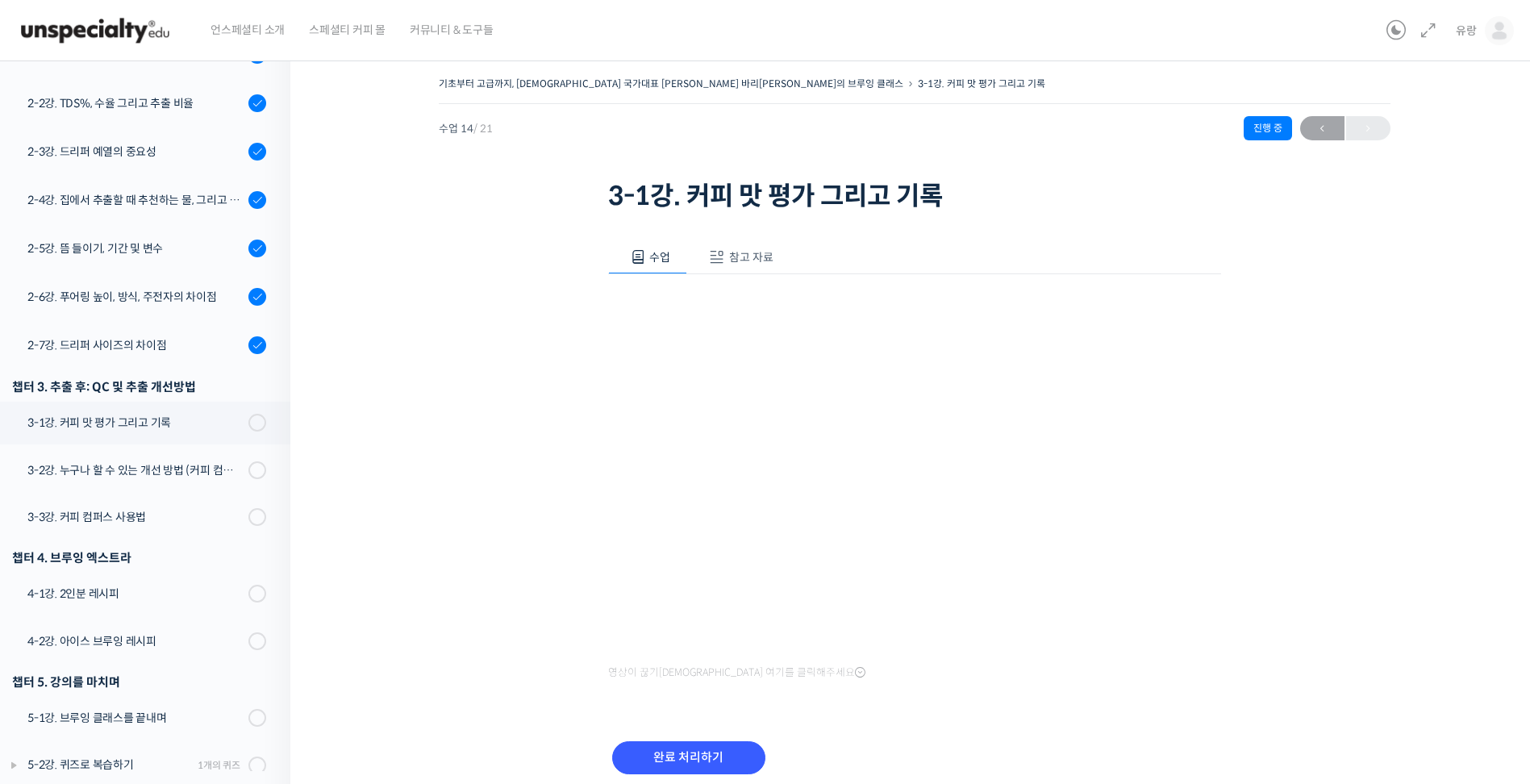
click at [746, 249] on button "참고 자료" at bounding box center [738, 257] width 103 height 34
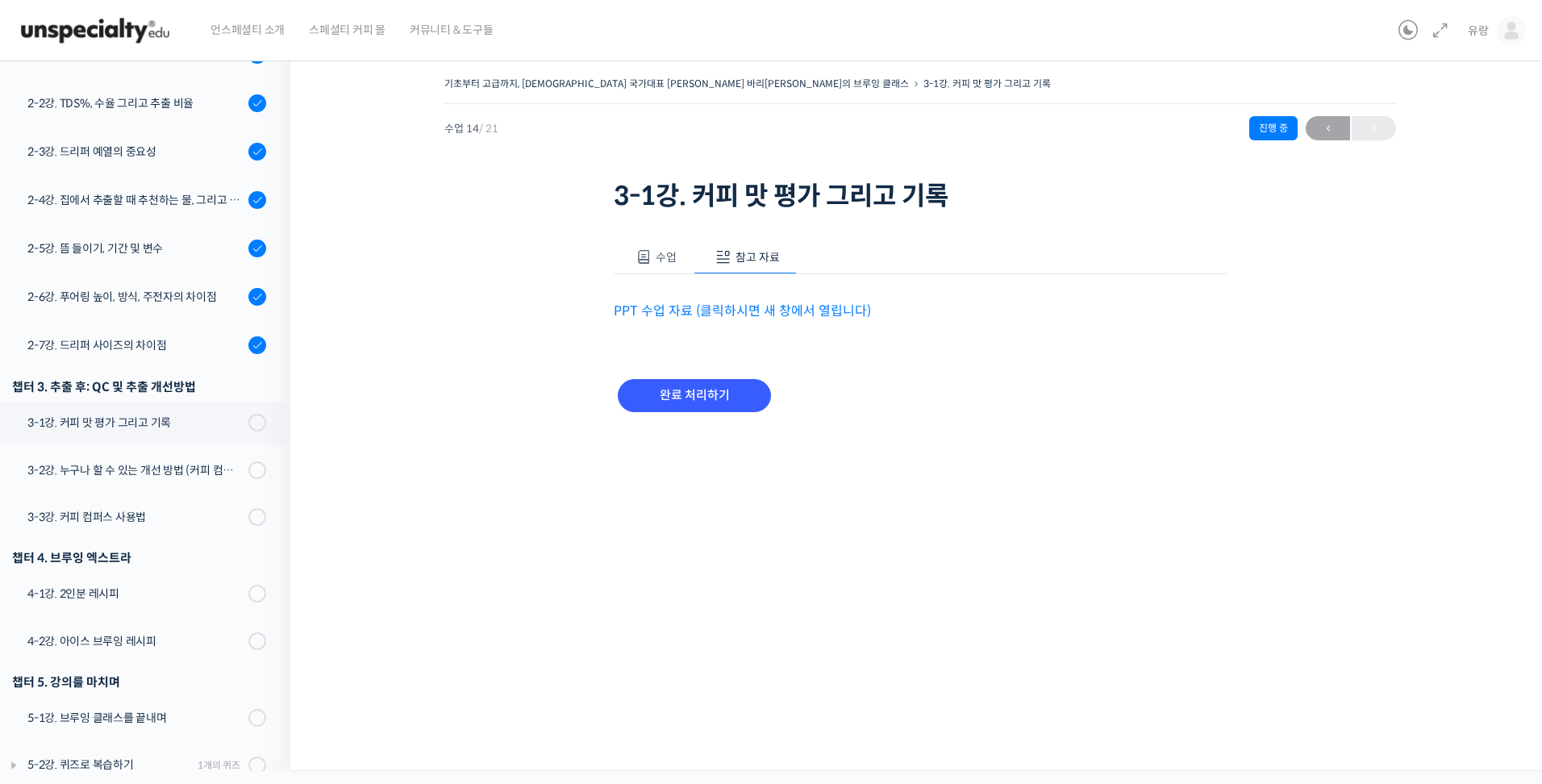
click at [693, 313] on link "PPT 수업 자료 (클릭하시면 새 창에서 열립니다)" at bounding box center [742, 311] width 257 height 17
click at [669, 396] on input "완료 처리하기" at bounding box center [694, 395] width 153 height 33
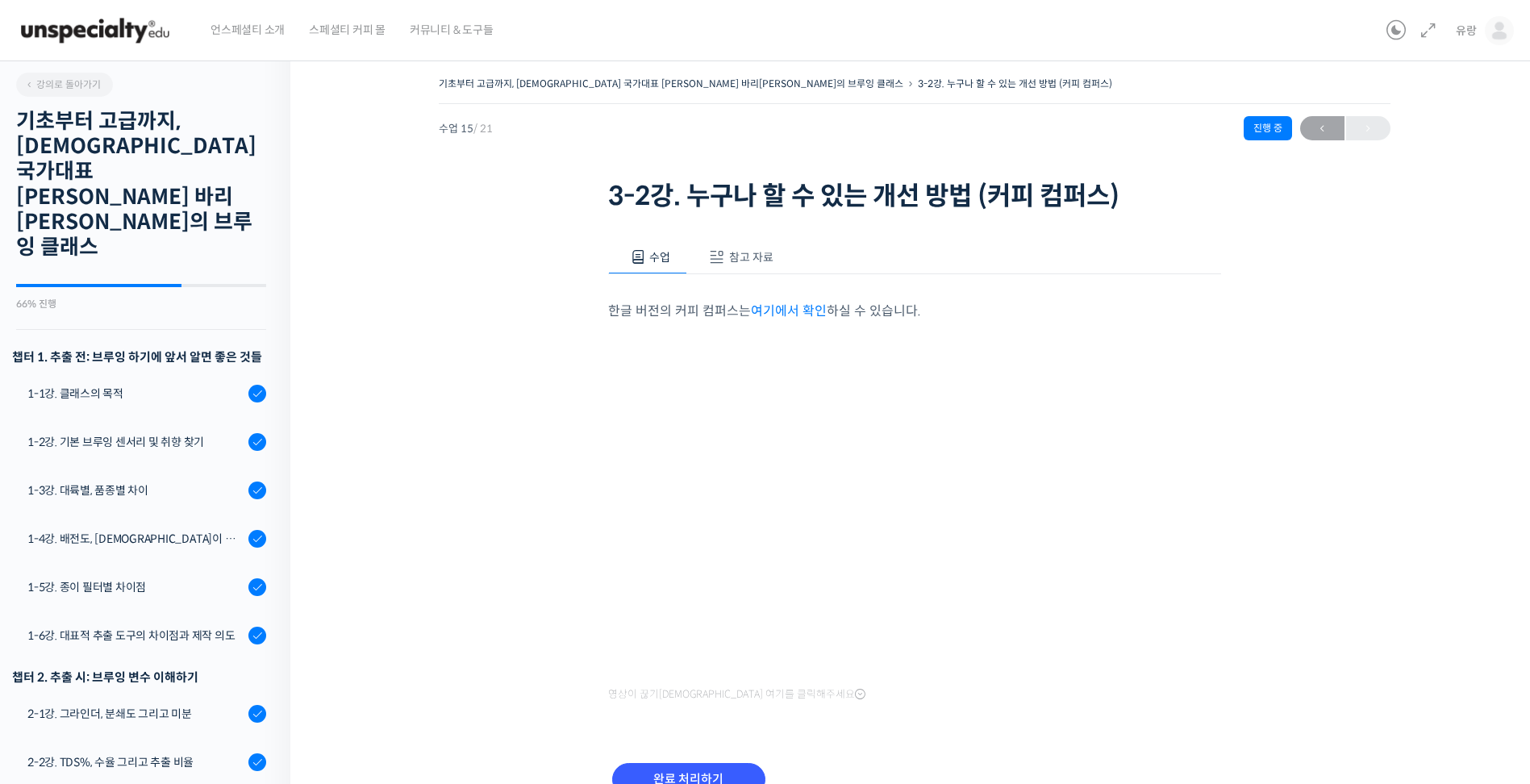
scroll to position [659, 0]
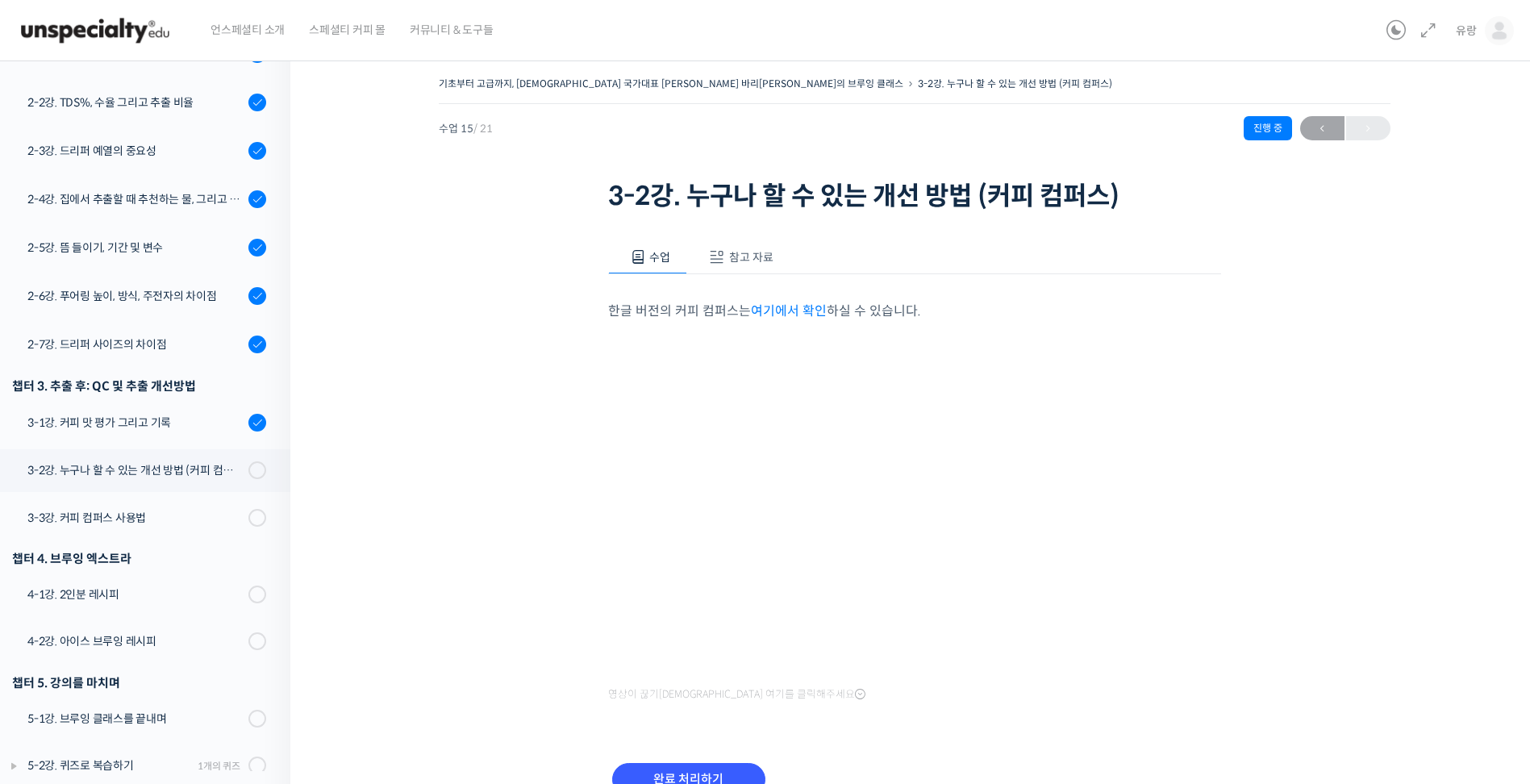
click at [756, 246] on button "참고 자료" at bounding box center [738, 257] width 103 height 34
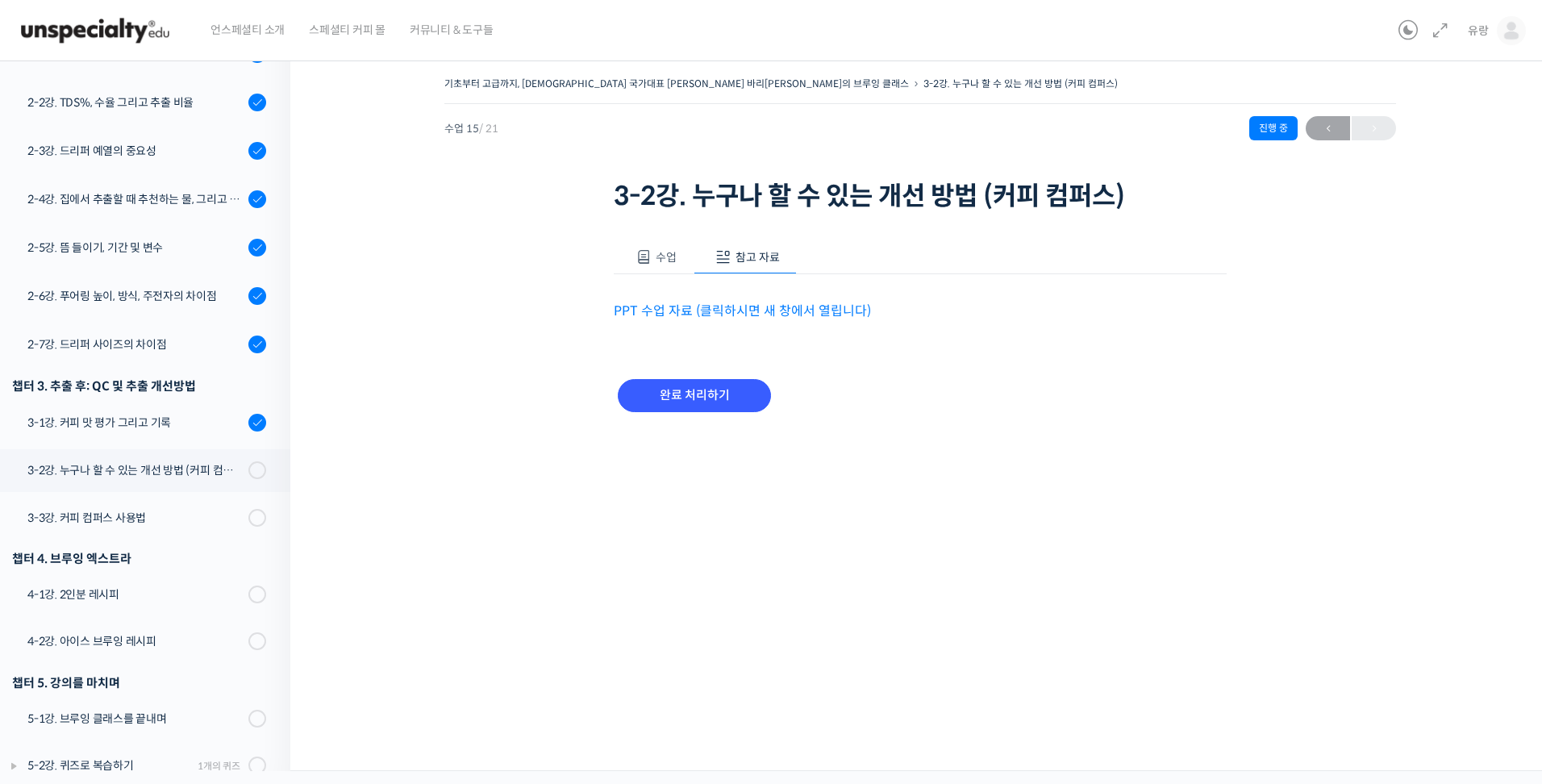
click at [715, 314] on link "PPT 수업 자료 (클릭하시면 새 창에서 열립니다)" at bounding box center [742, 311] width 257 height 17
click at [697, 384] on input "완료 처리하기" at bounding box center [694, 395] width 153 height 33
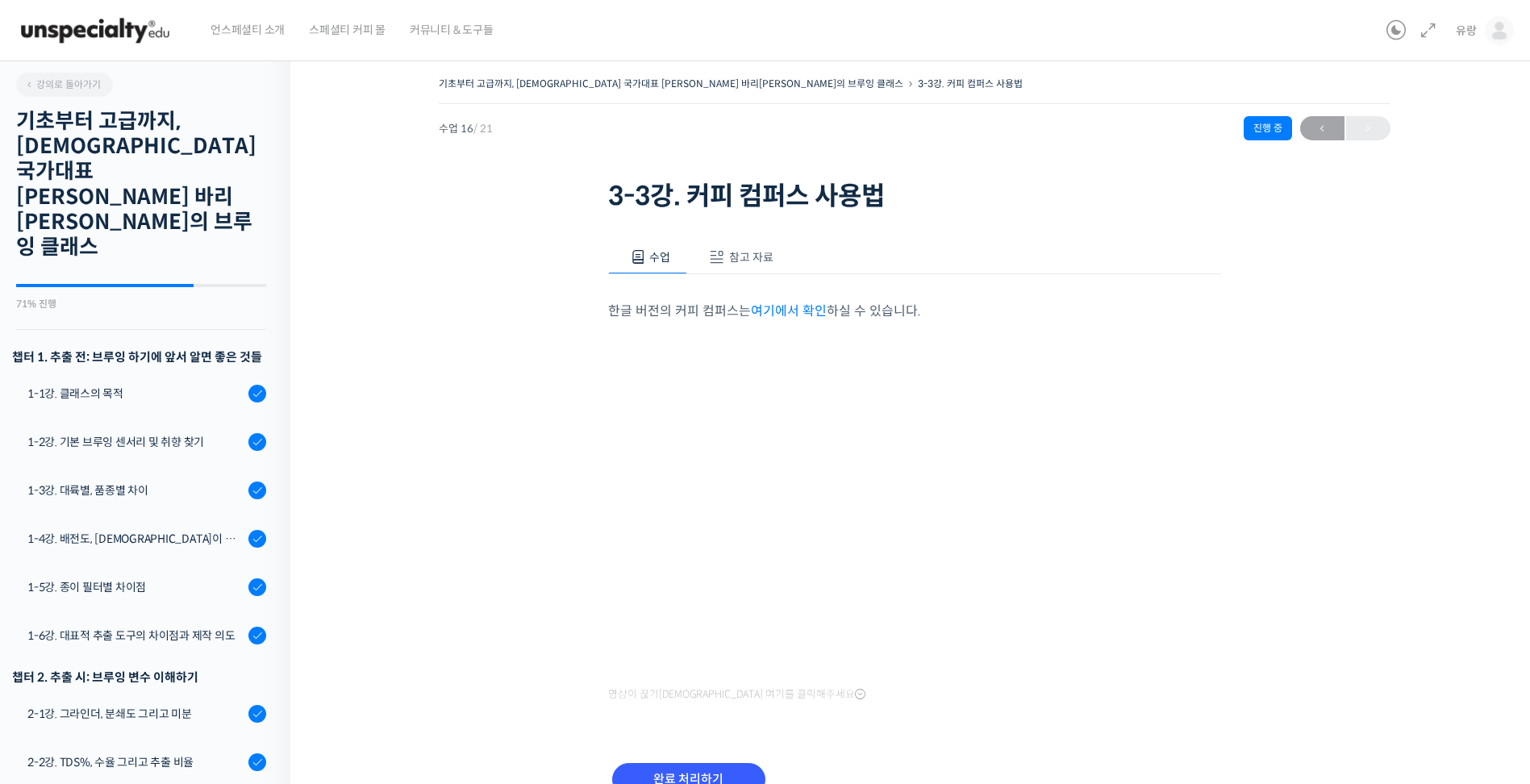
scroll to position [661, 0]
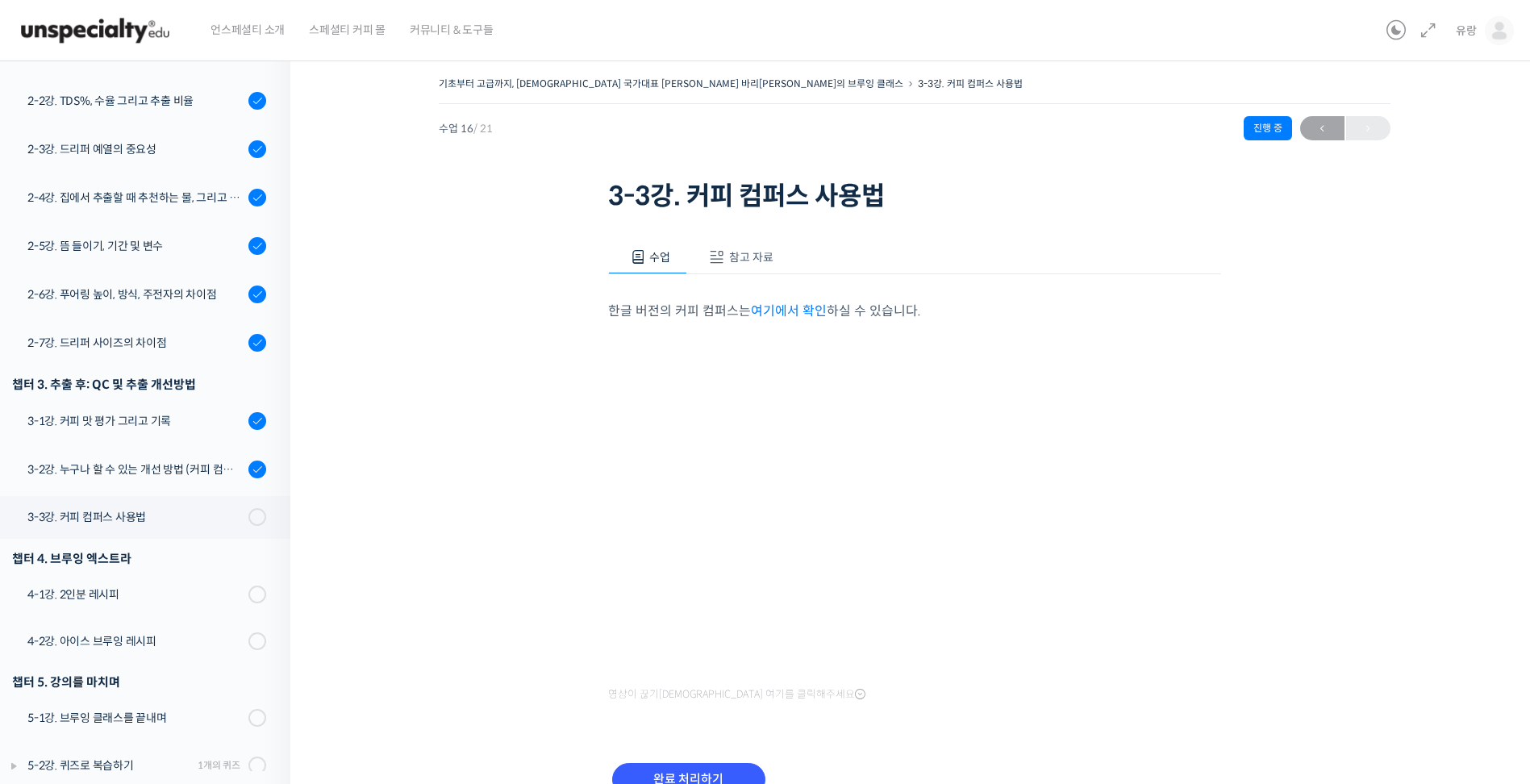
click at [734, 262] on span "참고 자료" at bounding box center [750, 257] width 45 height 15
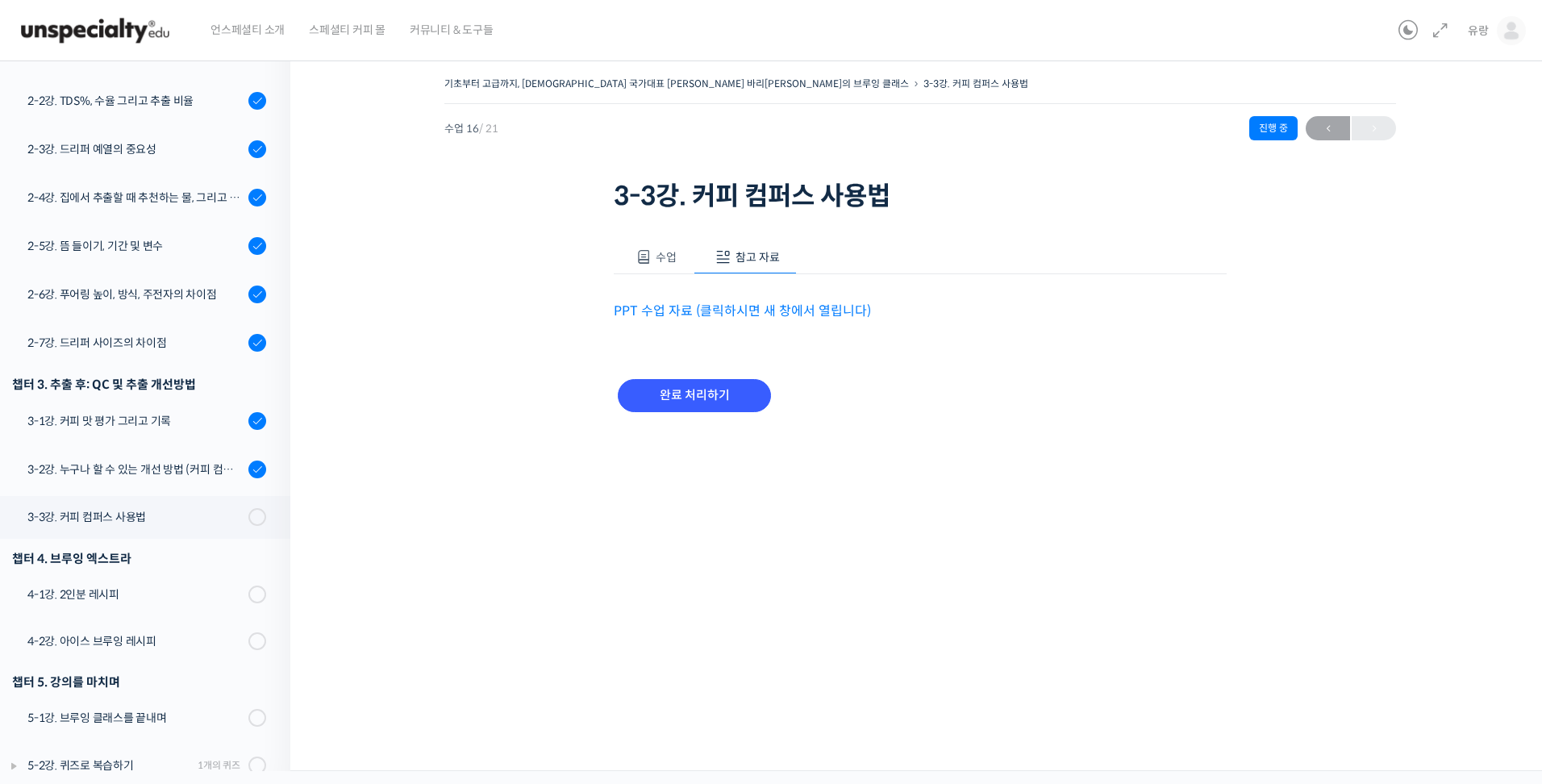
click at [706, 311] on link "PPT 수업 자료 (클릭하시면 새 창에서 열립니다)" at bounding box center [742, 311] width 257 height 17
click at [672, 391] on input "완료 처리하기" at bounding box center [694, 395] width 153 height 33
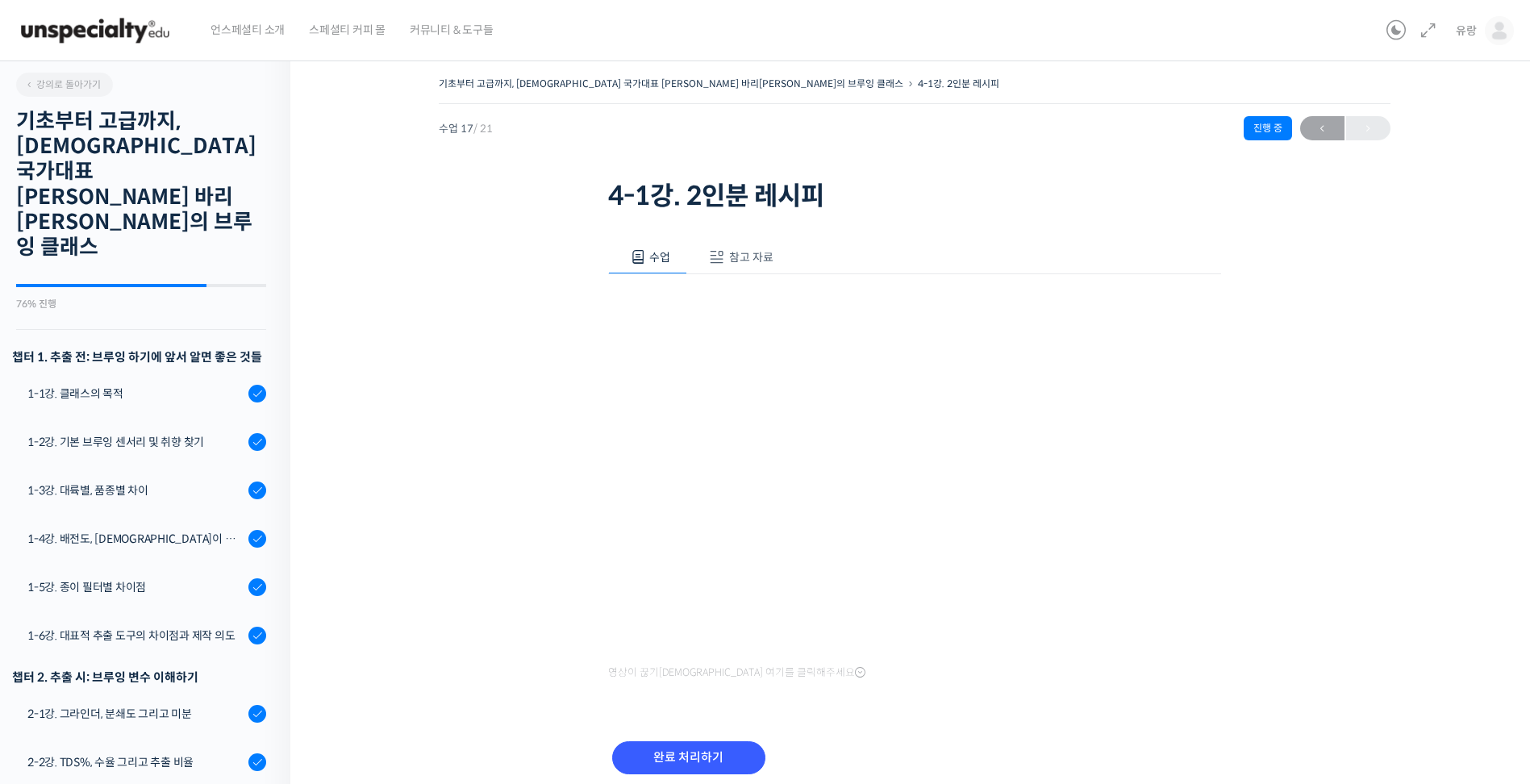
scroll to position [663, 0]
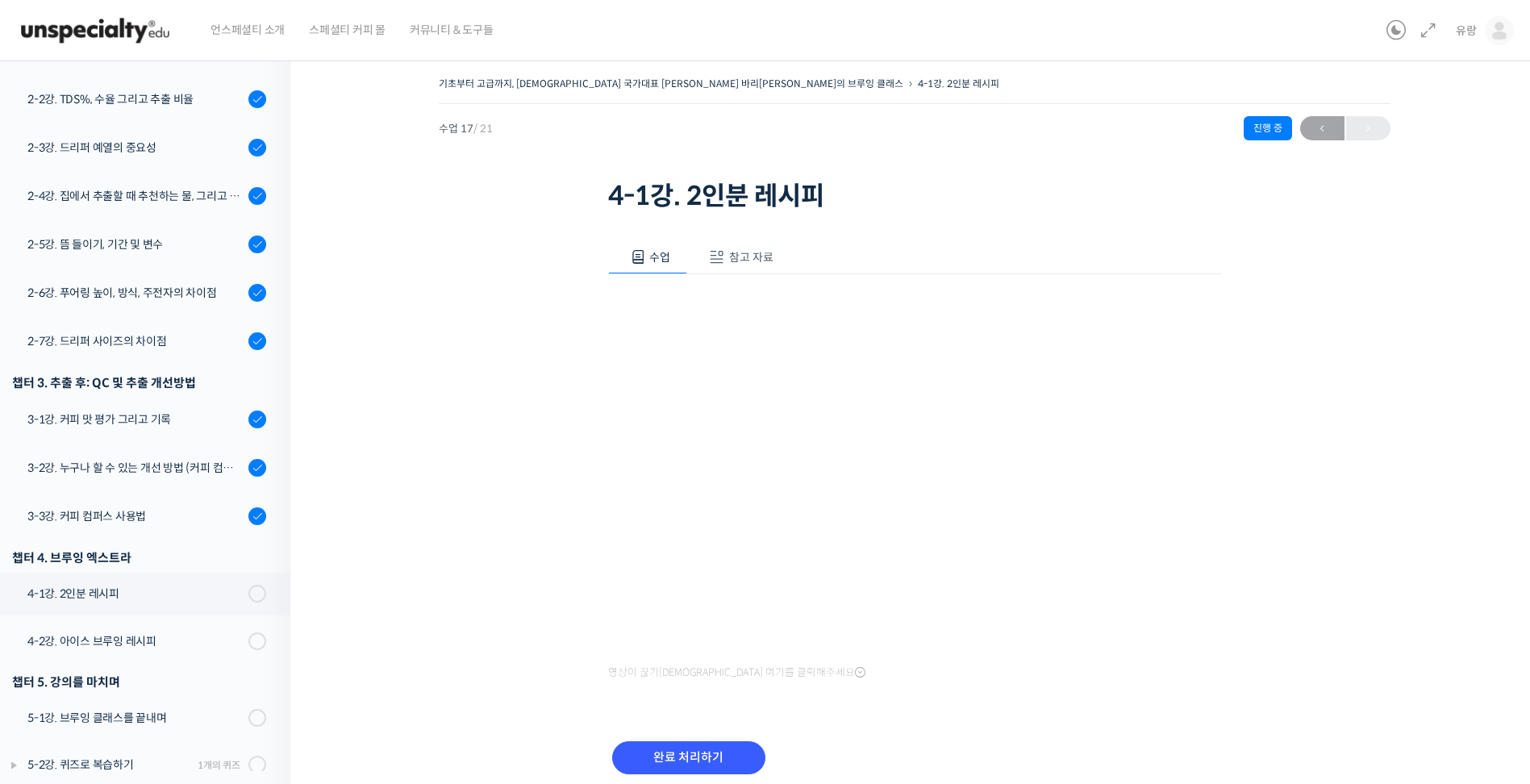
click at [738, 258] on span "참고 자료" at bounding box center [750, 257] width 45 height 15
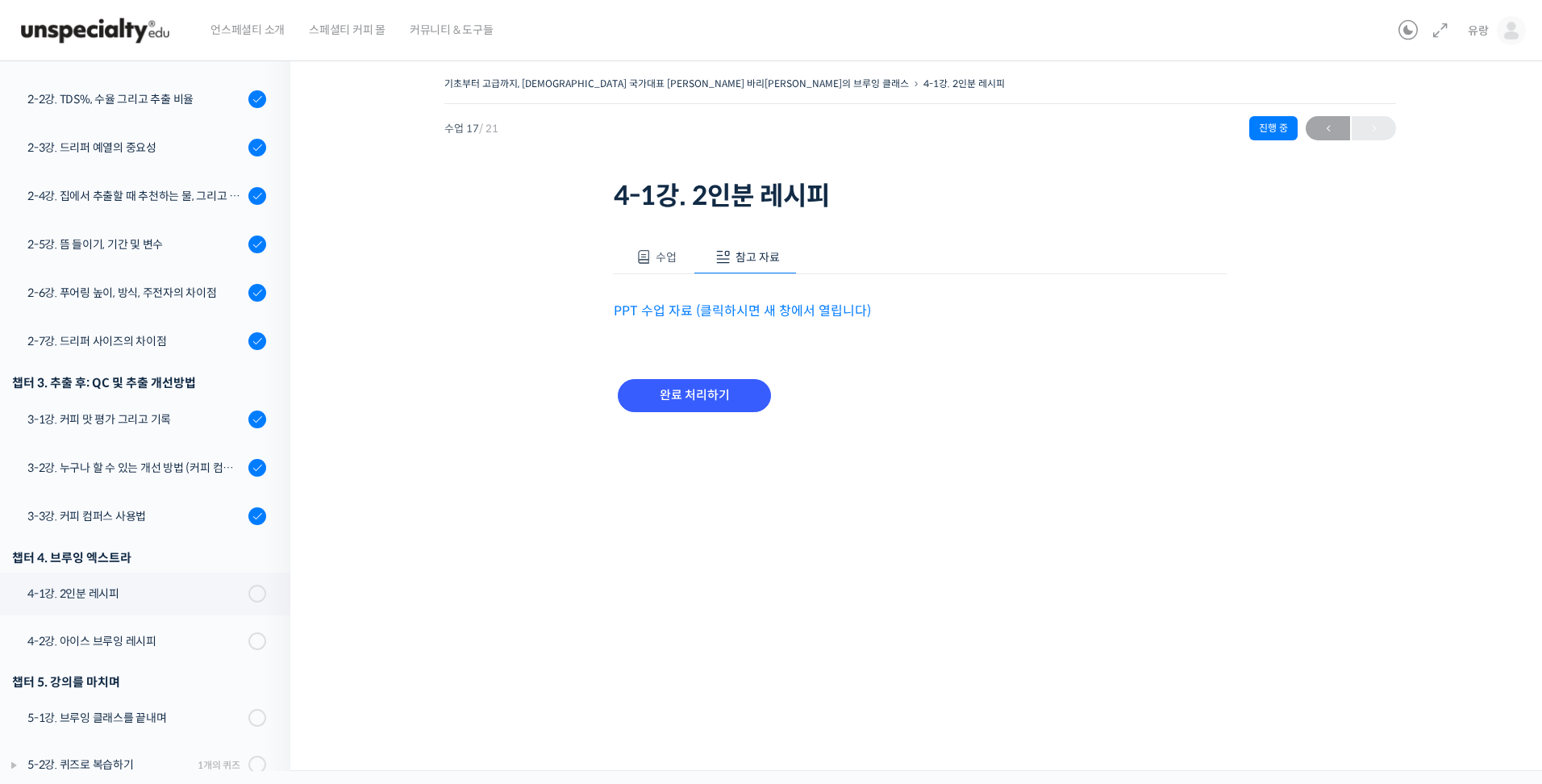
click at [719, 303] on link "PPT 수업 자료 (클릭하시면 새 창에서 열립니다)" at bounding box center [742, 311] width 257 height 17
click at [683, 404] on input "완료 처리하기" at bounding box center [694, 395] width 153 height 33
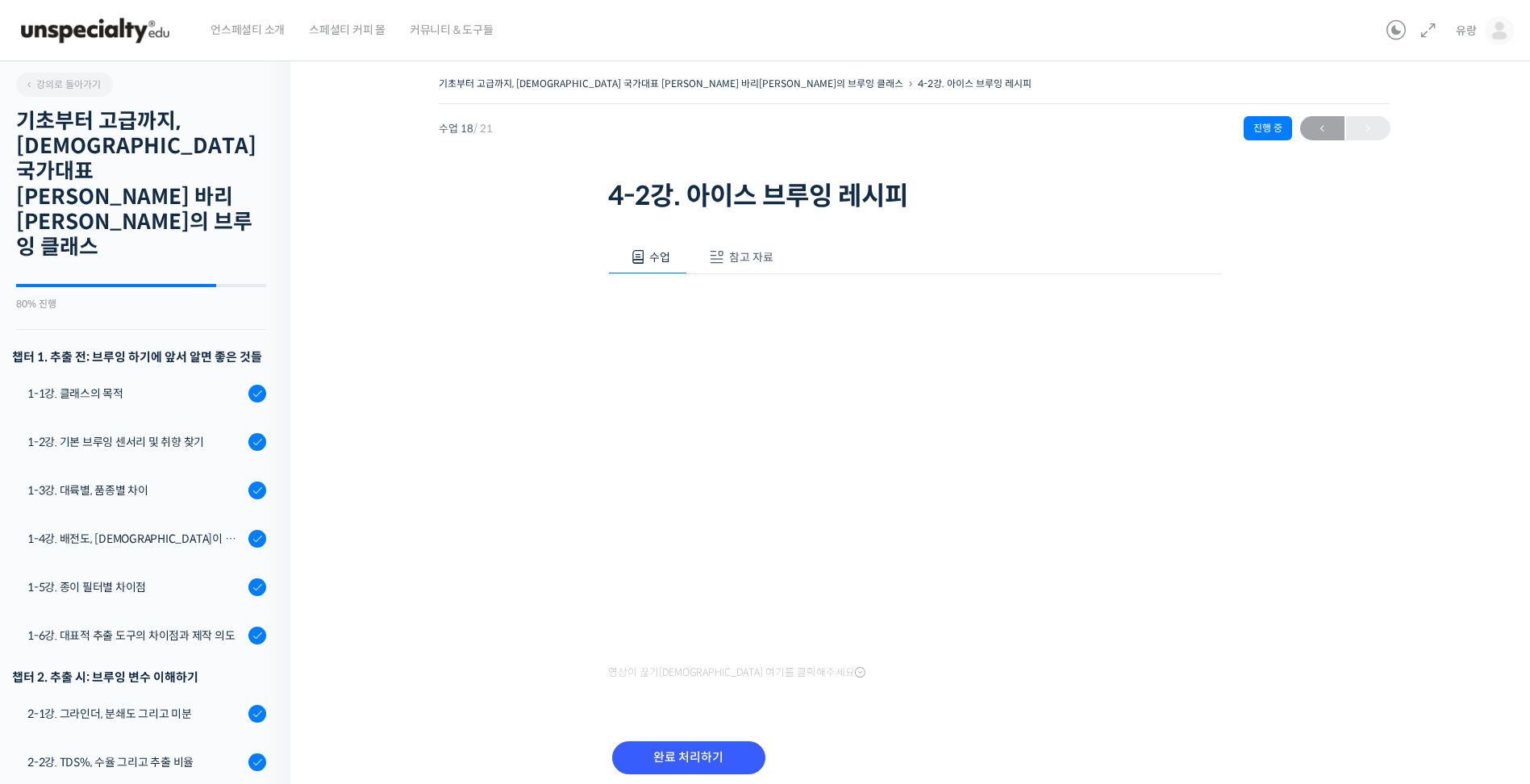
scroll to position [664, 0]
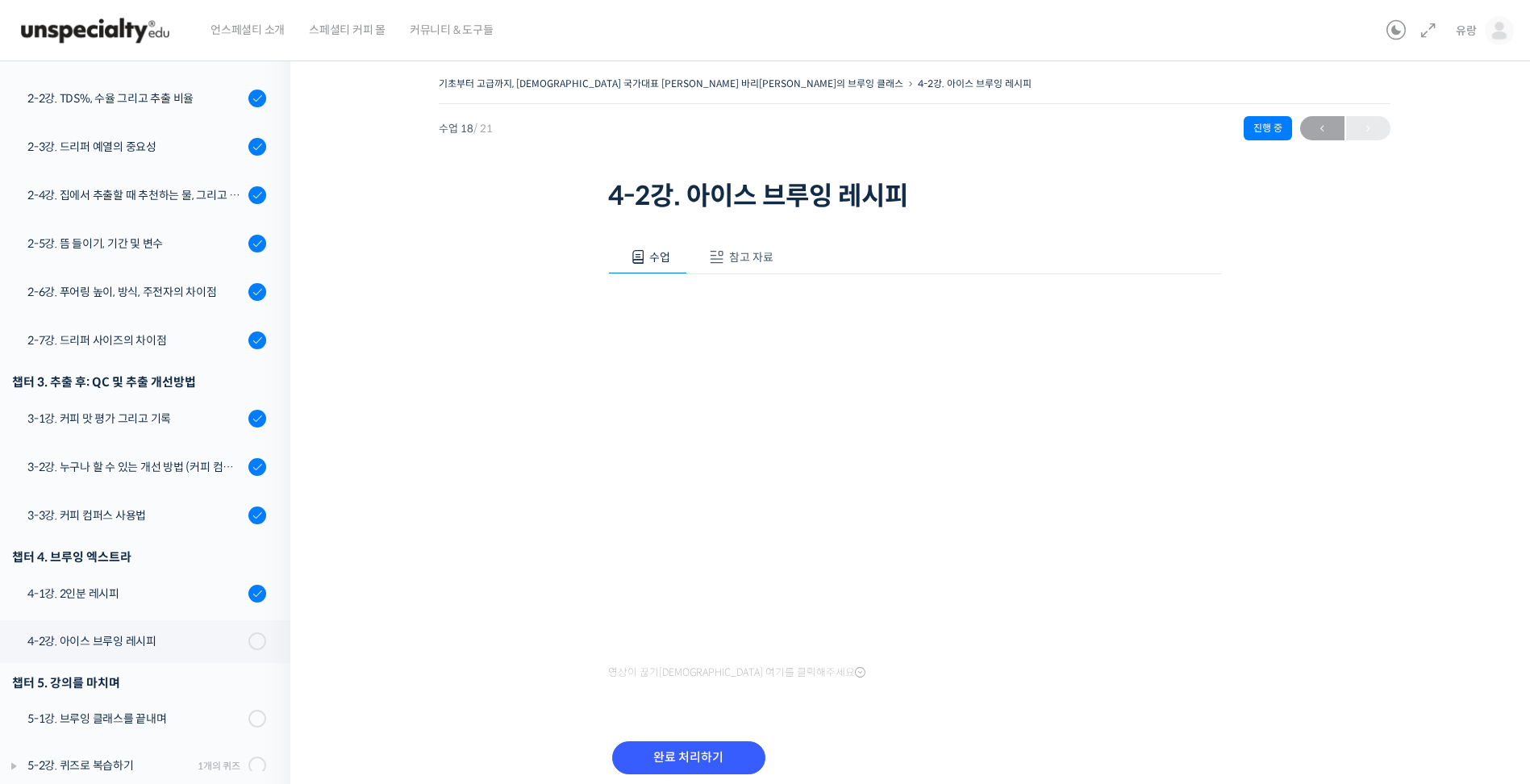
click at [735, 261] on span "참고 자료" at bounding box center [750, 257] width 45 height 15
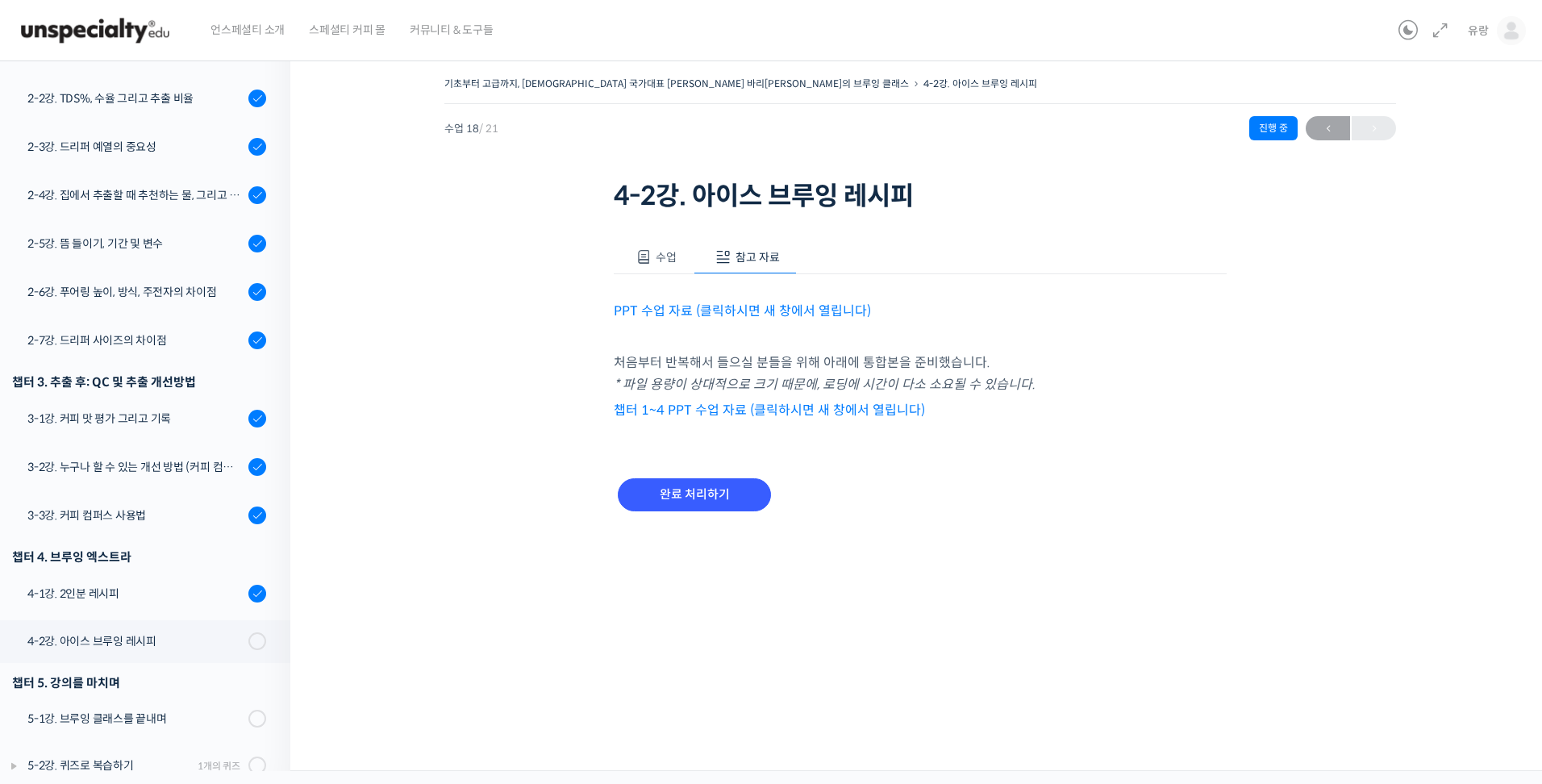
click at [742, 310] on link "PPT 수업 자료 (클릭하시면 새 창에서 열립니다)" at bounding box center [742, 311] width 257 height 17
click at [684, 412] on link "챕터 1~4 PPT 수업 자료 (클릭하시면 새 창에서 열립니다)" at bounding box center [770, 410] width 311 height 17
click at [495, 386] on div "기초부터 고급까지, [DEMOGRAPHIC_DATA] 국가대표 [PERSON_NAME] 바리[PERSON_NAME]의 브루잉 클래스 4-2강.…" at bounding box center [920, 313] width 1098 height 482
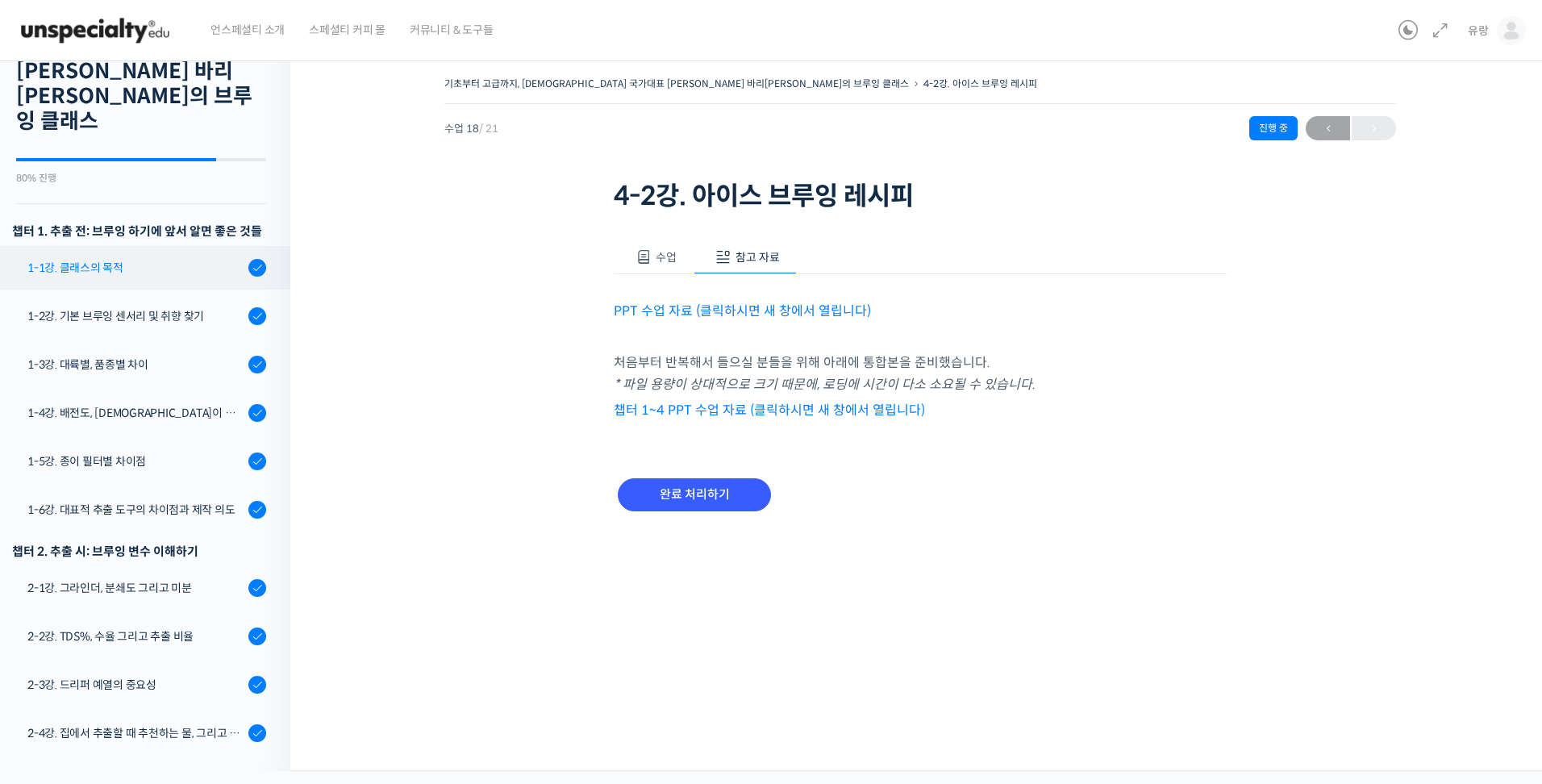
scroll to position [0, 0]
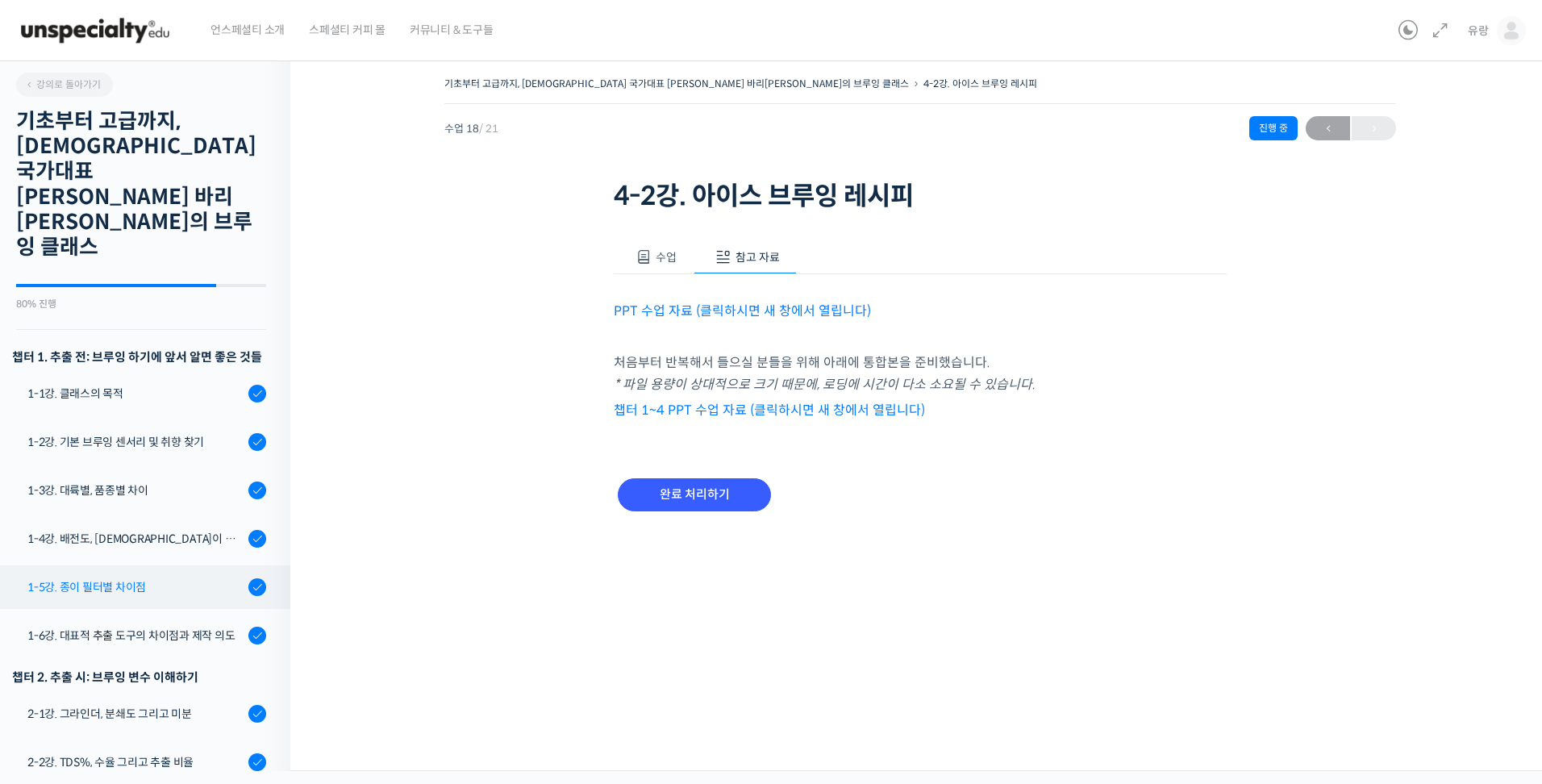
click at [138, 578] on div "1-5강. 종이 필터별 차이점" at bounding box center [135, 586] width 216 height 17
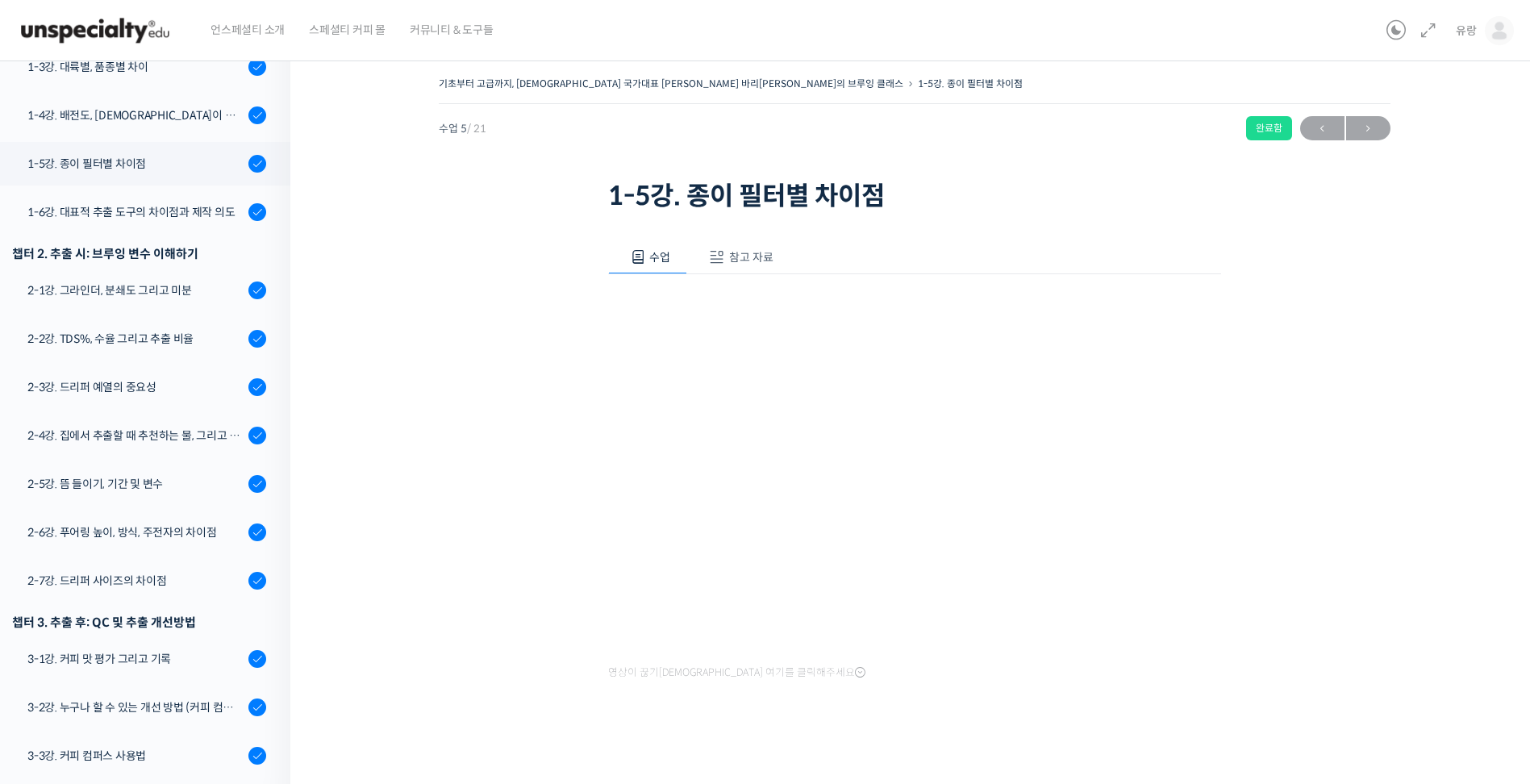
scroll to position [429, 0]
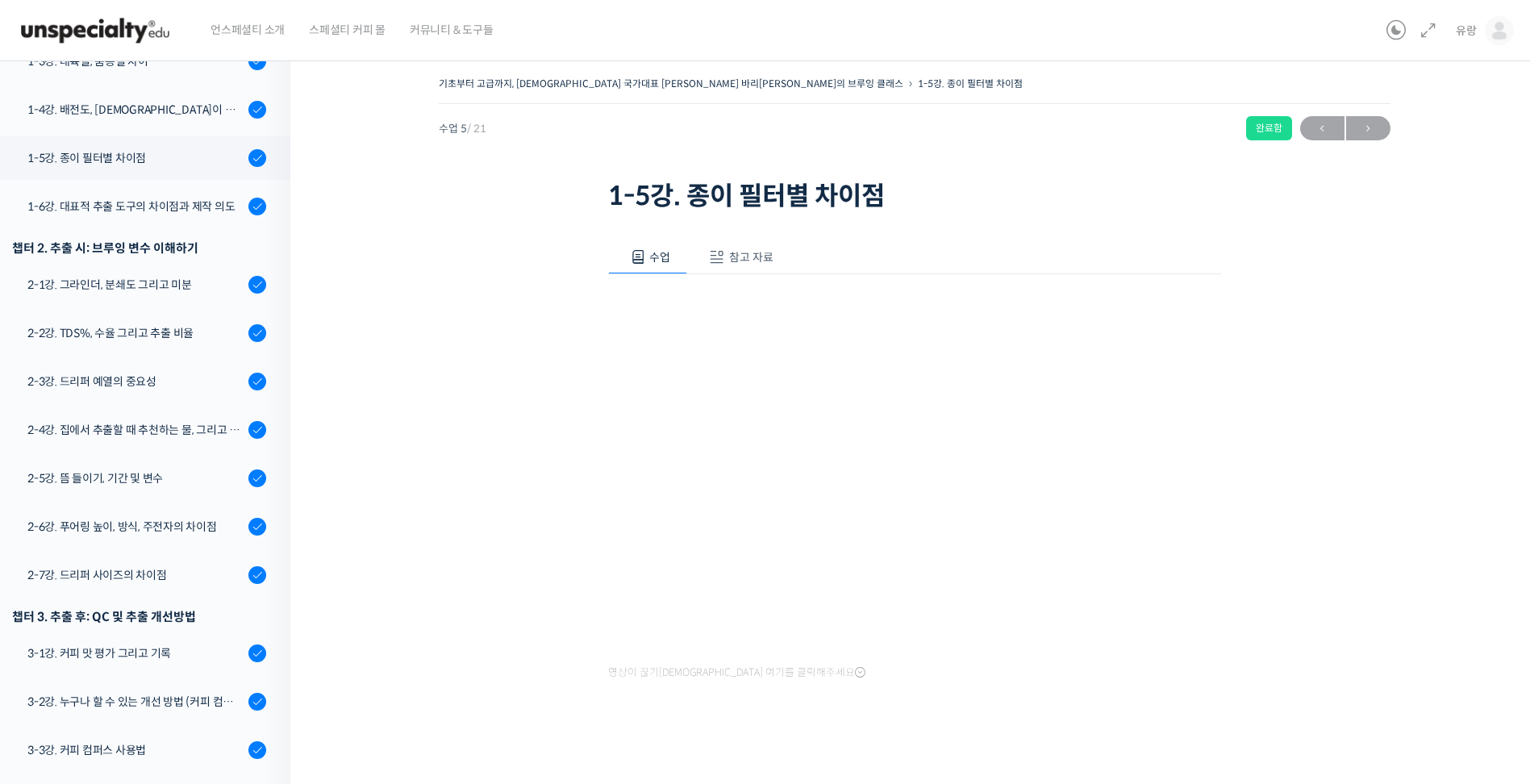
click at [1272, 130] on div "완료함" at bounding box center [1269, 127] width 46 height 25
